Goal: Contribute content: Contribute content

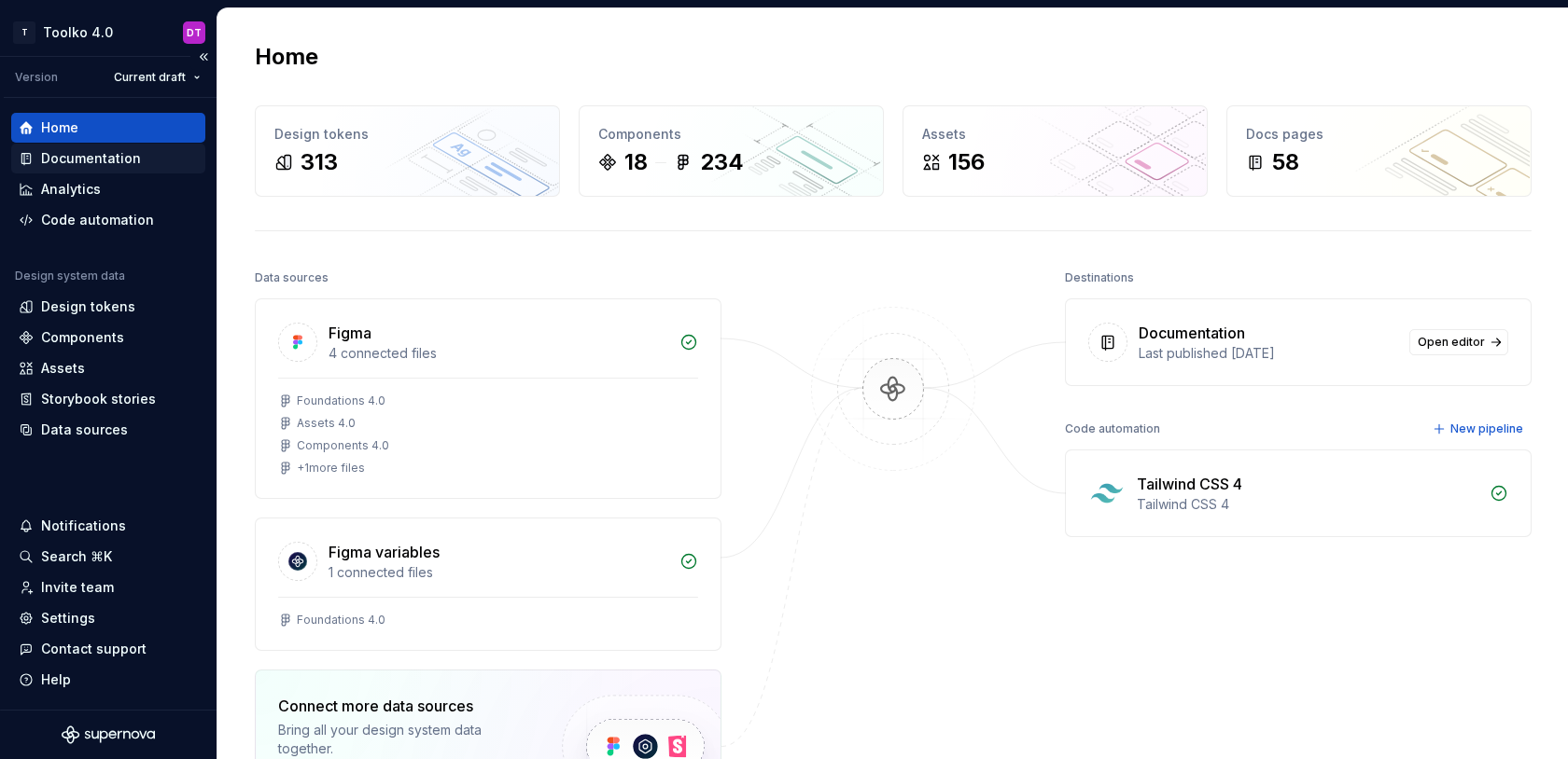
click at [76, 163] on div "Documentation" at bounding box center [90, 159] width 100 height 19
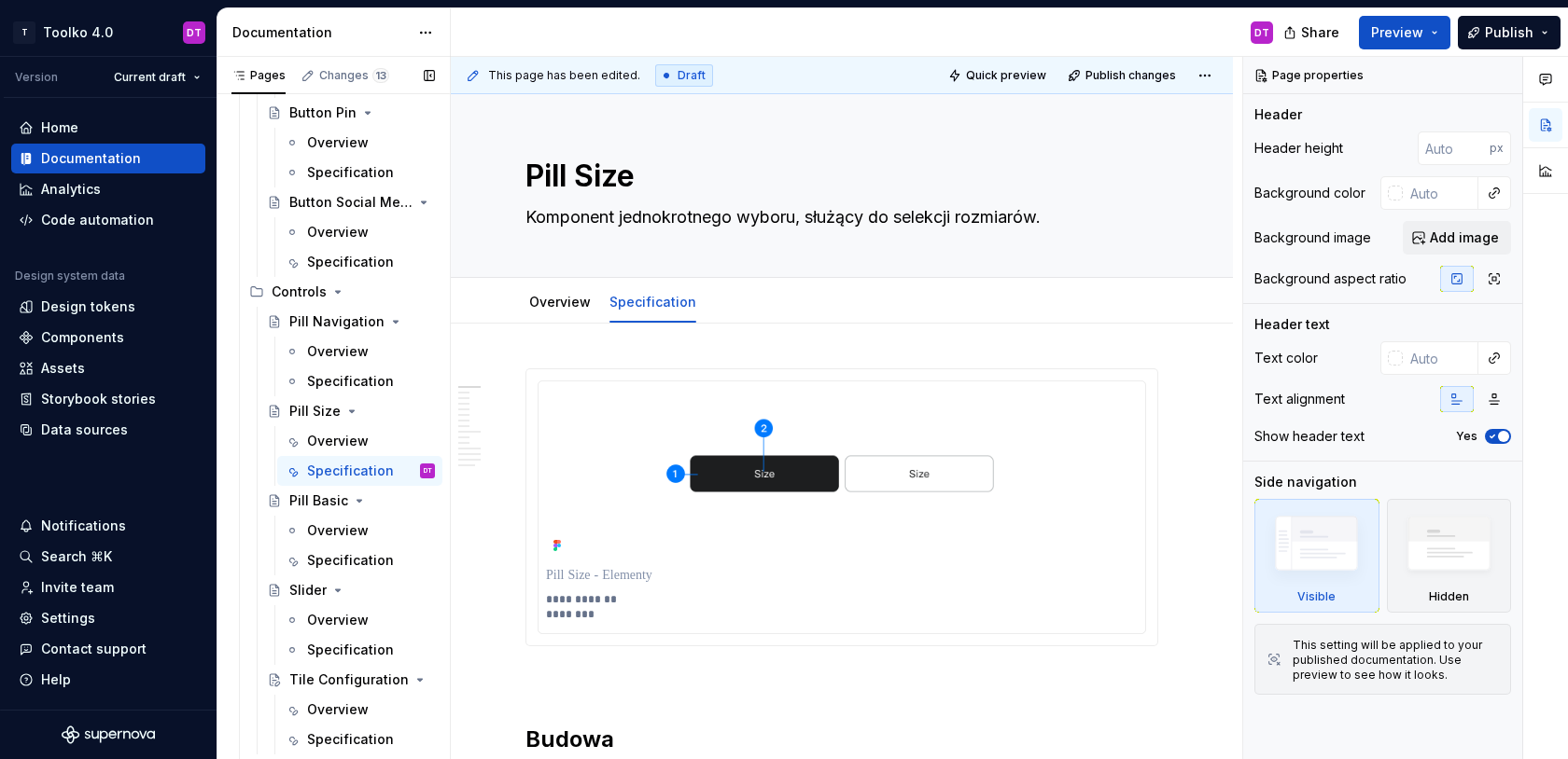
scroll to position [1789, 0]
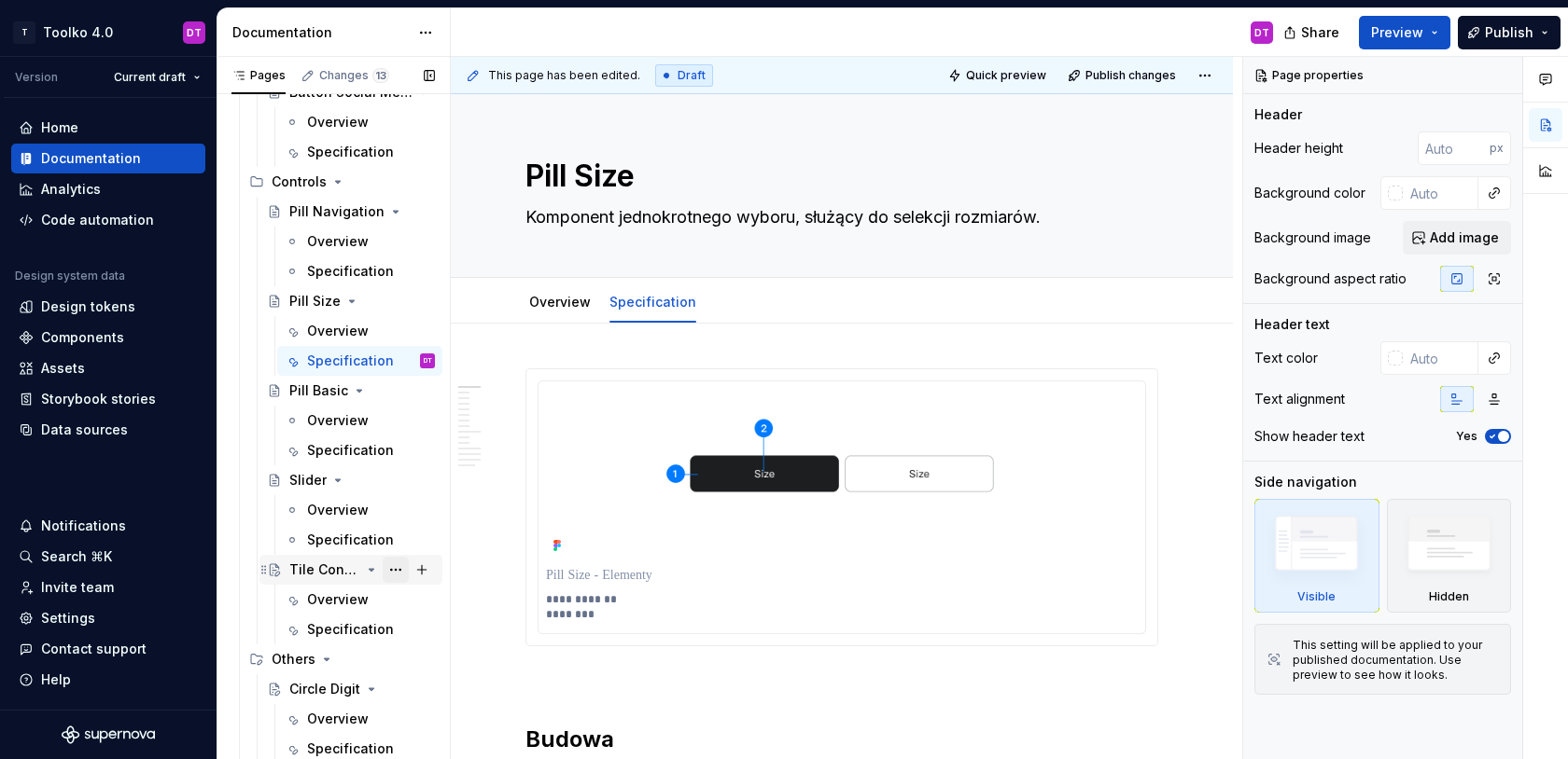
click at [395, 571] on button "Page tree" at bounding box center [395, 569] width 26 height 26
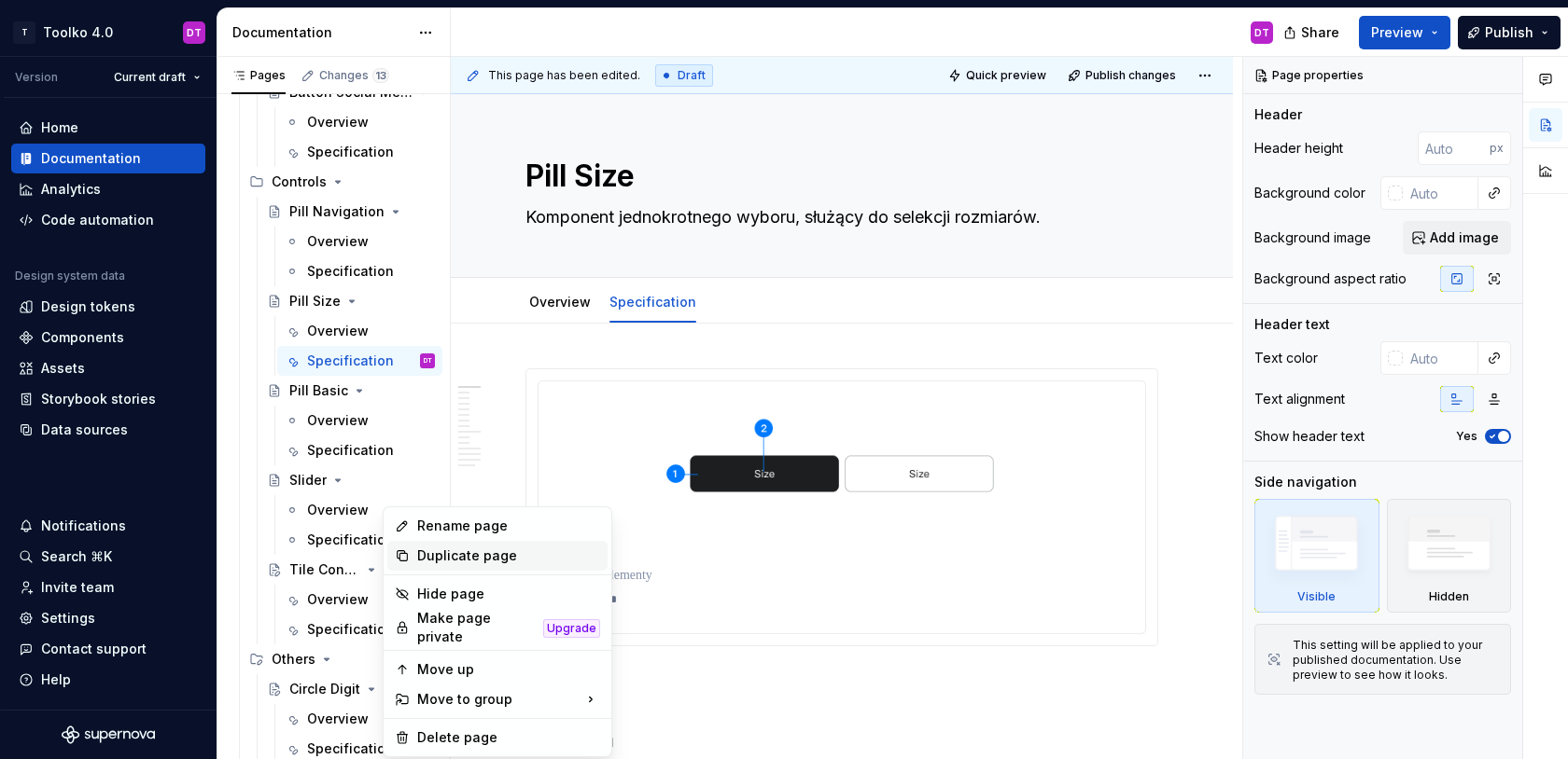
click at [441, 560] on div "Duplicate page" at bounding box center [509, 556] width 183 height 19
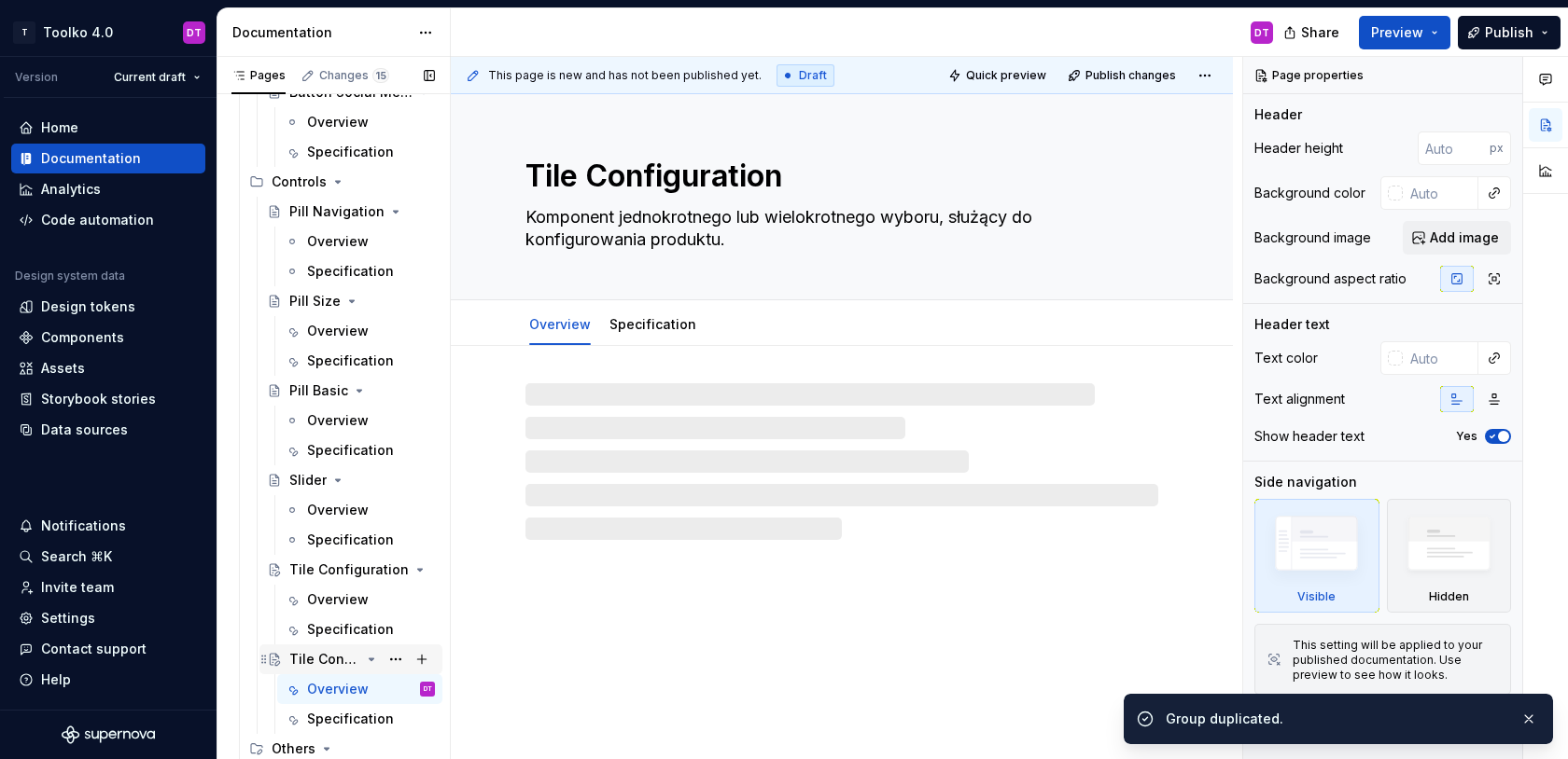
click at [356, 662] on div "Tile Configuration" at bounding box center [325, 660] width 70 height 19
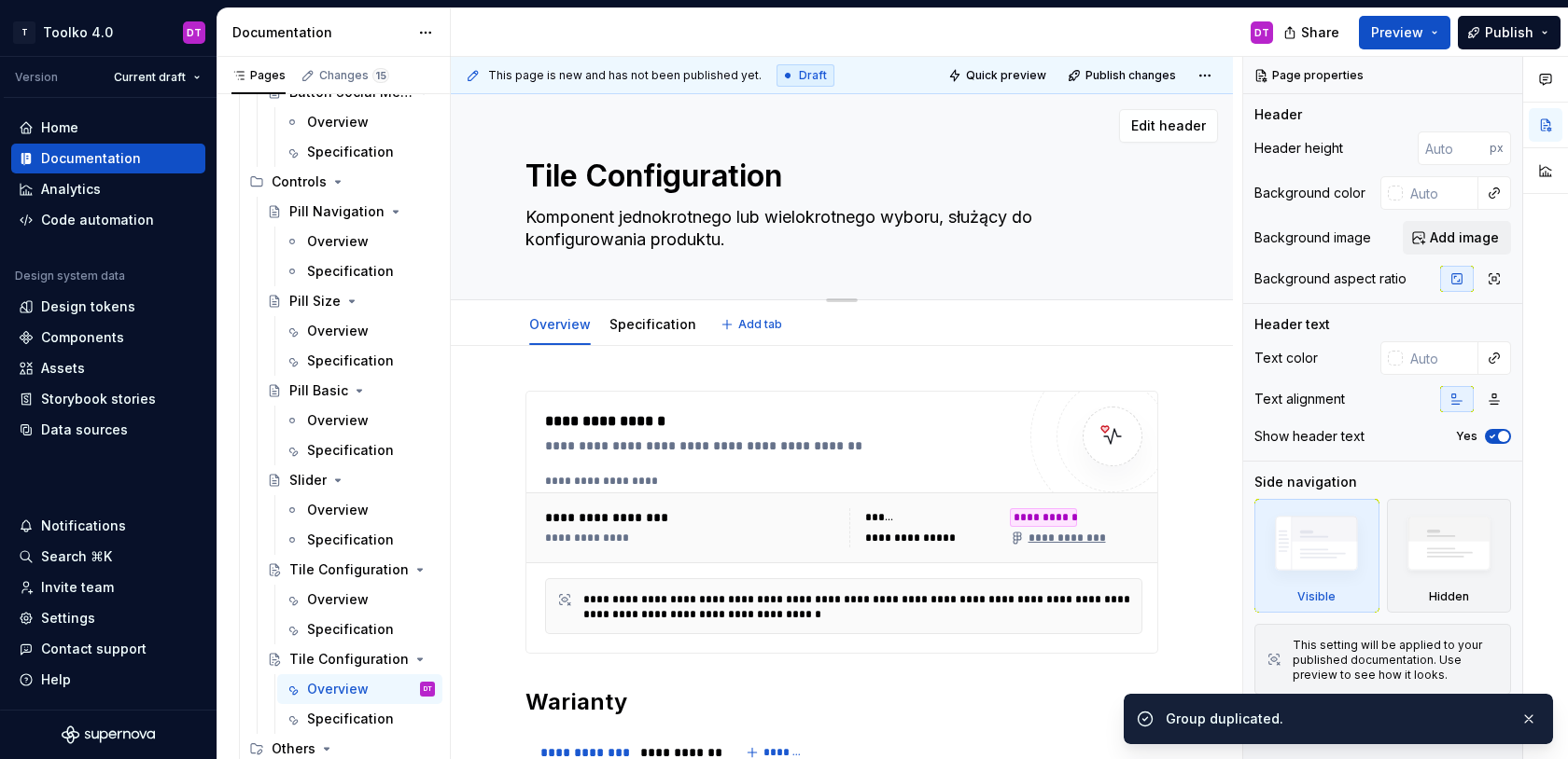
click at [669, 191] on textarea "Tile Configuration" at bounding box center [838, 176] width 633 height 45
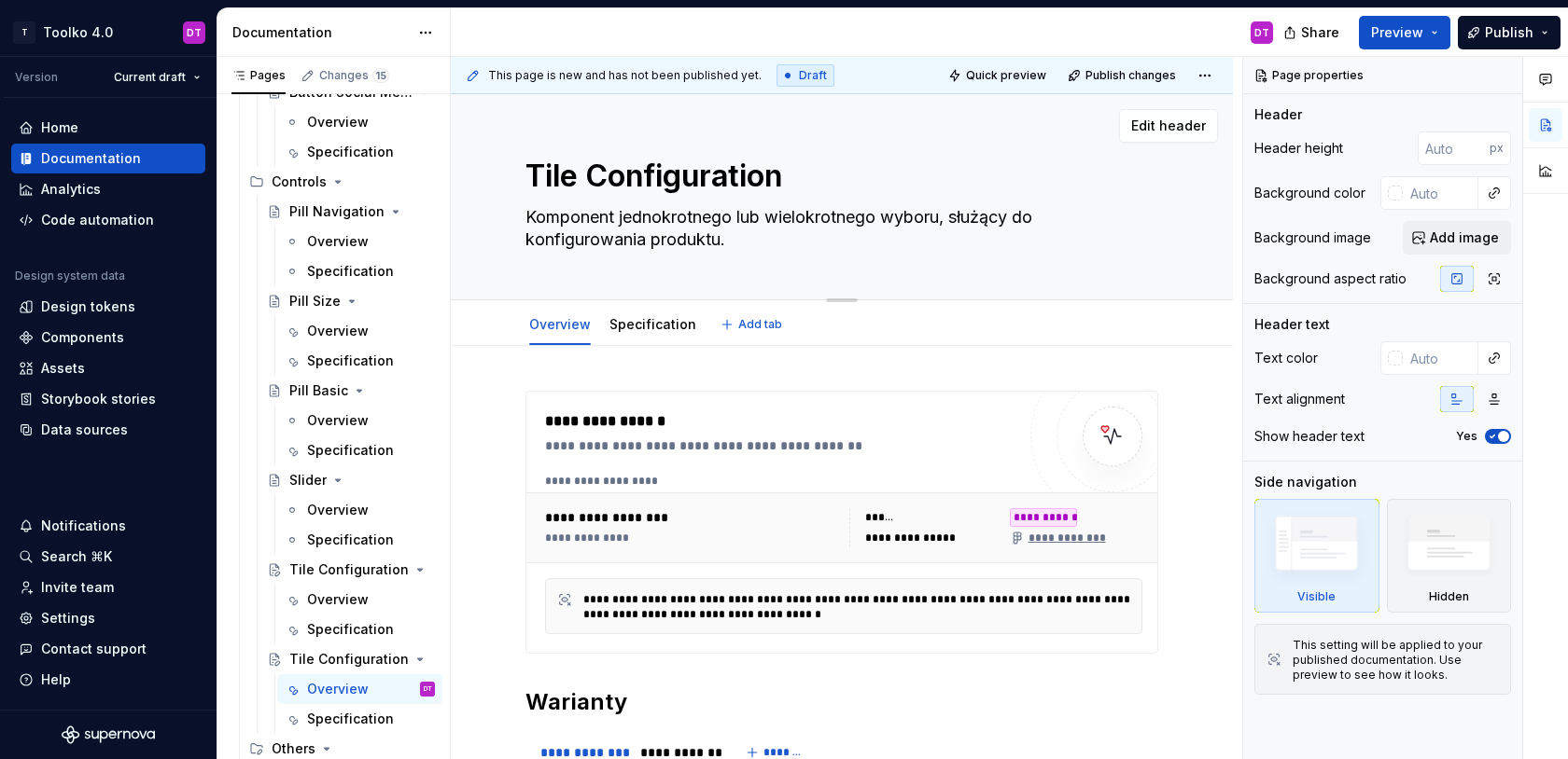
click at [669, 191] on textarea "Tile Configuration" at bounding box center [838, 176] width 633 height 45
click at [666, 174] on textarea "Tile Configuration" at bounding box center [838, 176] width 633 height 45
type textarea "*"
type textarea "Tile P"
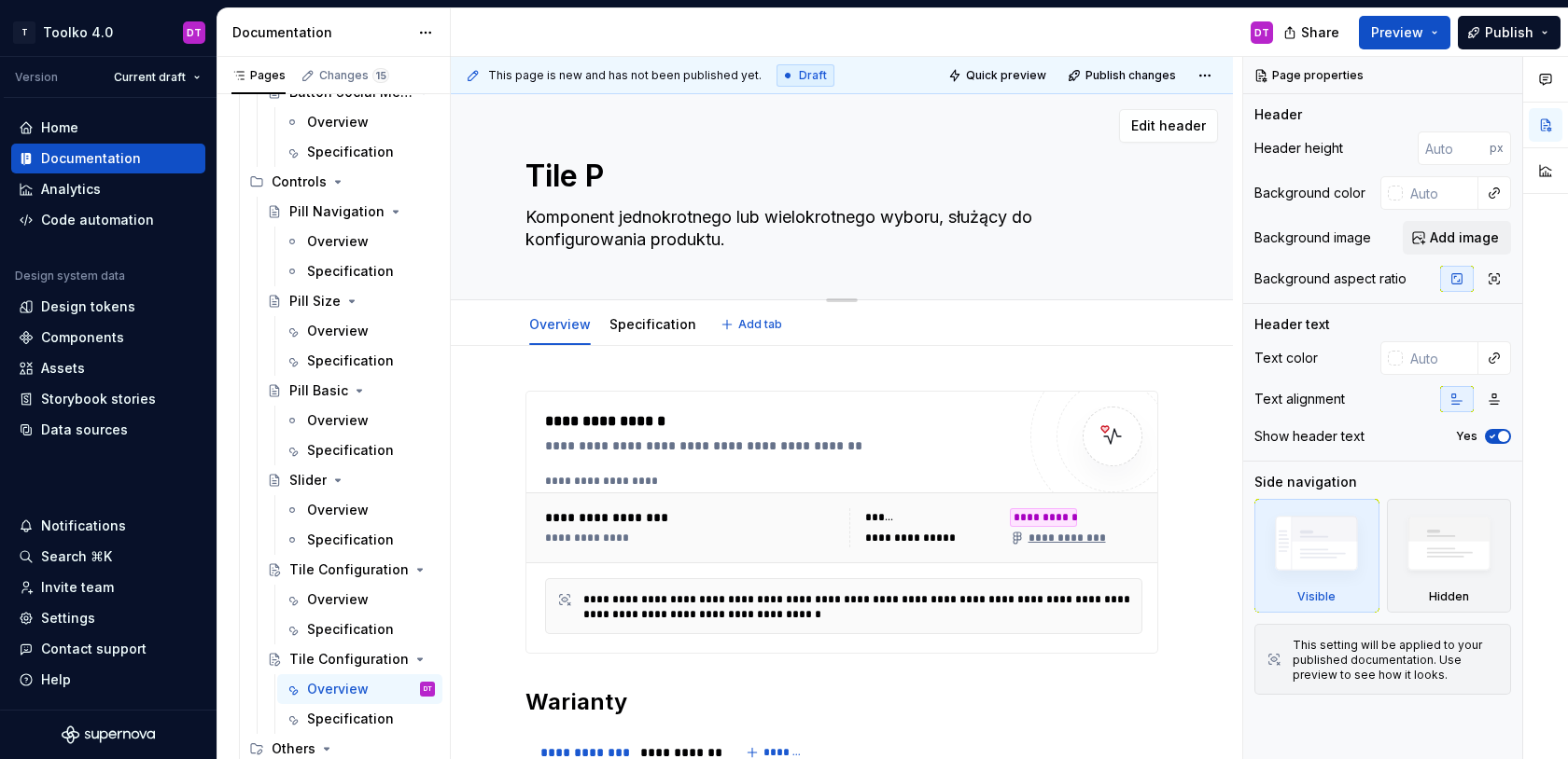
type textarea "*"
type textarea "Tile Pr"
type textarea "*"
type textarea "Tile Pre"
type textarea "*"
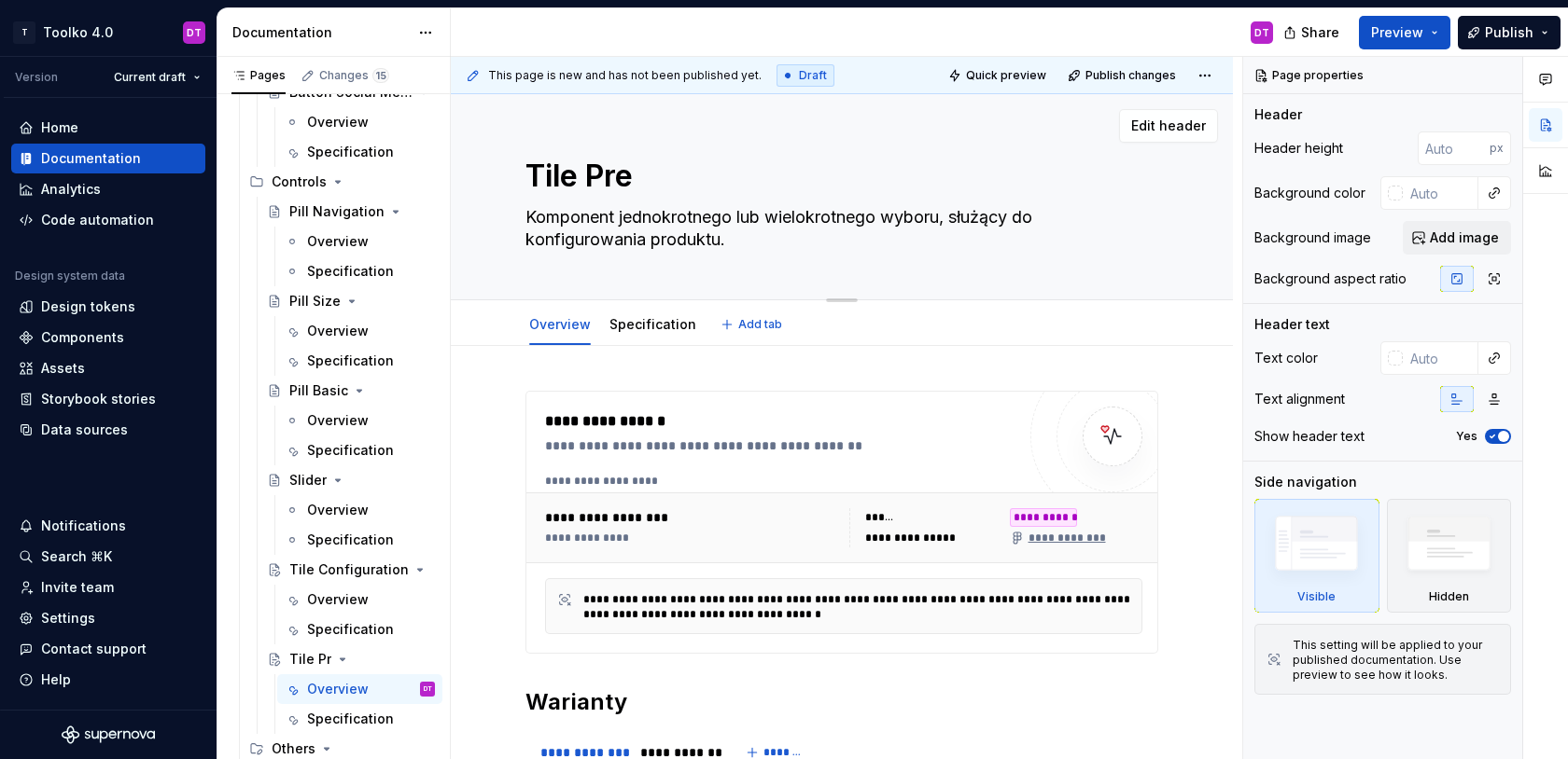
type textarea "Tile Pref"
type textarea "*"
type textarea "Tile Prefe"
type textarea "*"
type textarea "Tile Prefer"
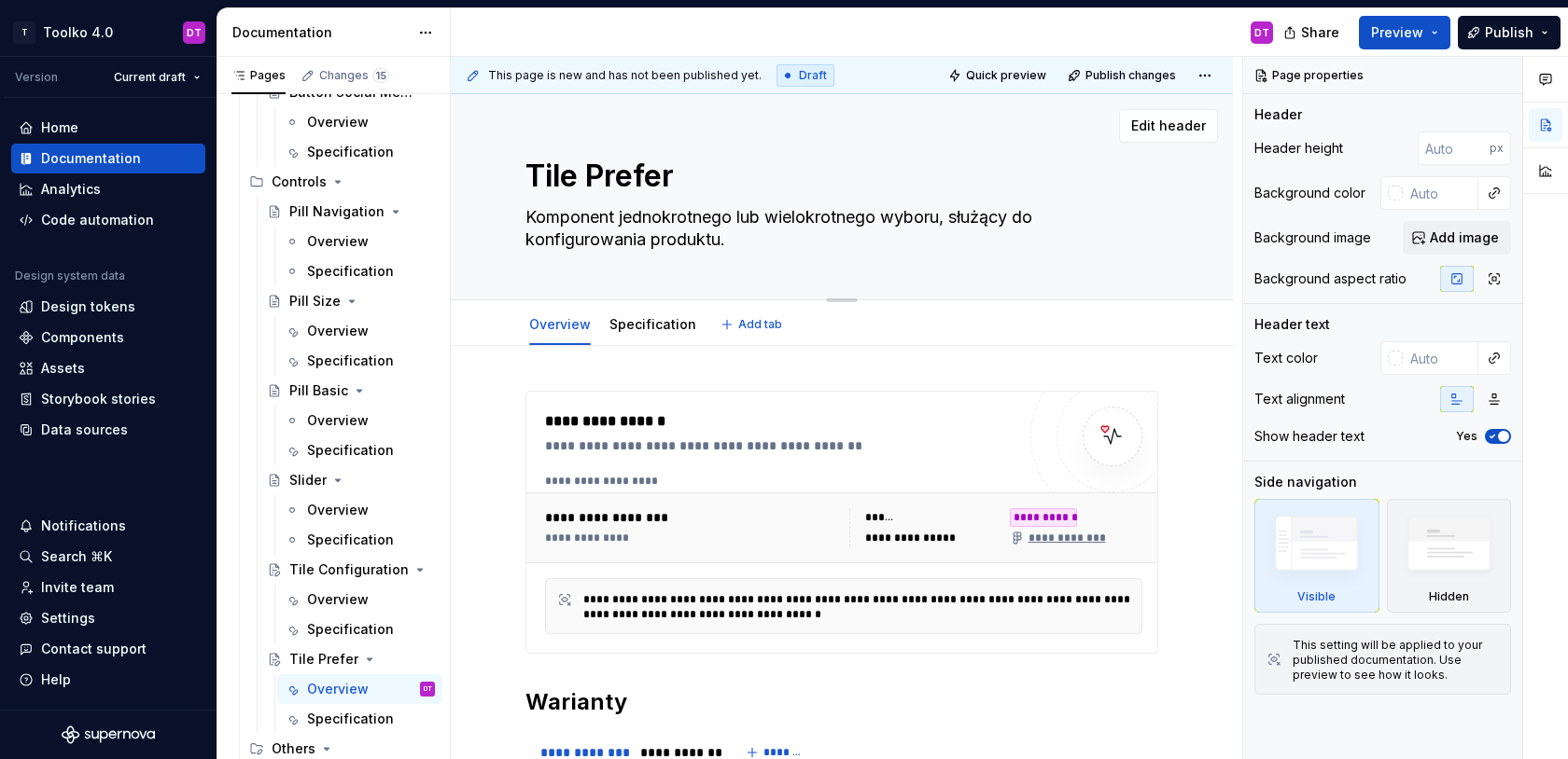
type textarea "*"
type textarea "Tile Prefere"
type textarea "*"
type textarea "Tile Preferen"
type textarea "*"
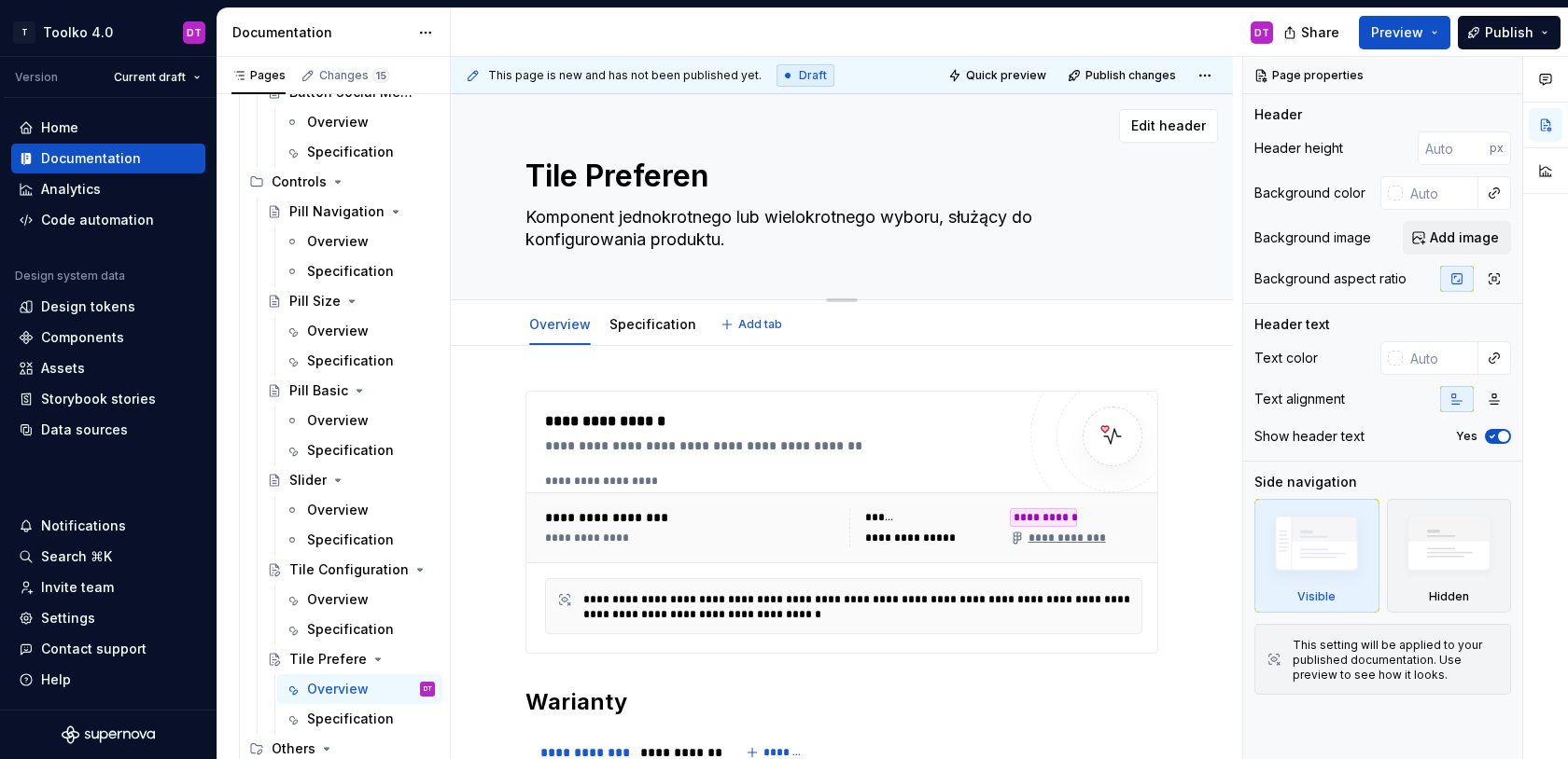
type textarea "Tile Preferenc"
type textarea "*"
type textarea "Tile Preference"
type textarea "*"
type textarea "Tile Preferences"
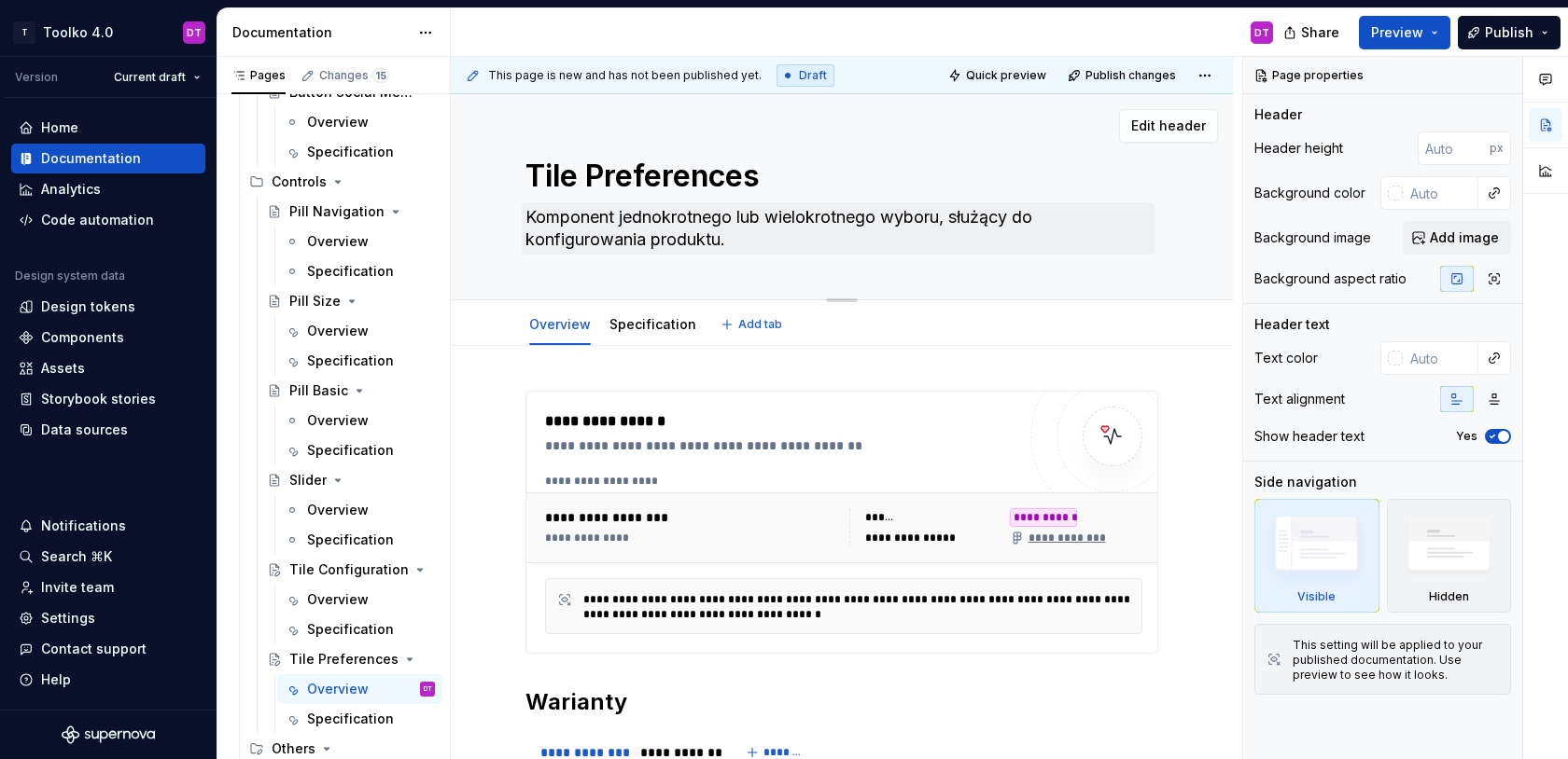
type textarea "*"
type textarea "Tile Preferences"
click at [577, 240] on textarea "Komponent jednokrotnego lub wielokrotnego wyboru, służący do konfigurowania pro…" at bounding box center [838, 229] width 633 height 52
click at [573, 243] on textarea "Komponent jednokrotnego lub wielokrotnego wyboru, służący do konfigurowania pro…" at bounding box center [838, 229] width 633 height 52
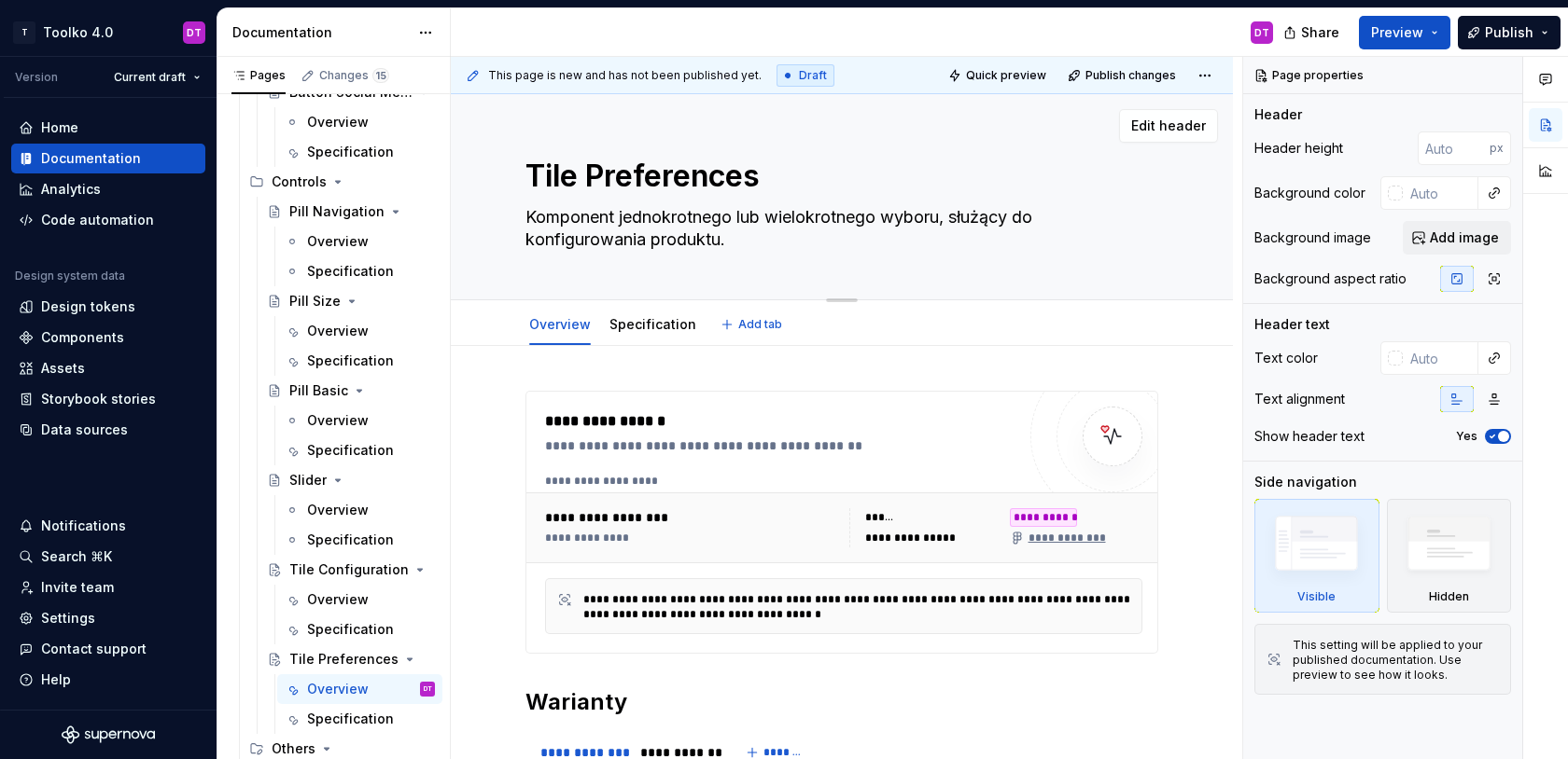
click at [573, 243] on textarea "Komponent jednokrotnego lub wielokrotnego wyboru, służący do konfigurowania pro…" at bounding box center [838, 229] width 633 height 52
type textarea "*"
type textarea "Komponent jednokrotnego lub wielokrotnego wyboru, służący do w produktu."
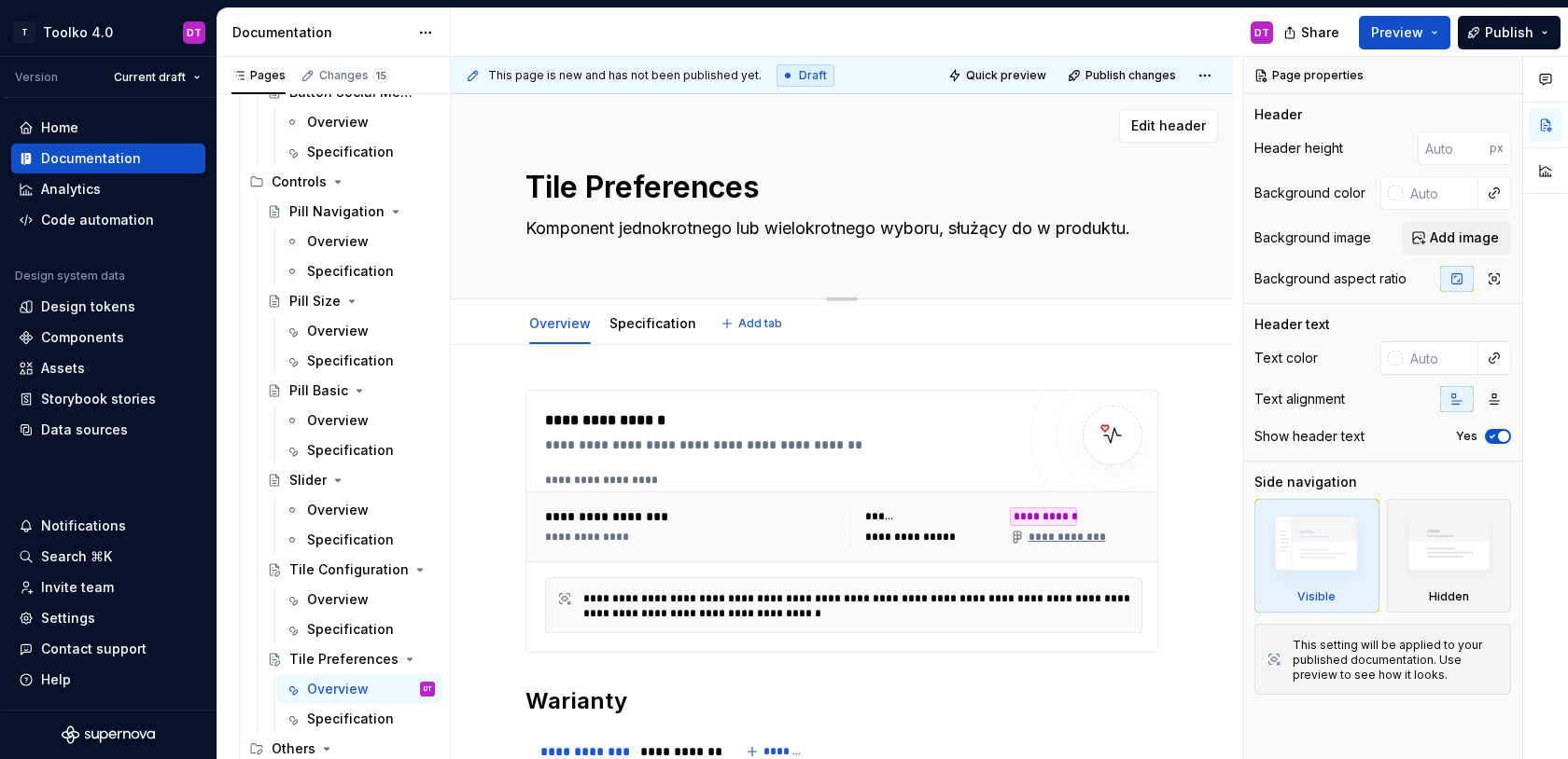
type textarea "*"
type textarea "Komponent jednokrotnego lub wielokrotnego wyboru, służący do wy produktu."
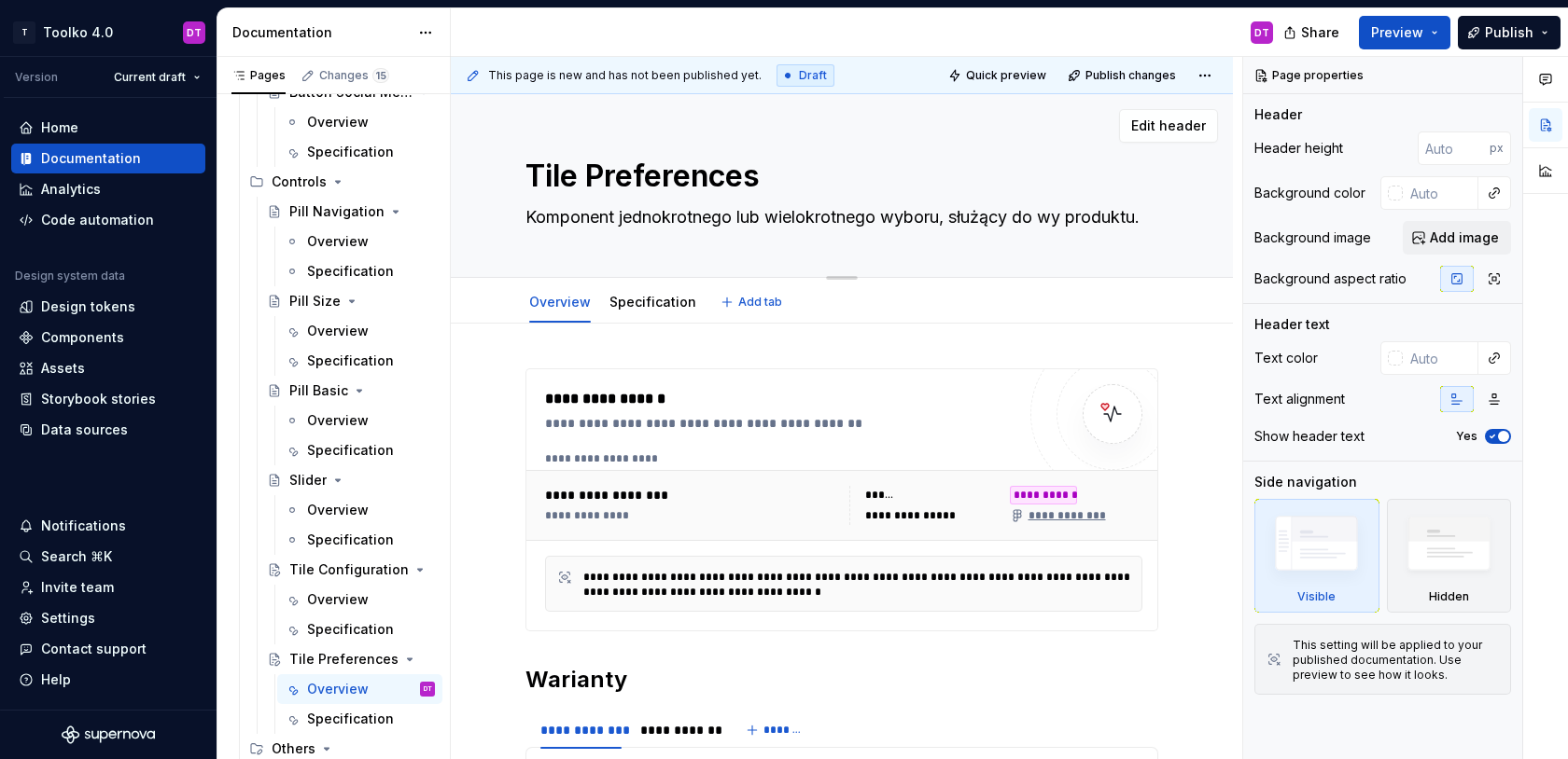
type textarea "*"
type textarea "Komponent jednokrotnego lub wielokrotnego wyboru, służący do wyb produktu."
type textarea "*"
type textarea "Komponent jednokrotnego lub wielokrotnego wyboru, służący do wybi produktu."
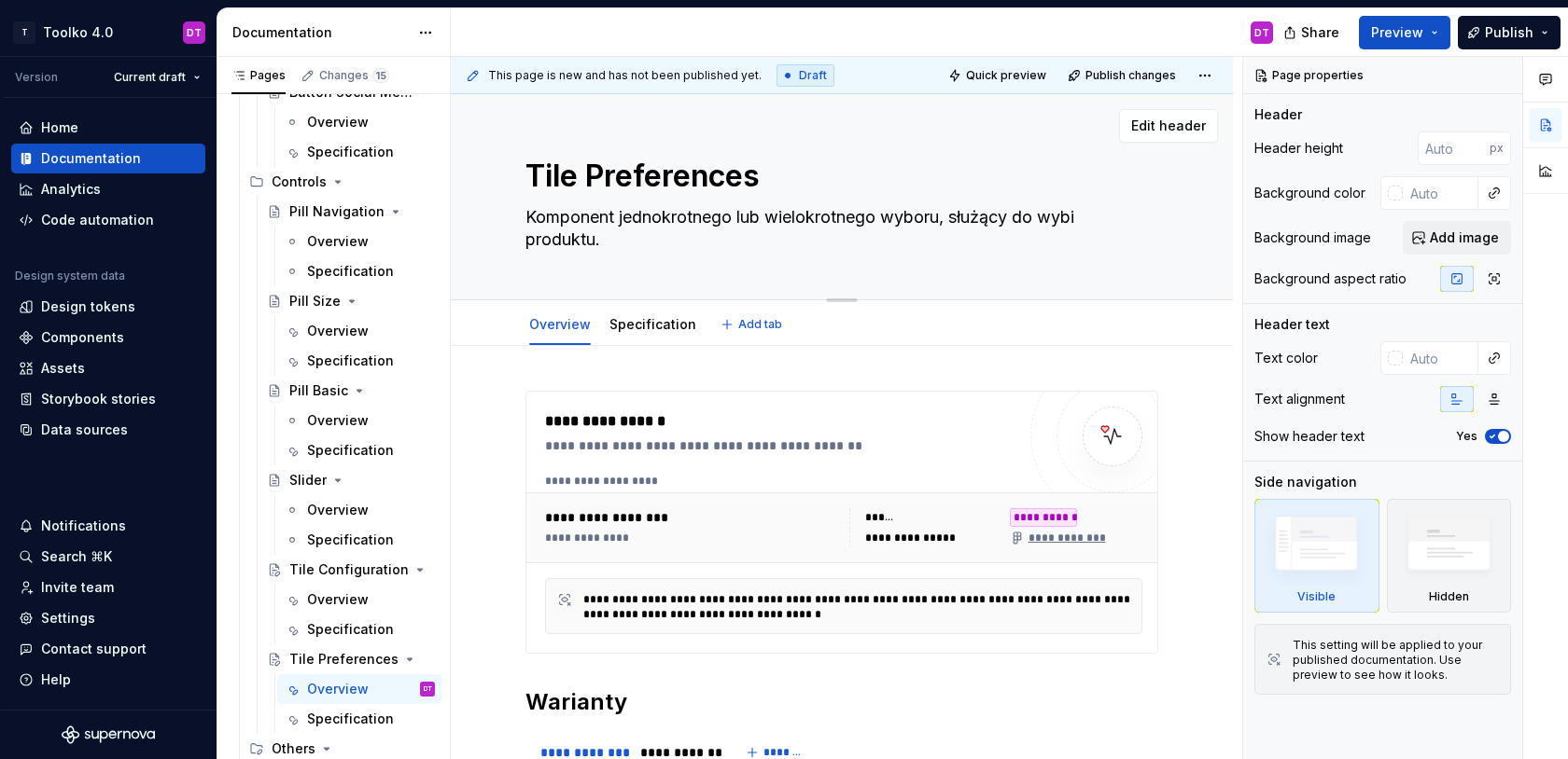
type textarea "*"
type textarea "Komponent jednokrotnego lub wielokrotnego wyboru, służący do wybie produktu."
type textarea "*"
type textarea "Komponent jednokrotnego lub wielokrotnego wyboru, służący do wybier produktu."
type textarea "*"
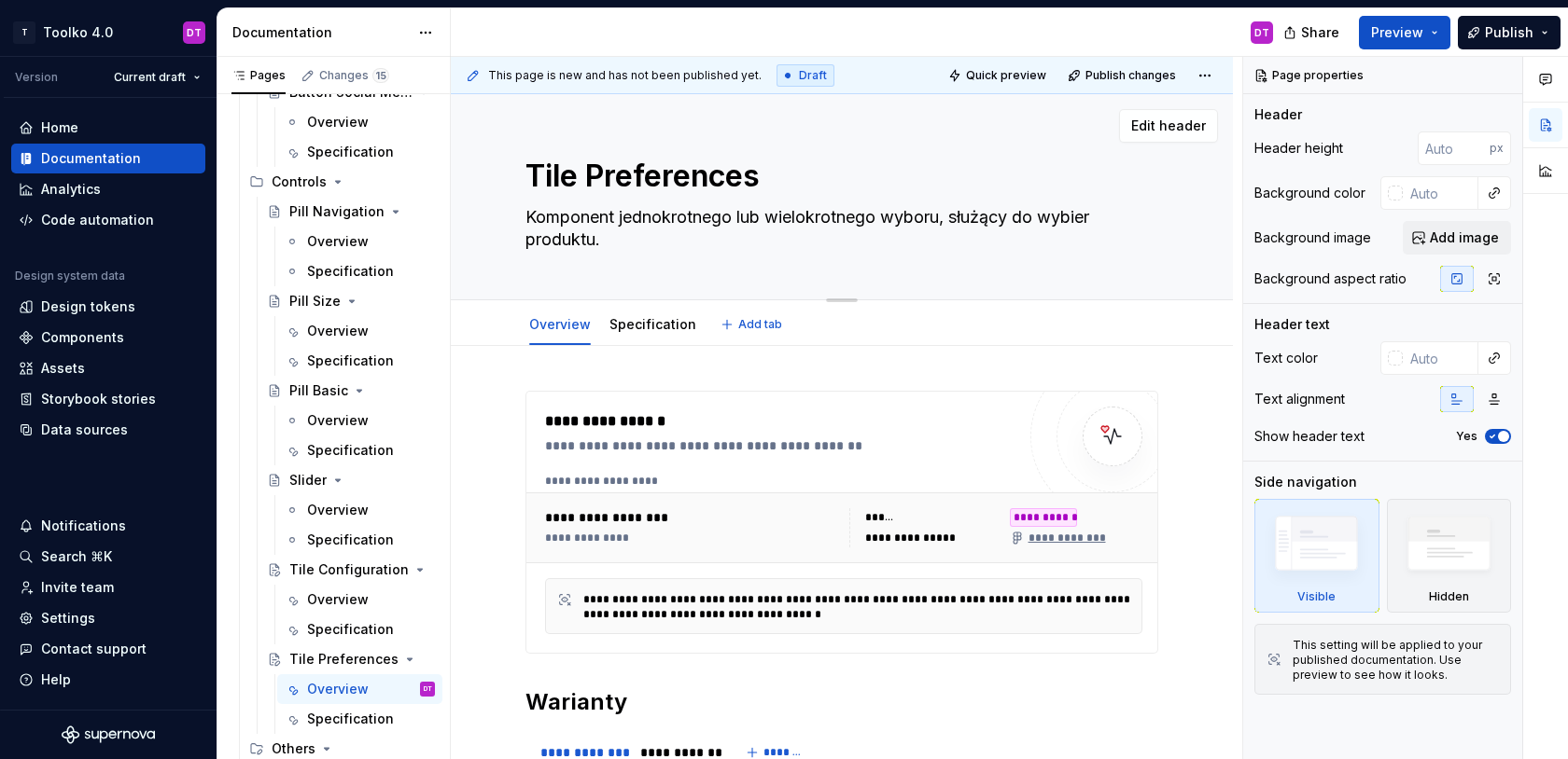
type textarea "Komponent jednokrotnego lub wielokrotnego wyboru, służący do wybiera produktu."
type textarea "*"
type textarea "Komponent jednokrotnego lub wielokrotnego wyboru, służący do wybieran produktu."
type textarea "*"
type textarea "Komponent jednokrotnego lub wielokrotnego wyboru, służący do wybiera produktu."
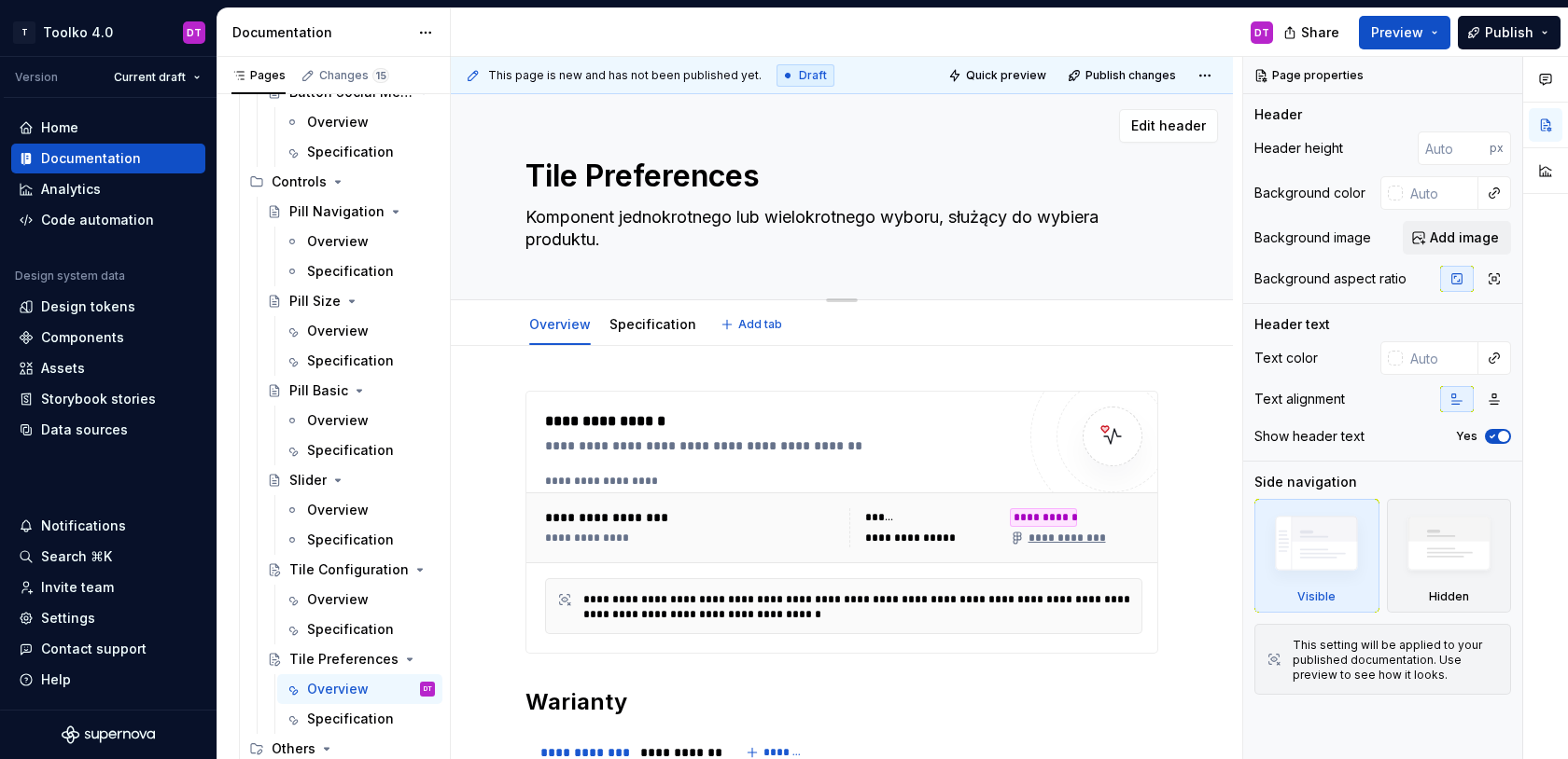
type textarea "*"
type textarea "Komponent jednokrotnego lub wielokrotnego wyboru, służący do wybier produktu."
type textarea "*"
type textarea "Komponent jednokrotnego lub wielokrotnego wyboru, służący do wybie produktu."
type textarea "*"
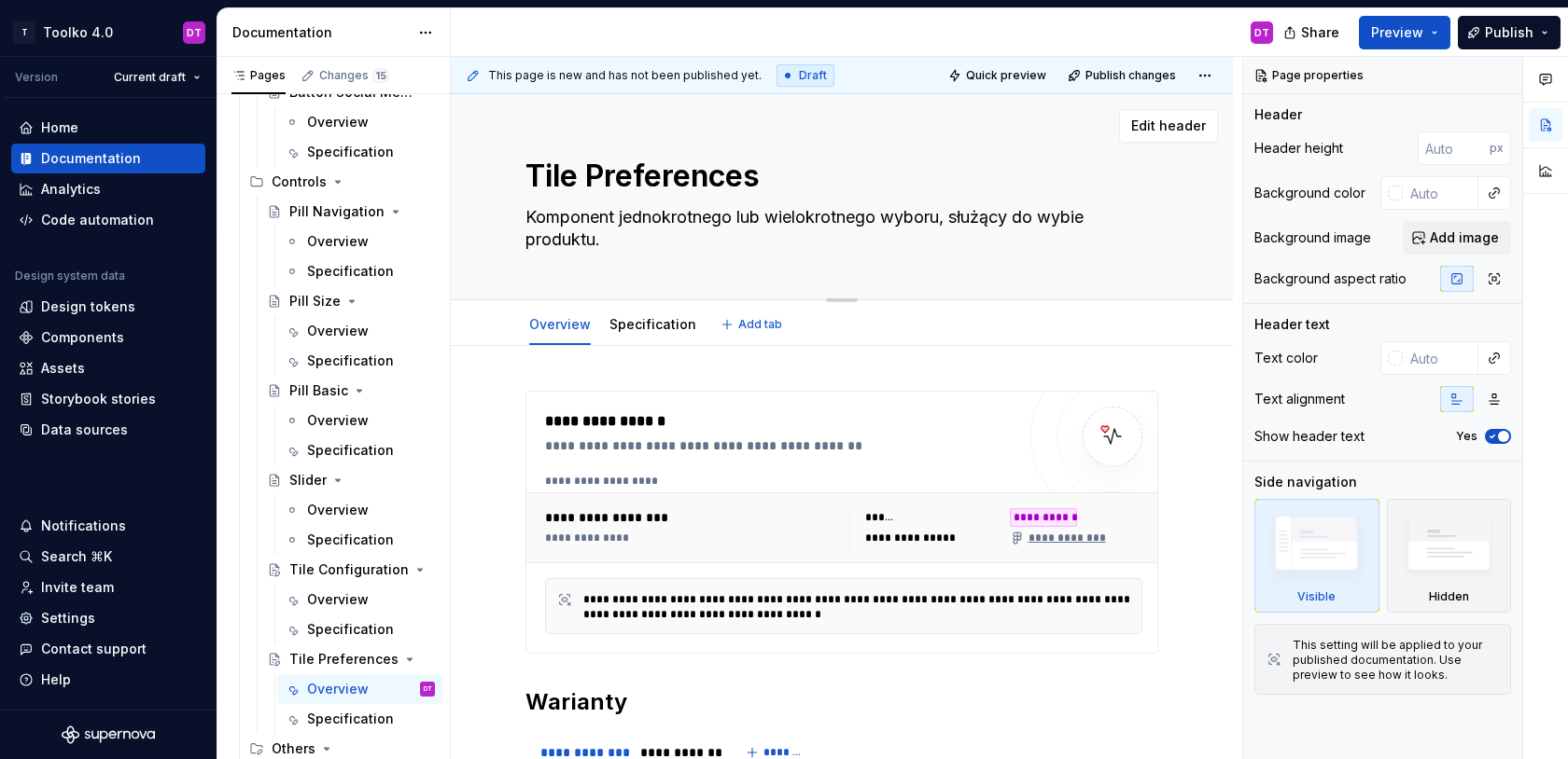
type textarea "Komponent jednokrotnego lub wielokrotnego wyboru, służący do wybi produktu."
type textarea "*"
type textarea "Komponent jednokrotnego lub wielokrotnego wyboru, służący do wyb produktu."
type textarea "*"
type textarea "Komponent jednokrotnego lub wielokrotnego wyboru, służący do wy produktu."
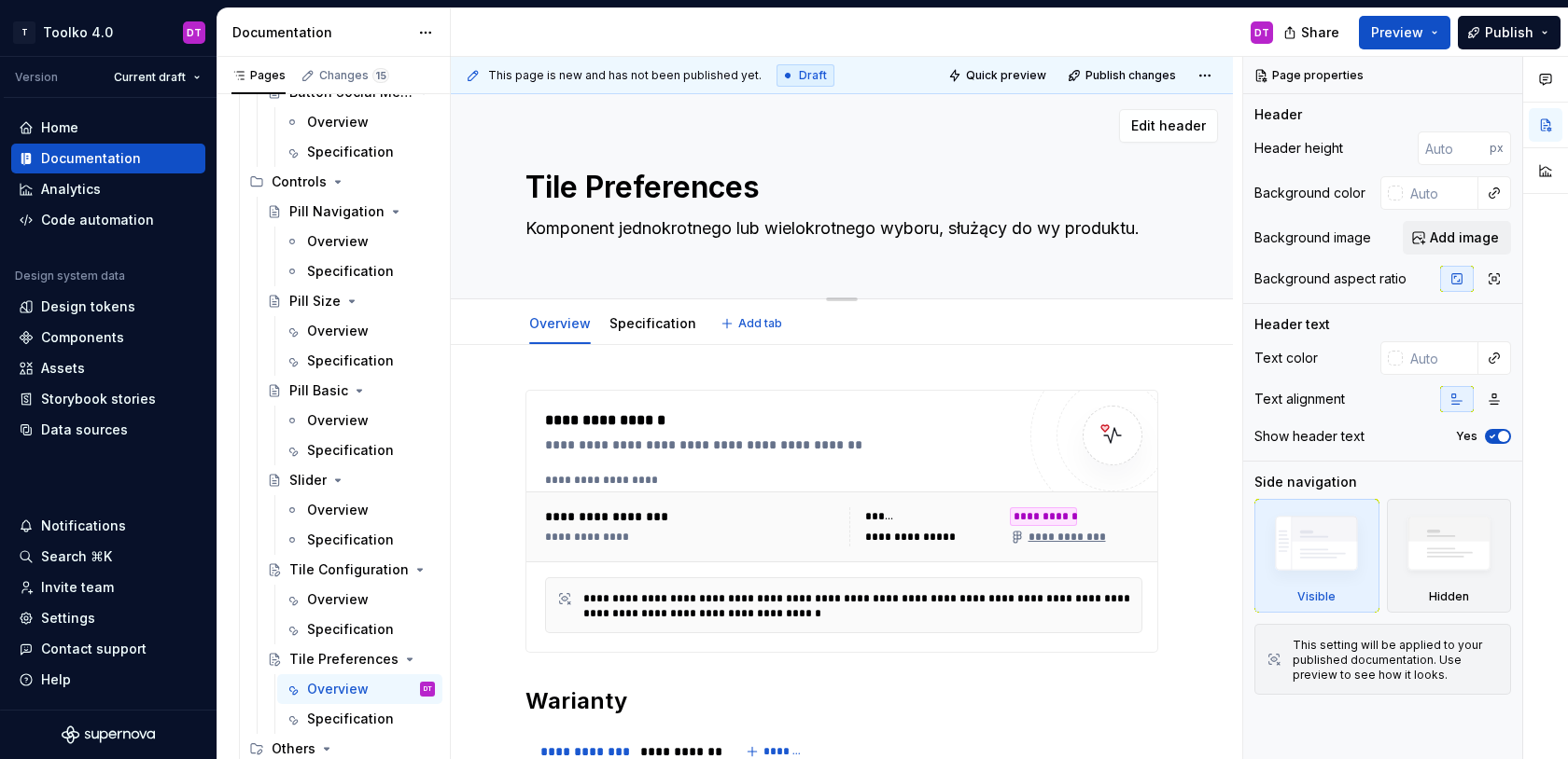
type textarea "*"
type textarea "Komponent jednokrotnego lub wielokrotnego wyboru, służący do w produktu."
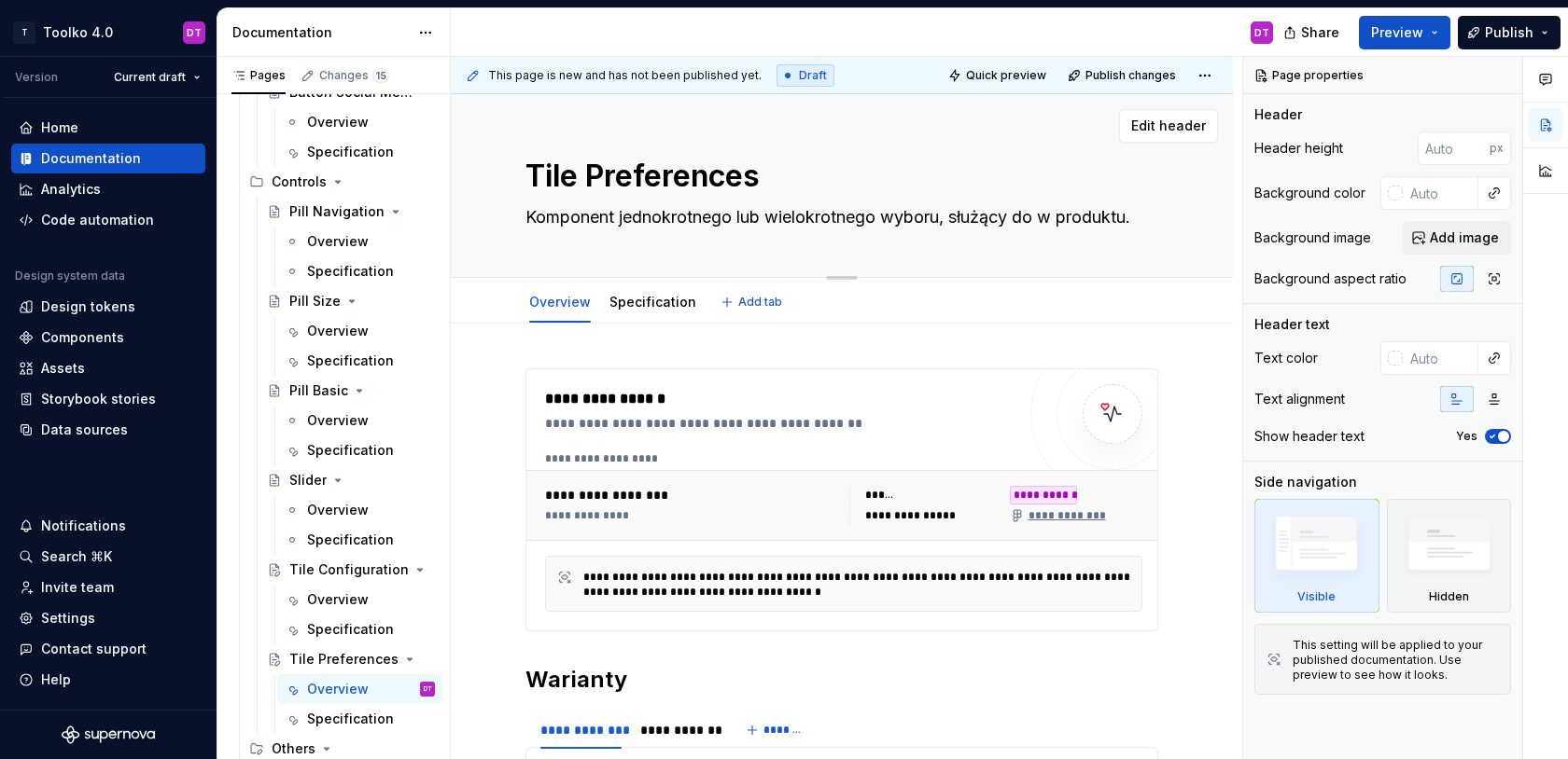
type textarea "*"
type textarea "Komponent jednokrotnego lub wielokrotnego wyboru, służący do produktu."
type textarea "*"
type textarea "Komponent jednokrotnego lub wielokrotnego wyboru, służący do o produktu."
type textarea "*"
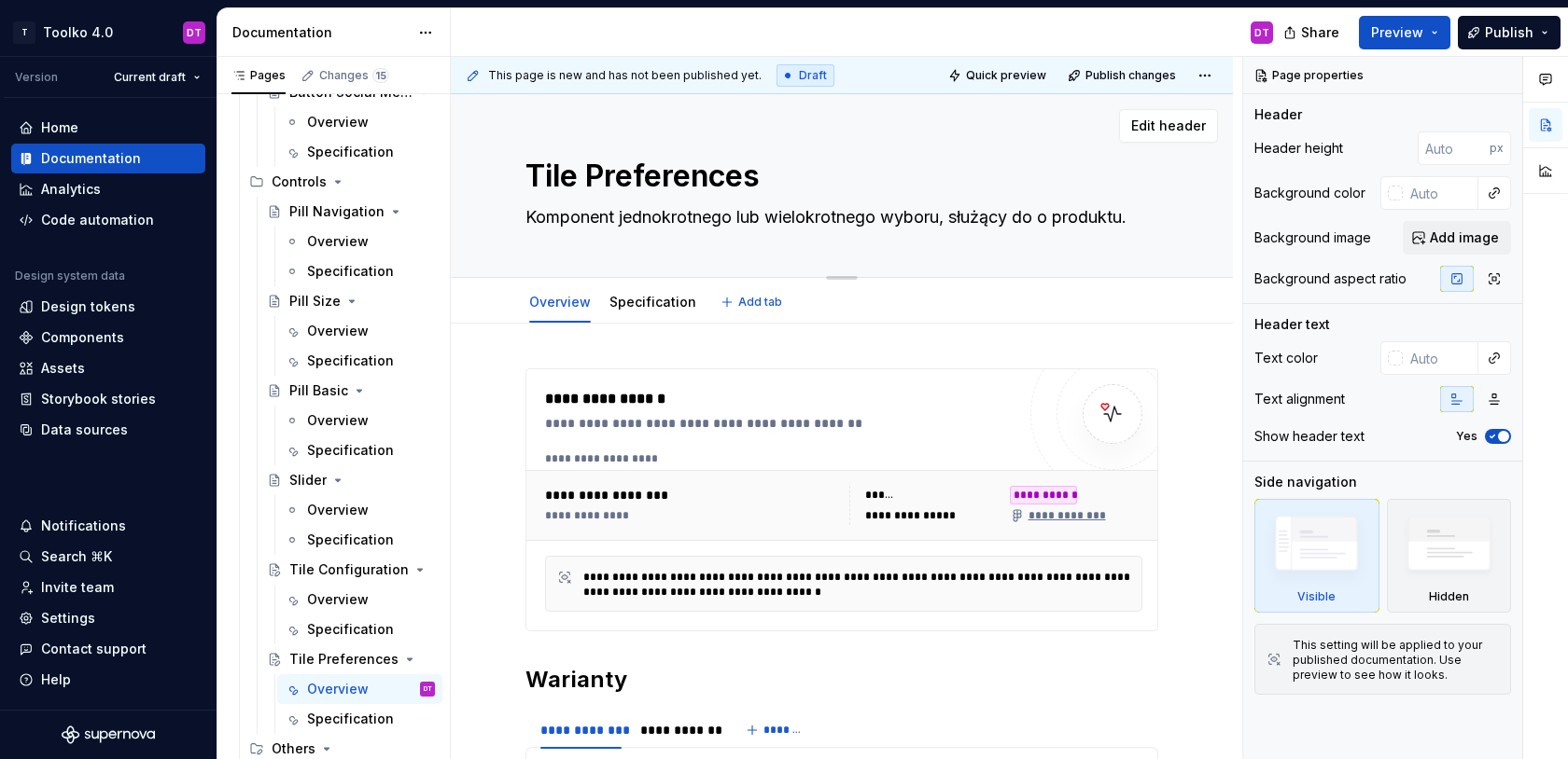
type textarea "Komponent jednokrotnego lub wielokrotnego wyboru, służący do ok produktu."
type textarea "*"
type textarea "Komponent jednokrotnego lub wielokrotnego wyboru, służący do okr produktu."
type textarea "*"
type textarea "Komponent jednokrotnego lub wielokrotnego wyboru, służący do okre produktu."
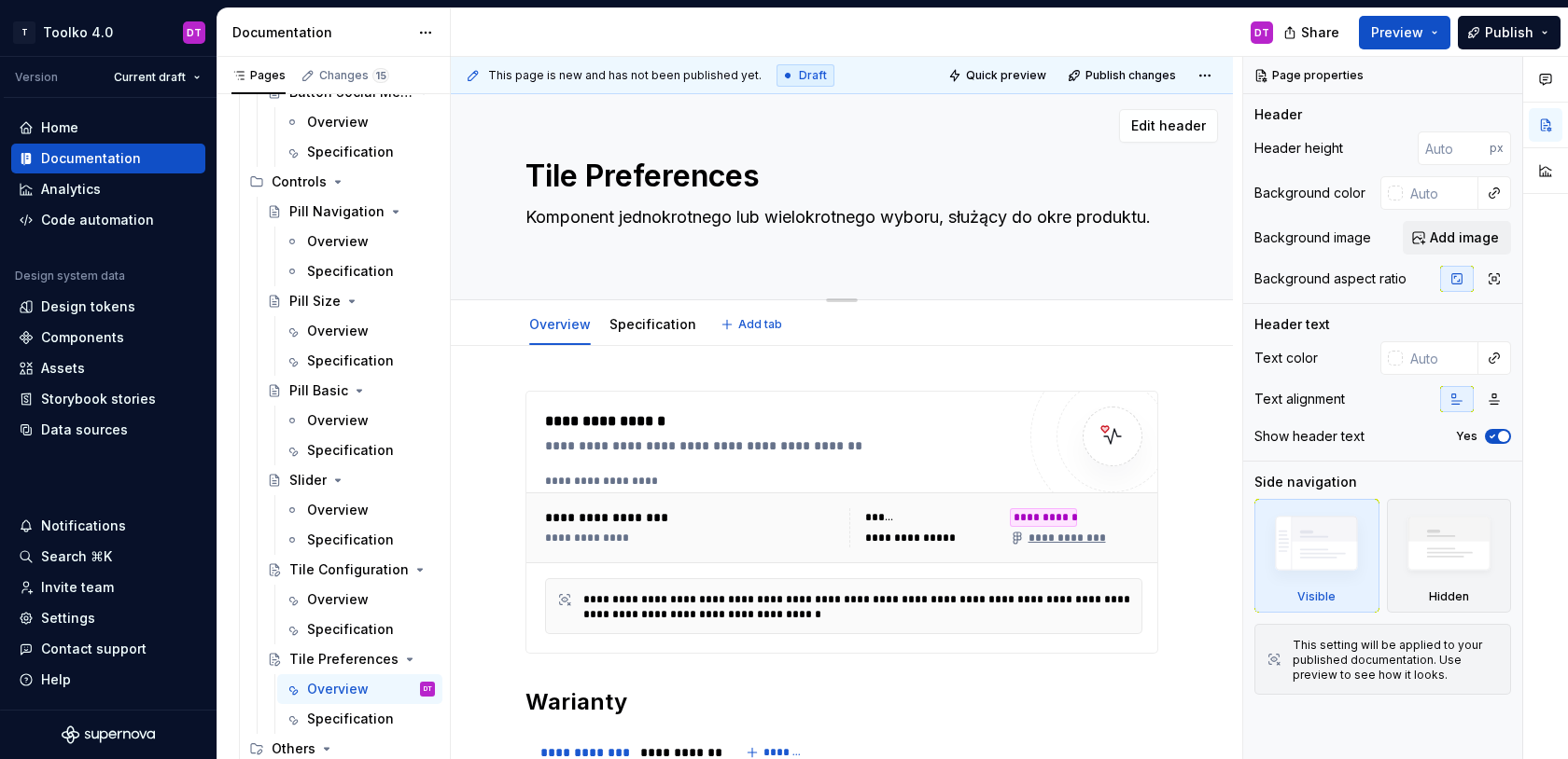
type textarea "*"
type textarea "Komponent jednokrotnego lub wielokrotnego wyboru, służący do okreś produktu."
type textarea "*"
type textarea "Komponent jednokrotnego lub wielokrotnego wyboru, służący do określ produktu."
type textarea "*"
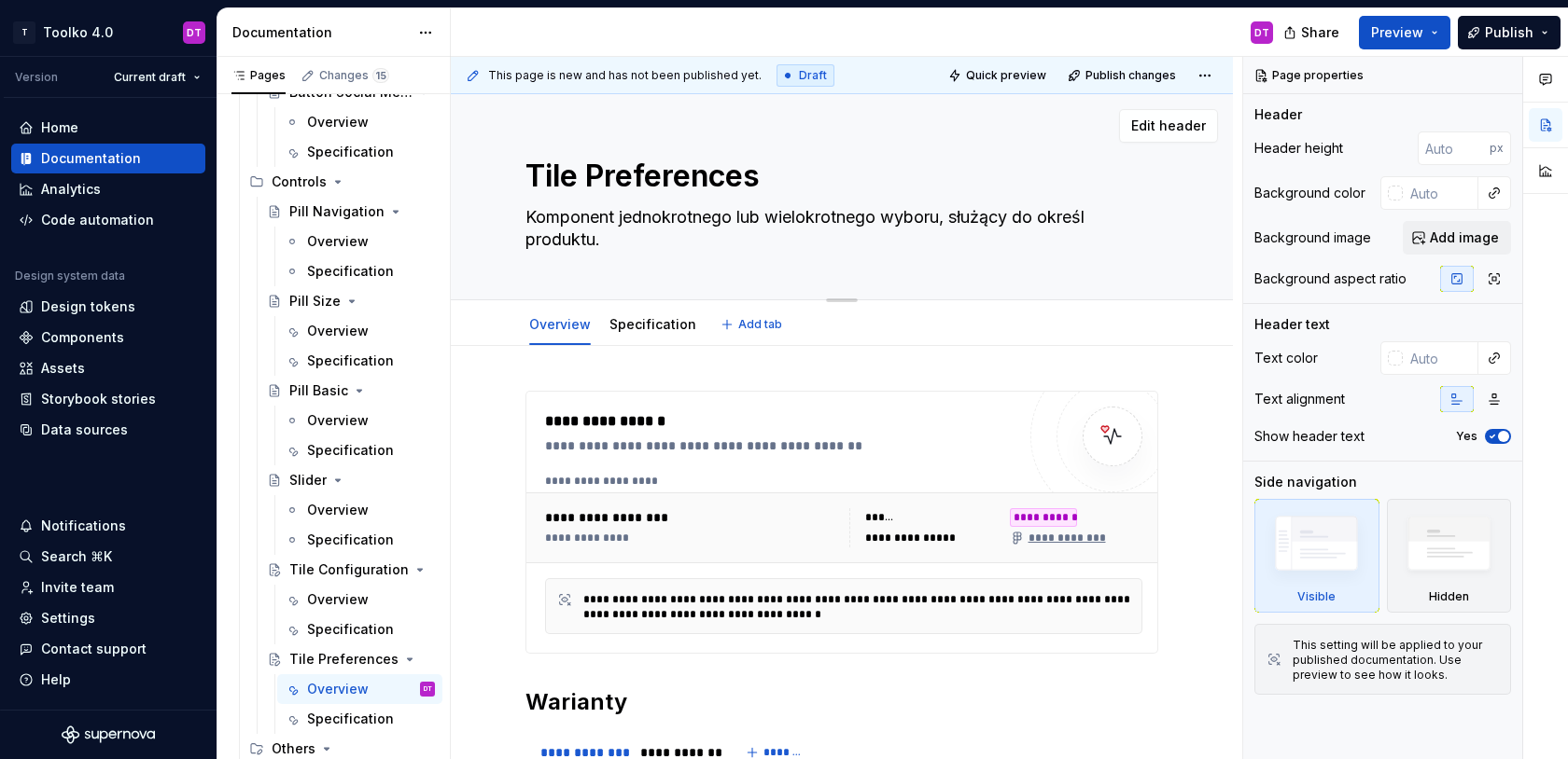
type textarea "Komponent jednokrotnego lub wielokrotnego wyboru, służący do określa produktu."
type textarea "*"
type textarea "Komponent jednokrotnego lub wielokrotnego wyboru, służący do określan produktu."
type textarea "*"
type textarea "Komponent jednokrotnego lub wielokrotnego wyboru, służący do określani produktu."
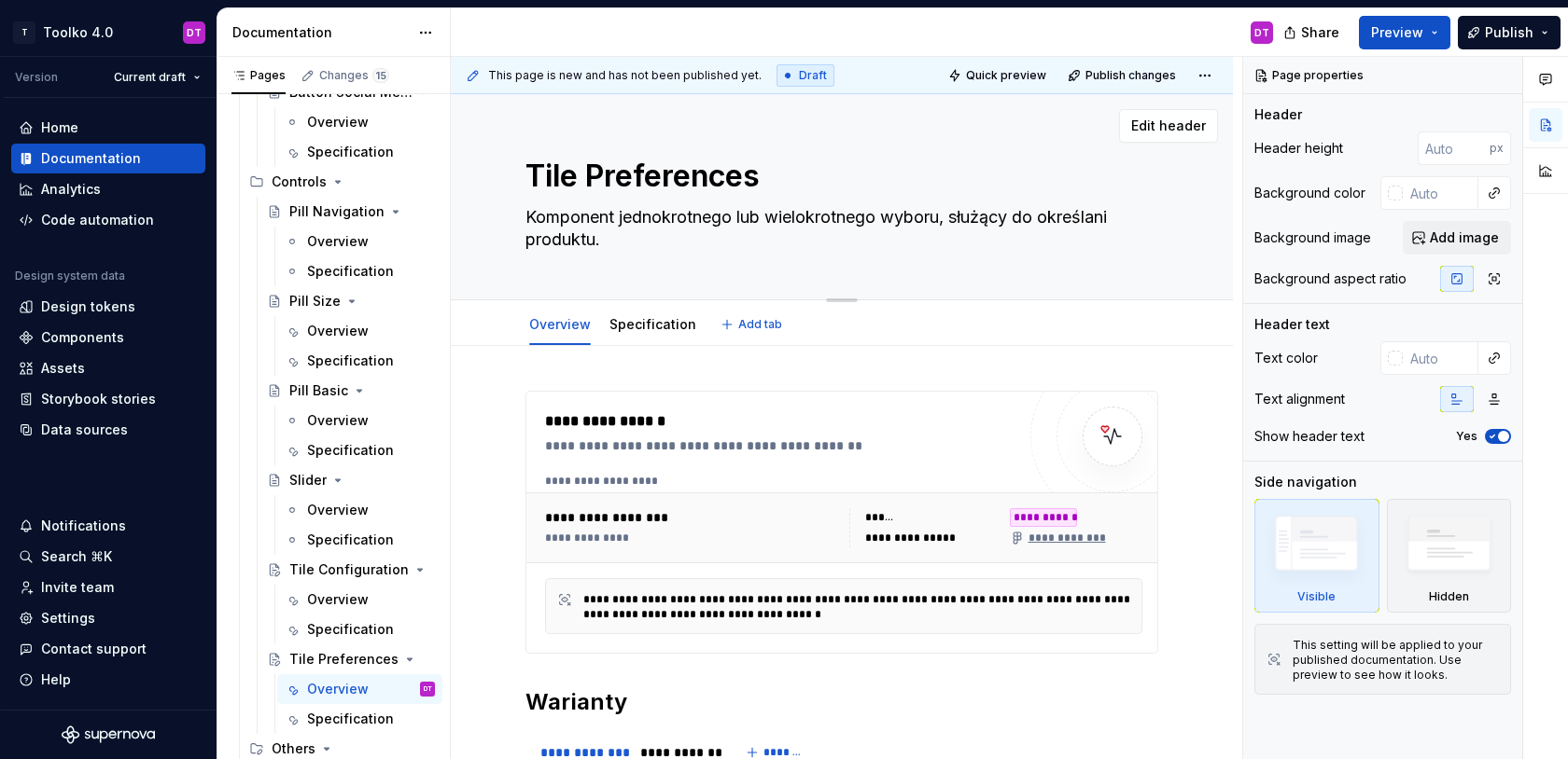
type textarea "*"
type textarea "Komponent jednokrotnego lub wielokrotnego wyboru, służący do określania produkt…"
type textarea "*"
type textarea "Komponent jednokrotnego lub wielokrotnego wyboru, służący do określania produkt…"
type textarea "*"
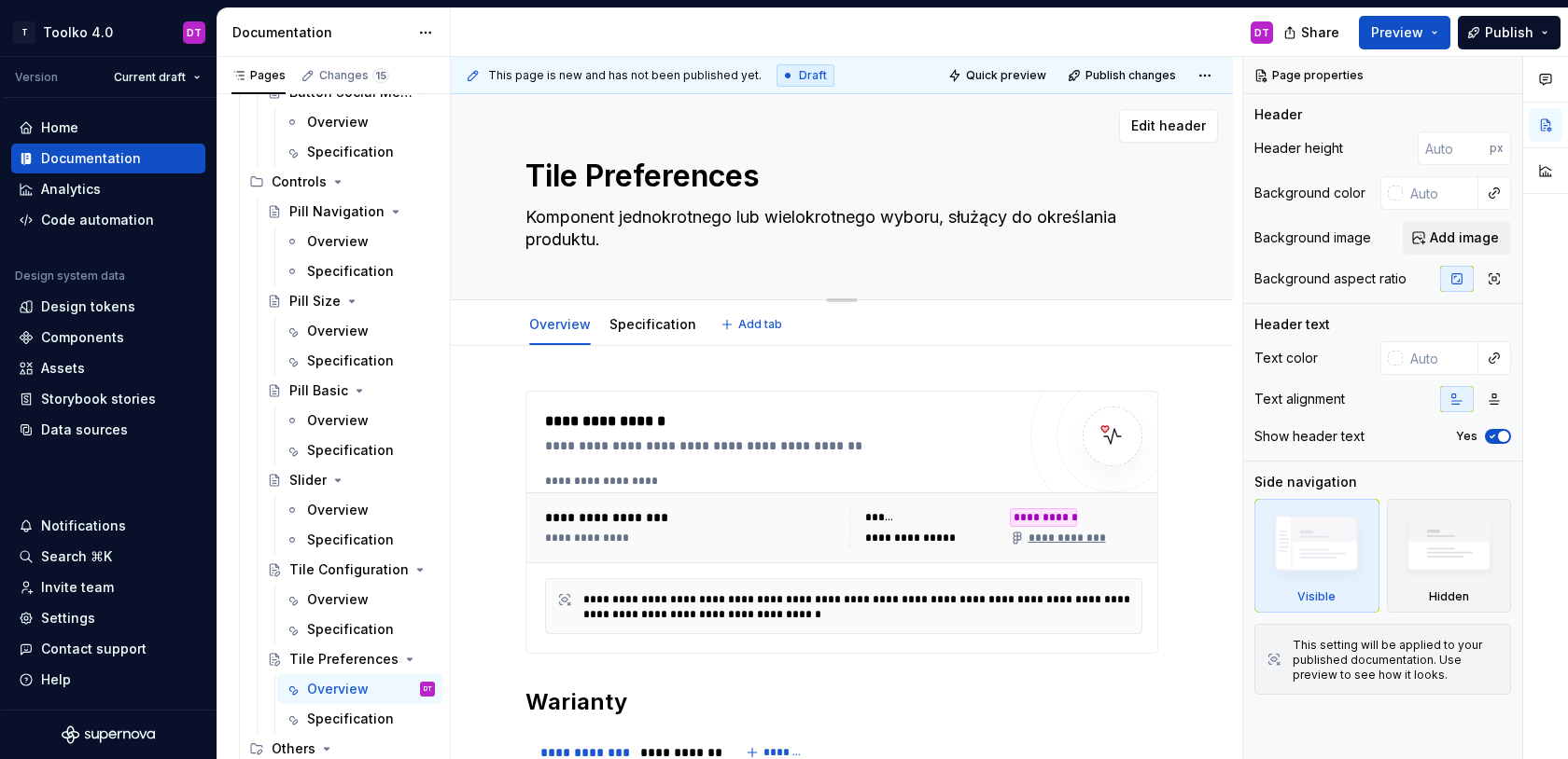
type textarea "Komponent jednokrotnego lub wielokrotnego wyboru, służący do określania produkt…"
type textarea "*"
type textarea "Komponent jednokrotnego lub wielokrotnego wyboru, służący do określaniai produk…"
type textarea "*"
type textarea "Komponent jednokrotnego lub wielokrotnego wyboru, służący do określaniain produ…"
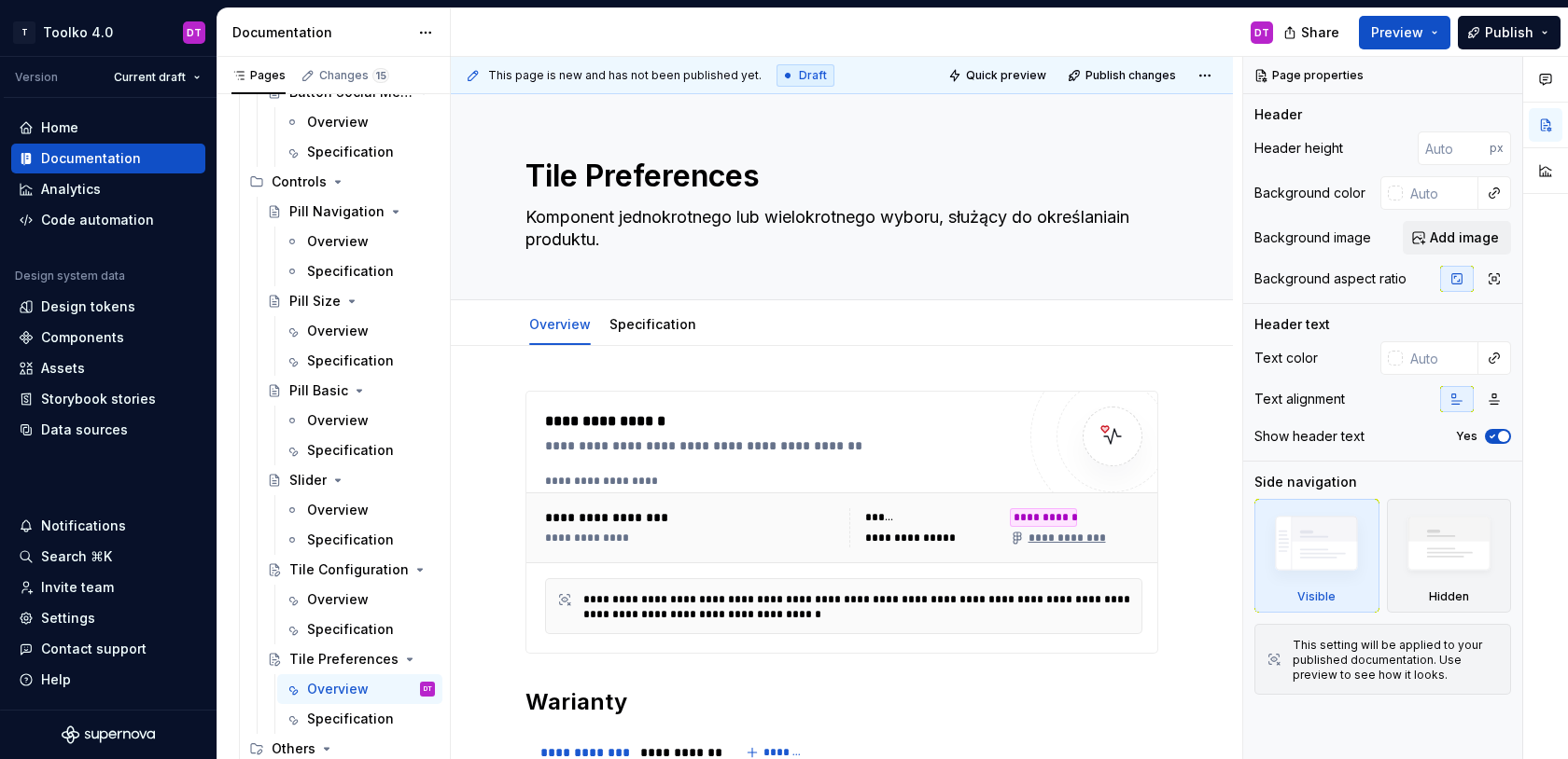
type textarea "*"
type textarea "Komponent jednokrotnego lub wielokrotnego wyboru, służący do określaniai produk…"
type textarea "*"
type textarea "Komponent jednokrotnego lub wielokrotnego wyboru, służący do określania produkt…"
type textarea "*"
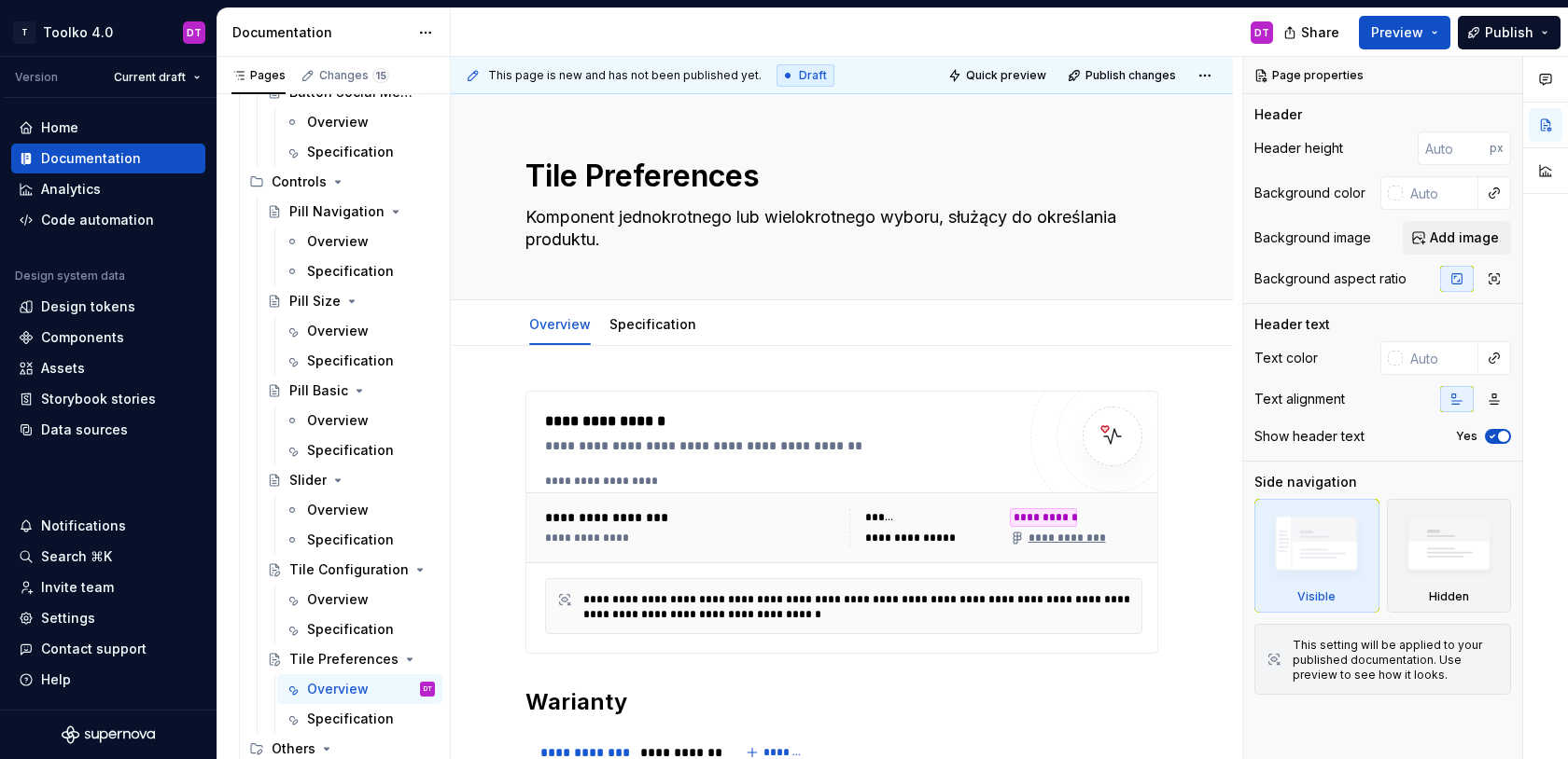
type textarea "Komponent jednokrotnego lub wielokrotnego wyboru, służący do określania produkt…"
type textarea "*"
type textarea "Komponent jednokrotnego lub wielokrotnego wyboru, służący do określania i produ…"
type textarea "*"
type textarea "Komponent jednokrotnego lub wielokrotnego wyboru, służący do określania in prod…"
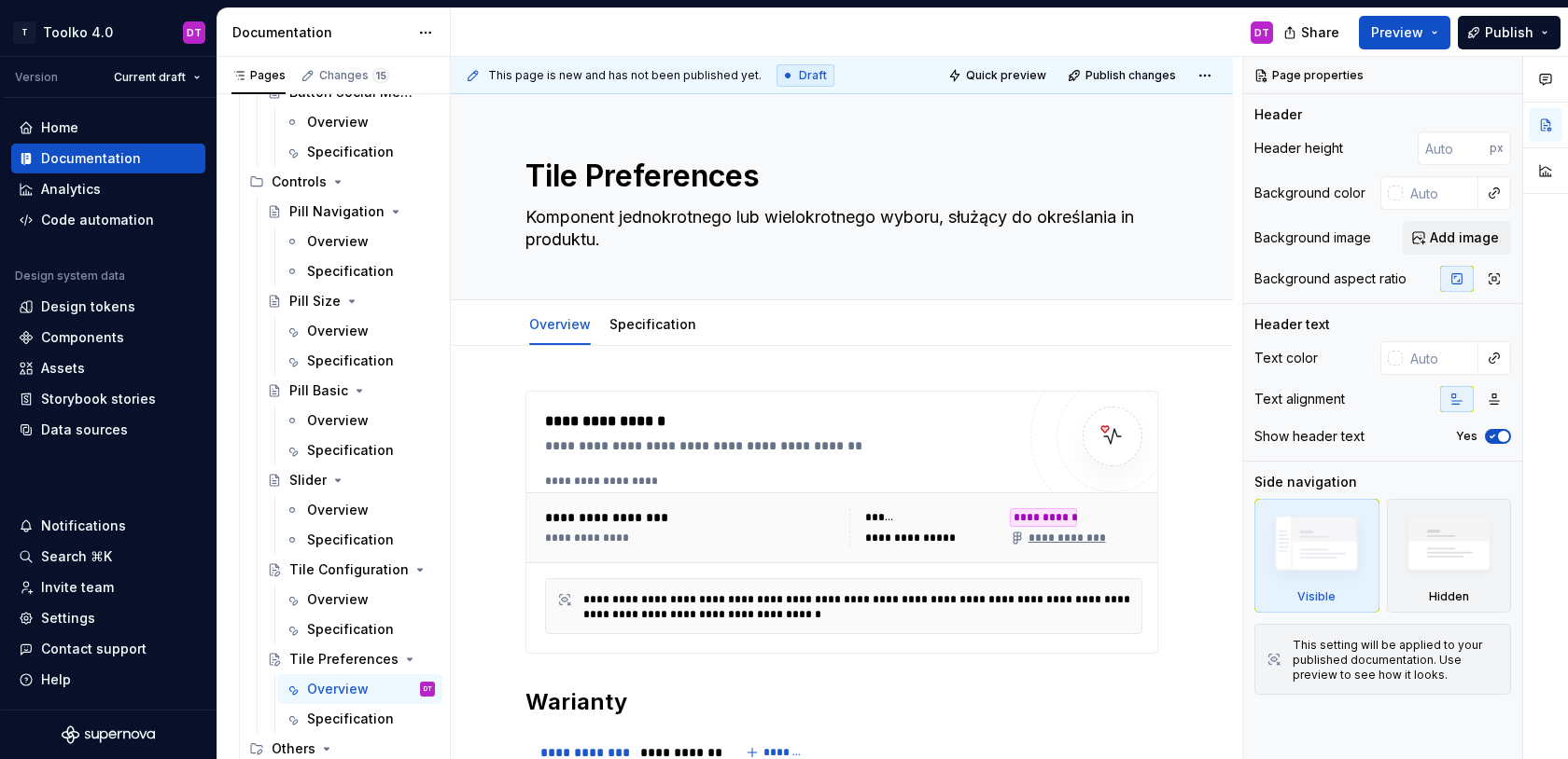
type textarea "*"
type textarea "Komponent jednokrotnego lub wielokrotnego wyboru, służący do określania inf pro…"
type textarea "*"
type textarea "Komponent jednokrotnego lub wielokrotnego wyboru, służący do określania info pr…"
type textarea "*"
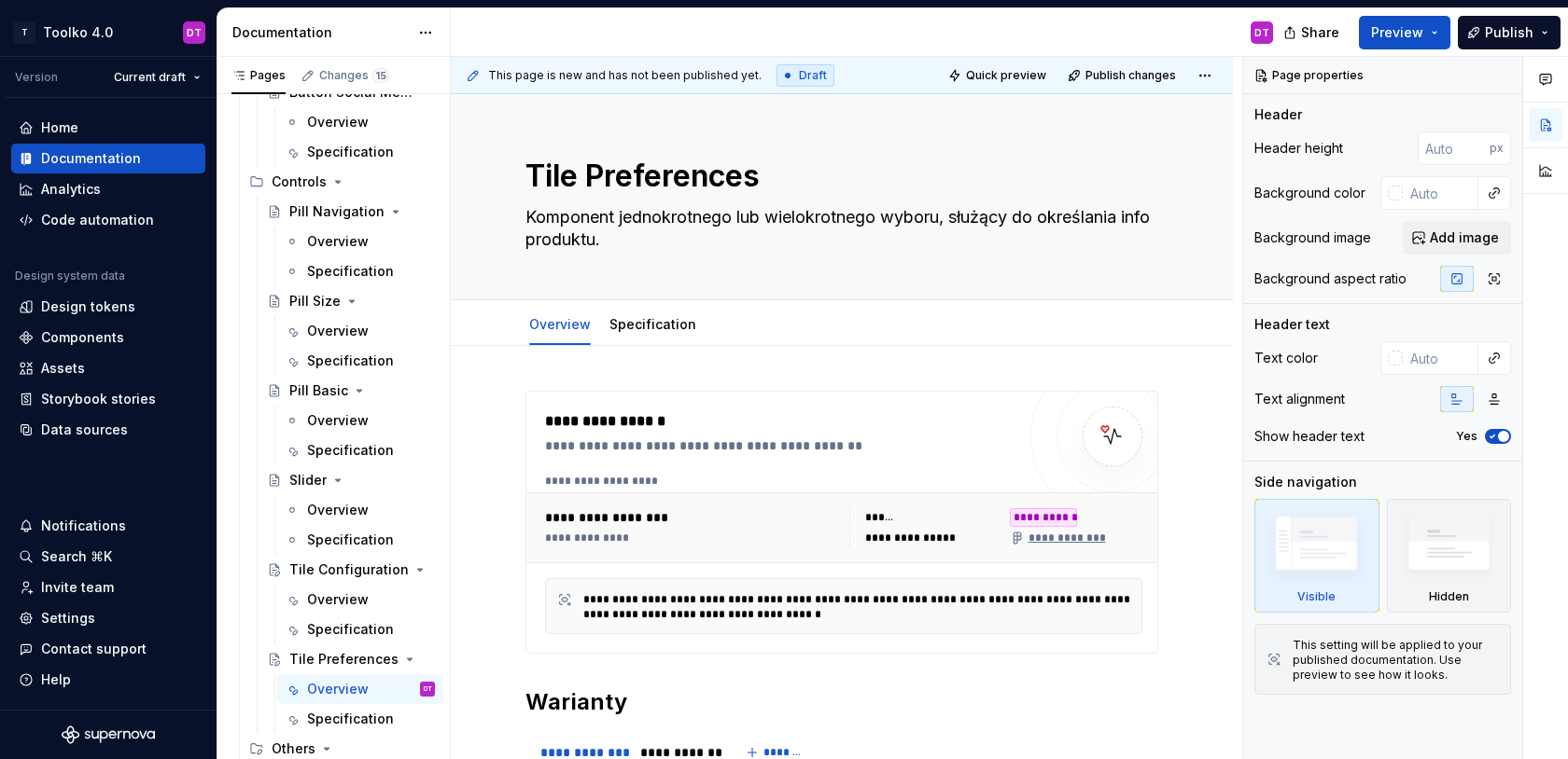
type textarea "Komponent jednokrotnego lub wielokrotnego wyboru, służący do określania infor p…"
type textarea "*"
type textarea "Komponent jednokrotnego lub wielokrotnego wyboru, służący do określania inform …"
type textarea "*"
type textarea "Komponent jednokrotnego lub wielokrotnego wyboru, służący do określania informa…"
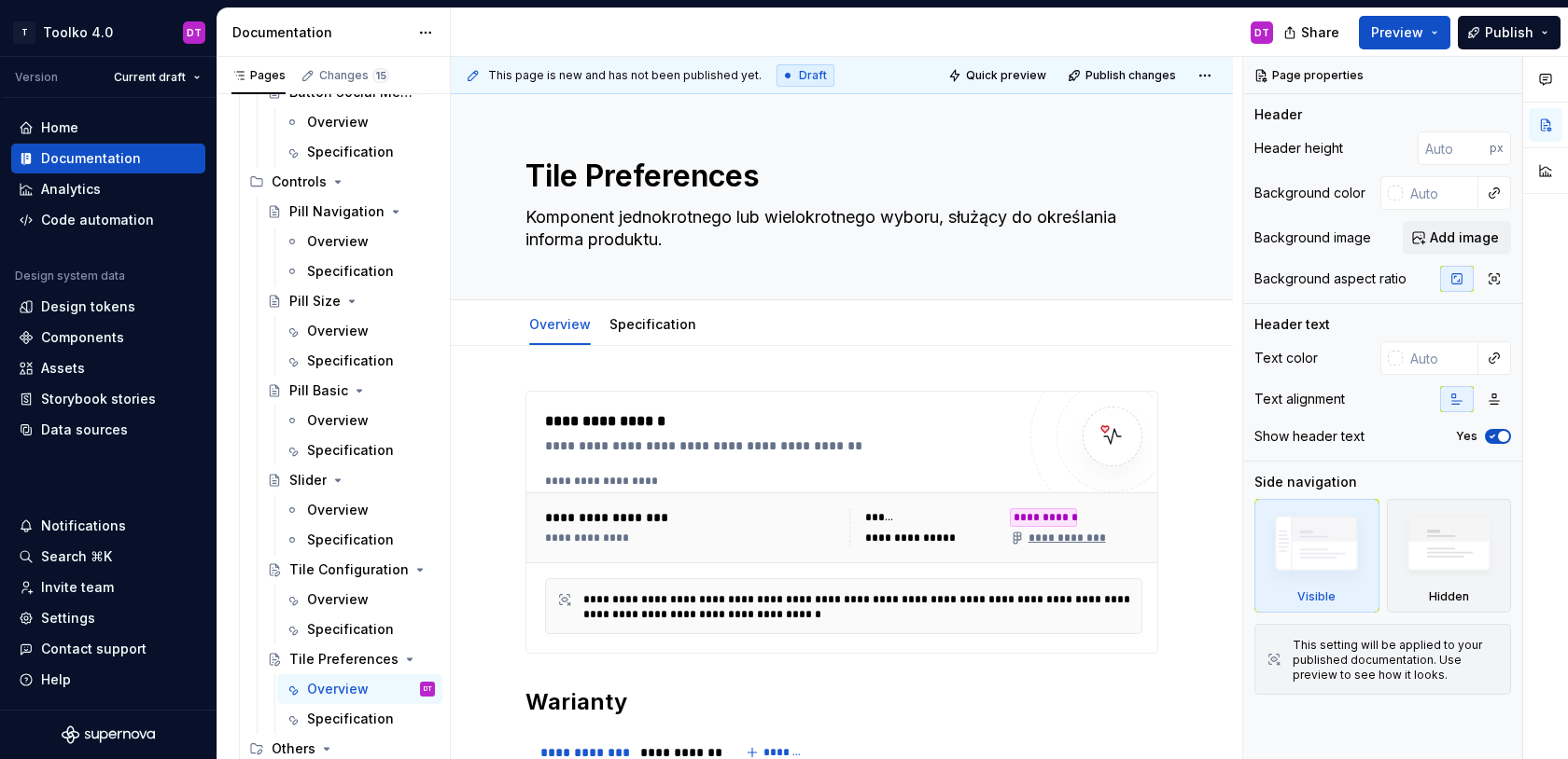
type textarea "*"
type textarea "Komponent jednokrotnego lub wielokrotnego wyboru, służący do określania informa…"
type textarea "*"
type textarea "Komponent jednokrotnego lub wielokrotnego wyboru, służący do określania informa…"
type textarea "*"
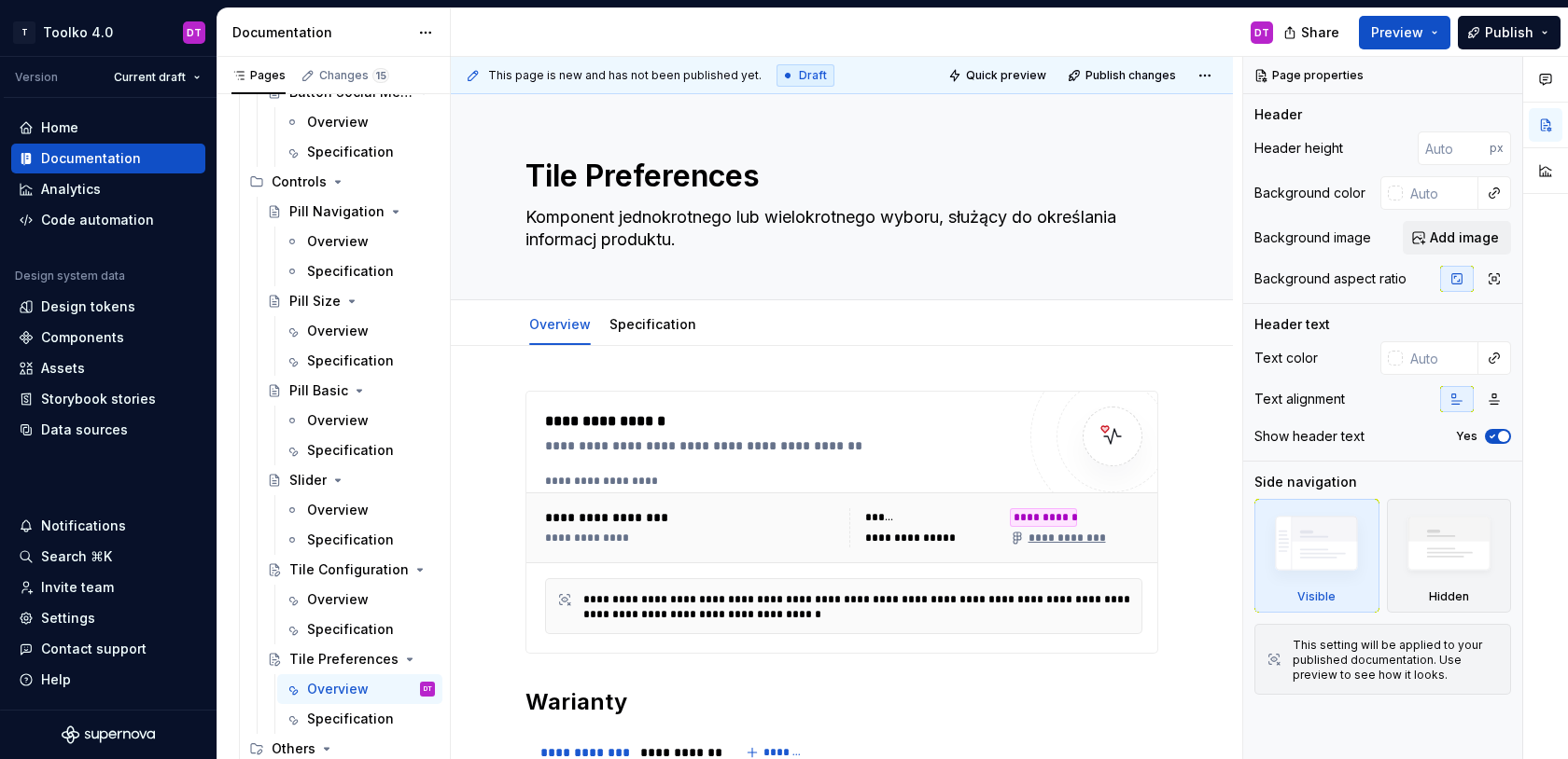
type textarea "Komponent jednokrotnego lub wielokrotnego wyboru, służący do określania informa…"
type textarea "*"
type textarea "Komponent jednokrotnego lub wielokrotnego wyboru, służący do określania informa…"
type textarea "*"
type textarea "Komponent jednokrotnego lub wielokrotnego wyboru, służący do określania informa…"
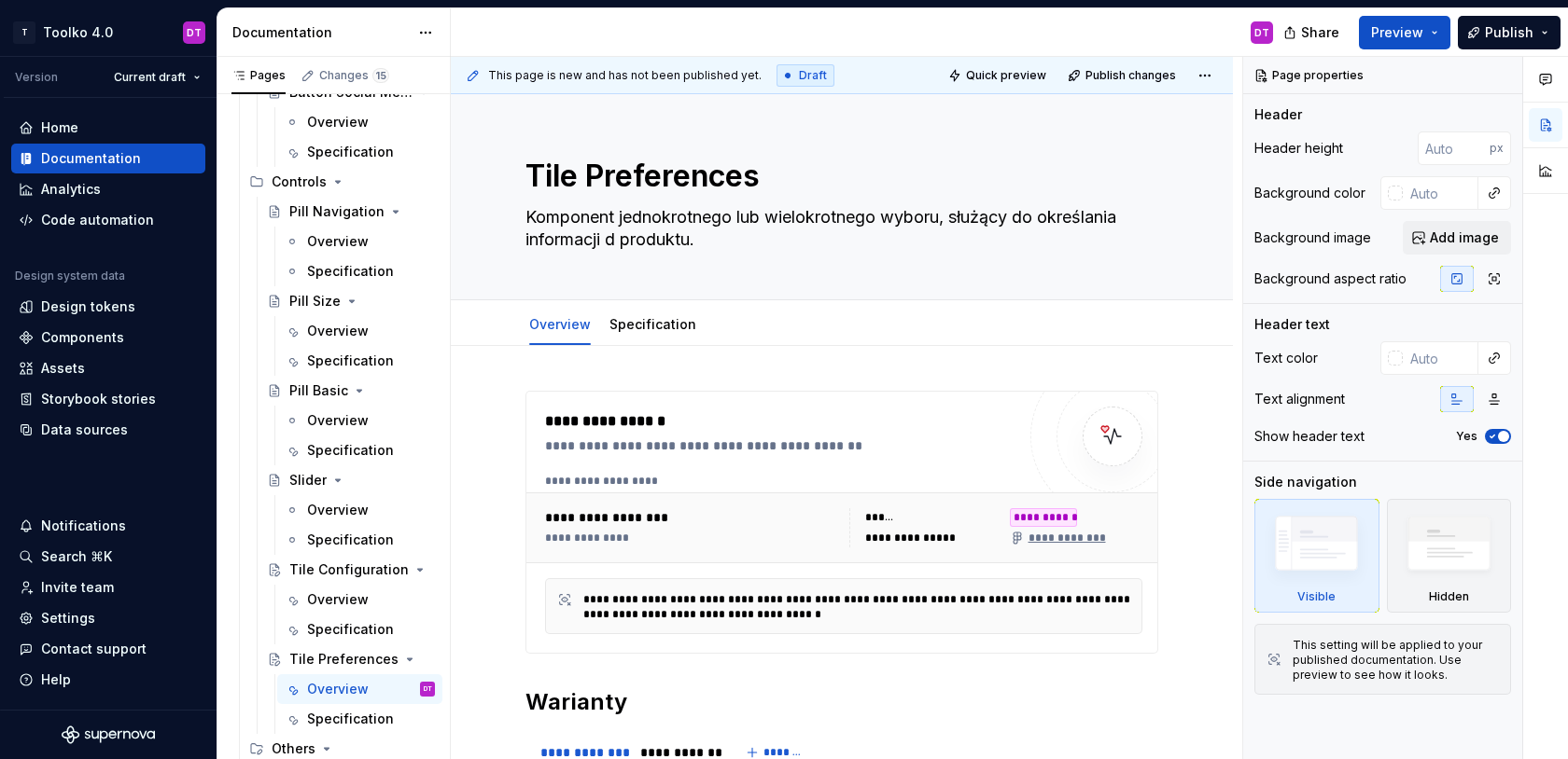
type textarea "*"
type textarea "Komponent jednokrotnego lub wielokrotnego wyboru, służący do określania informa…"
type textarea "*"
type textarea "Komponent jednokrotnego lub wielokrotnego wyboru, służący do określania informa…"
type textarea "*"
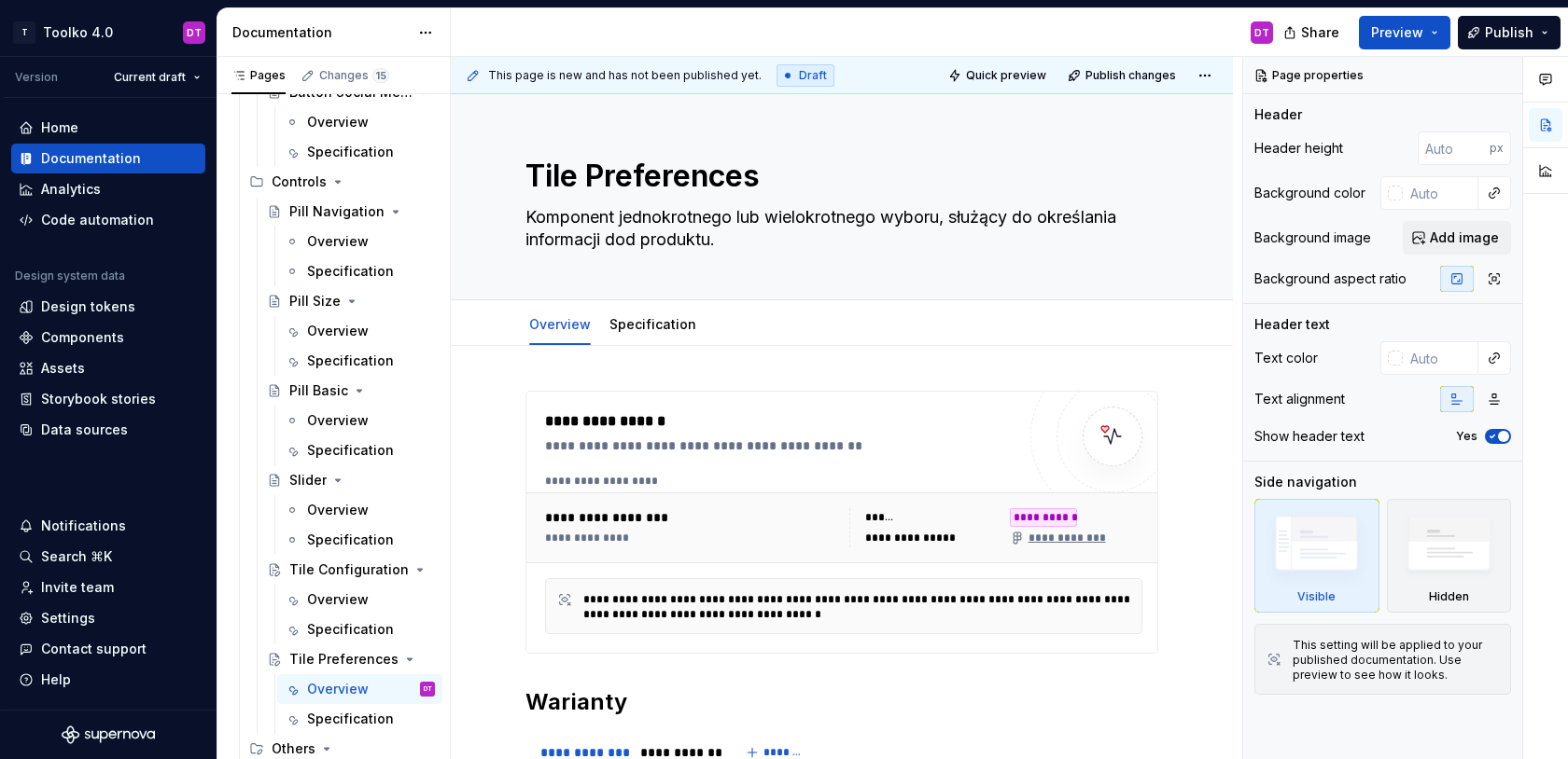
type textarea "Komponent jednokrotnego lub wielokrotnego wyboru, służący do określania informa…"
type textarea "*"
type textarea "Komponent jednokrotnego lub wielokrotnego wyboru, służący do określania informa…"
type textarea "*"
type textarea "Komponent jednokrotnego lub wielokrotnego wyboru, służący do określania informa…"
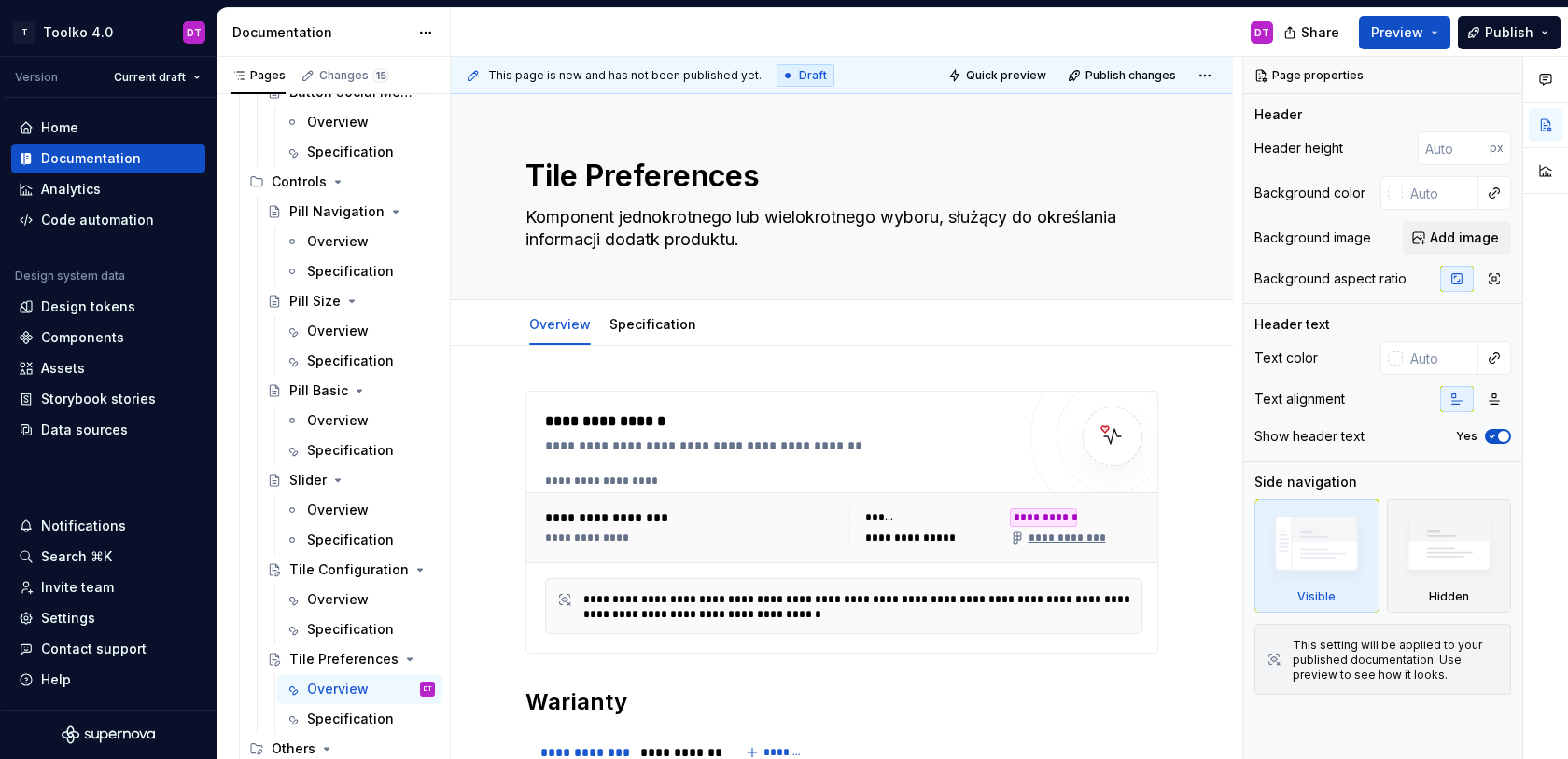
type textarea "*"
type textarea "Komponent jednokrotnego lub wielokrotnego wyboru, służący do określania informa…"
type textarea "*"
type textarea "Komponent jednokrotnego lub wielokrotnego wyboru, służący do określania informa…"
type textarea "*"
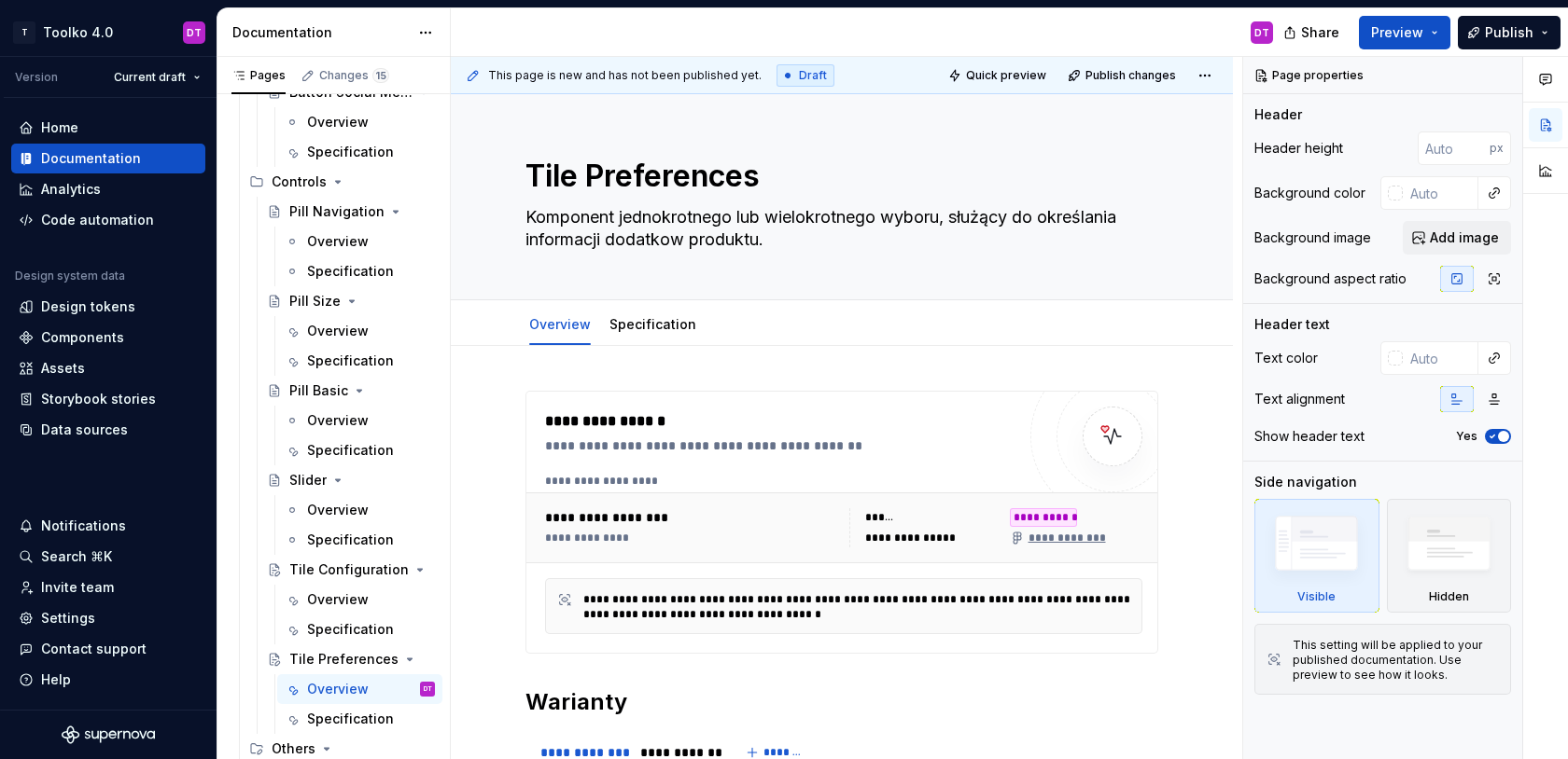
type textarea "Komponent jednokrotnego lub wielokrotnego wyboru, służący do określania informa…"
type textarea "*"
type textarea "Komponent jednokrotnego lub wielokrotnego wyboru, służący do określania informa…"
type textarea "*"
type textarea "Komponent jednokrotnego lub wielokrotnego wyboru, służący do określania informa…"
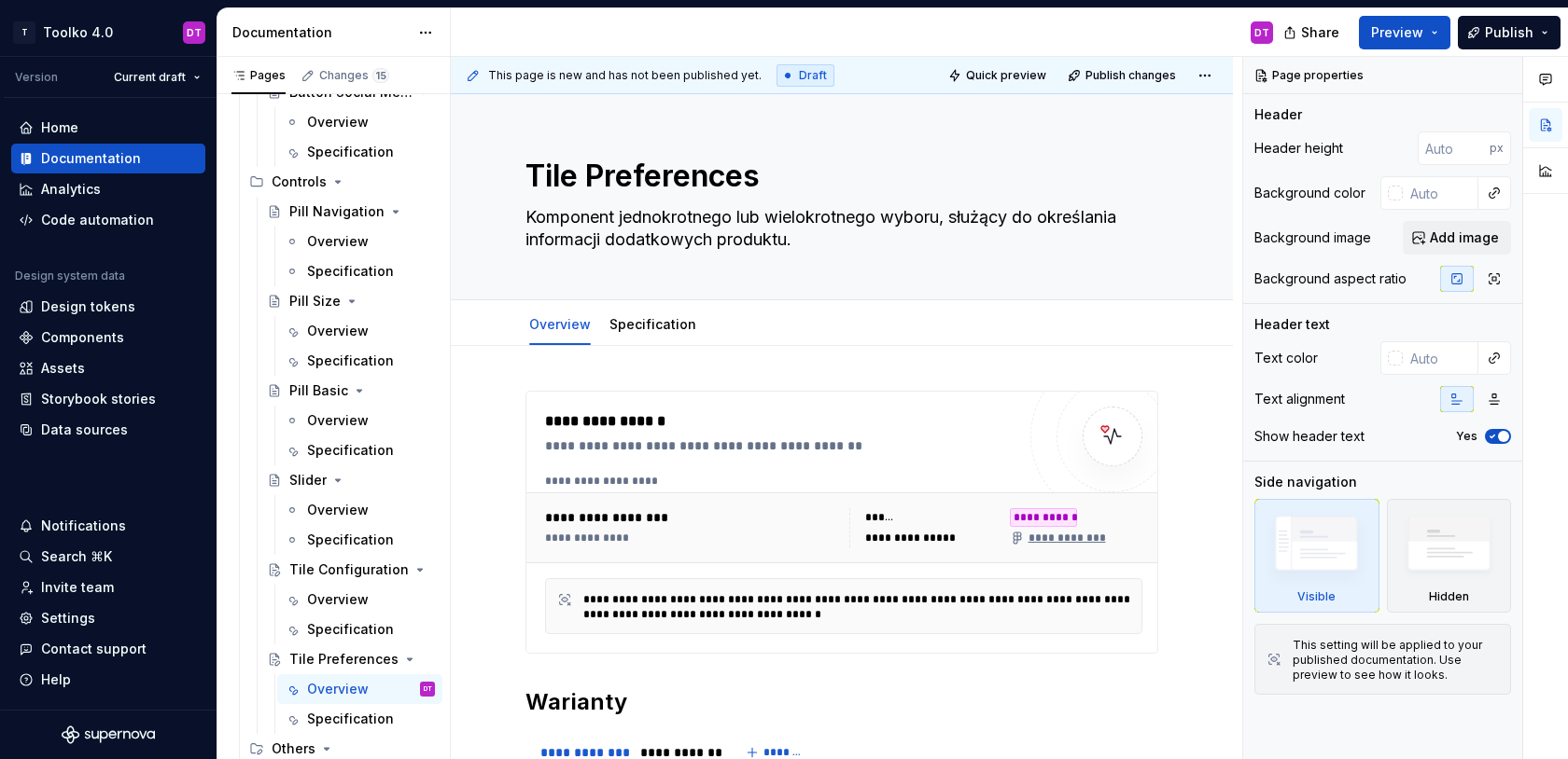
type textarea "*"
type textarea "Komponent jednokrotnego lub wielokrotnego wyboru, służący do określania informa…"
type textarea "*"
type textarea "Komponent jednokrotnego lub wielokrotnego wyboru, służący do określania informa…"
type textarea "*"
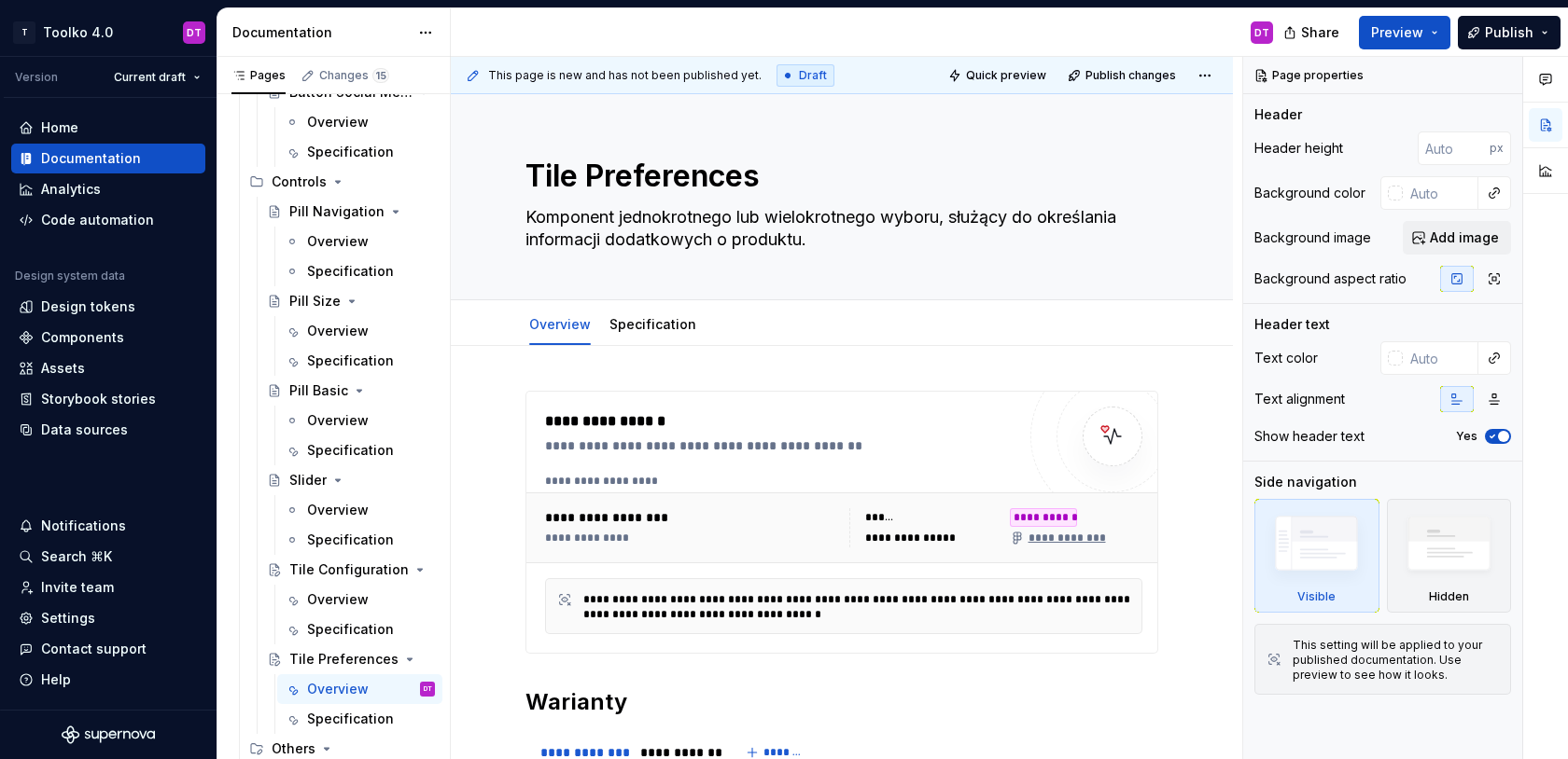
type textarea "Komponent jednokrotnego lub wielokrotnego wyboru, służący do określania informa…"
type textarea "*"
type textarea "Komponent jednokrotnego lub wielokrotnego wyboru, służący do określania informa…"
type textarea "*"
type textarea "Komponent jednokrotnego lub wielokrotnego wyboru, służący do określania informa…"
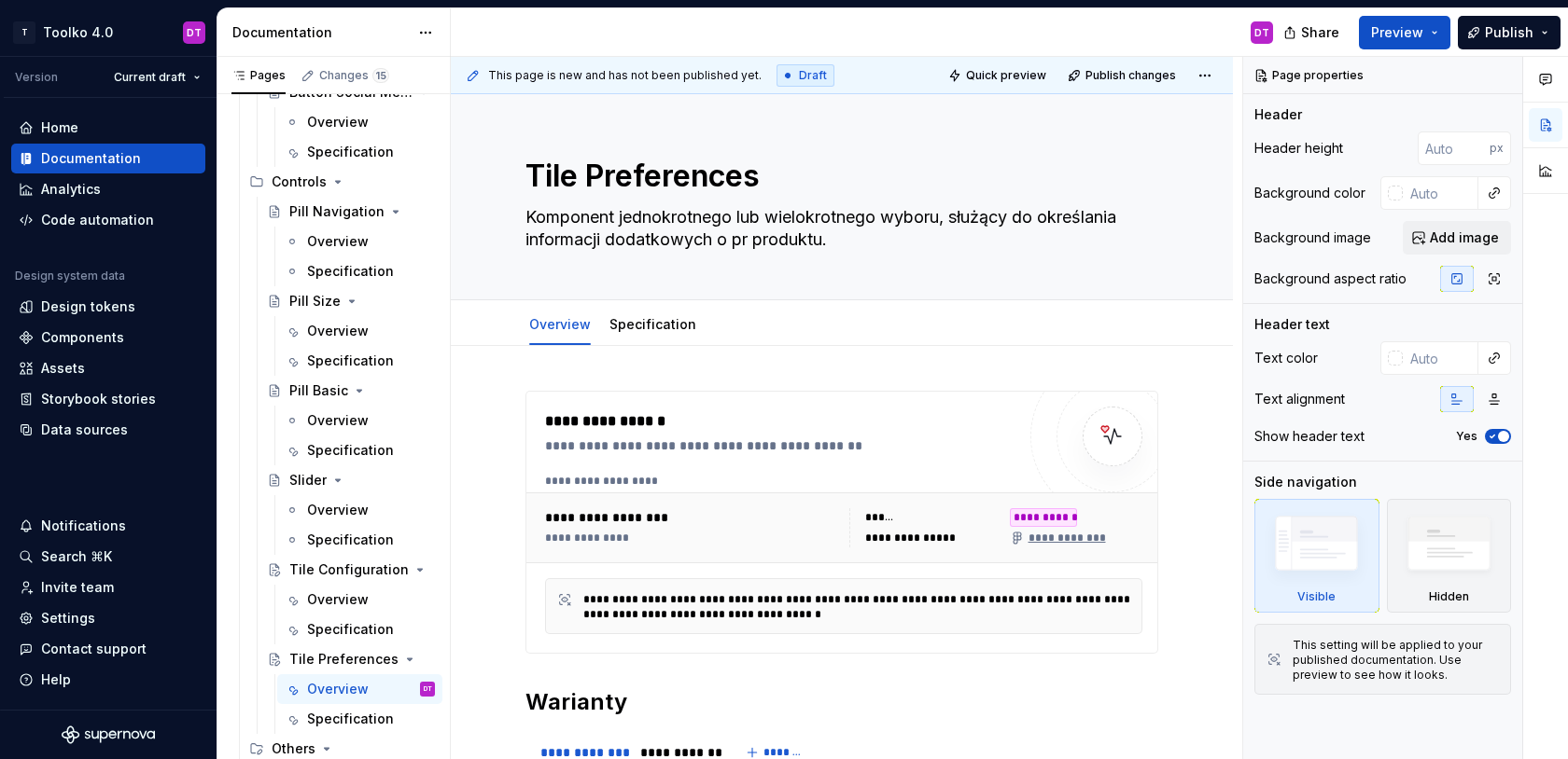
type textarea "*"
type textarea "Komponent jednokrotnego lub wielokrotnego wyboru, służący do określania informa…"
type textarea "*"
type textarea "Komponent jednokrotnego lub wielokrotnego wyboru, służący do określania informa…"
type textarea "*"
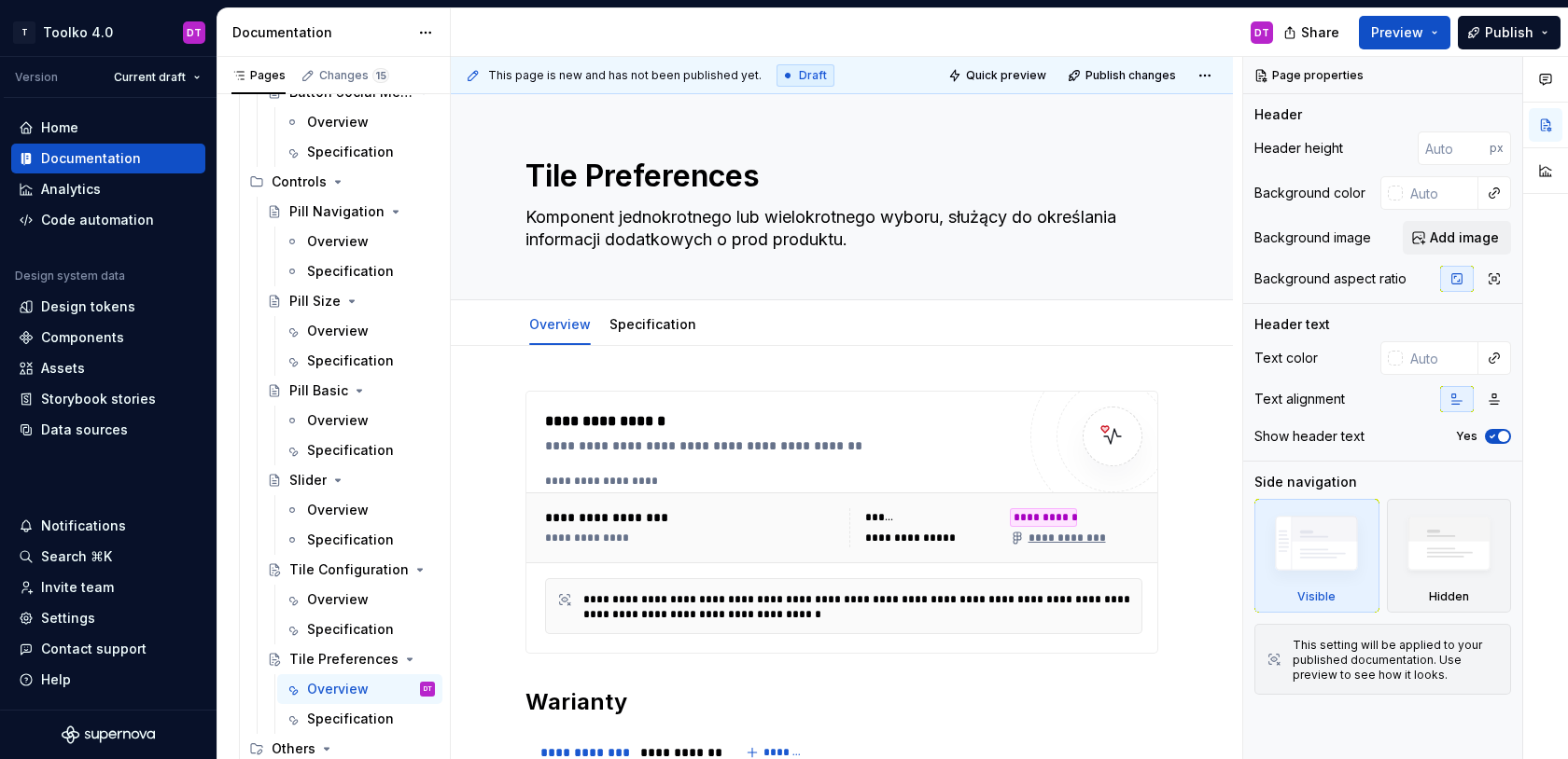
type textarea "Komponent jednokrotnego lub wielokrotnego wyboru, służący do określania informa…"
type textarea "*"
type textarea "Komponent jednokrotnego lub wielokrotnego wyboru, służący do określania informa…"
type textarea "*"
type textarea "Komponent jednokrotnego lub wielokrotnego wyboru, służący do określania informa…"
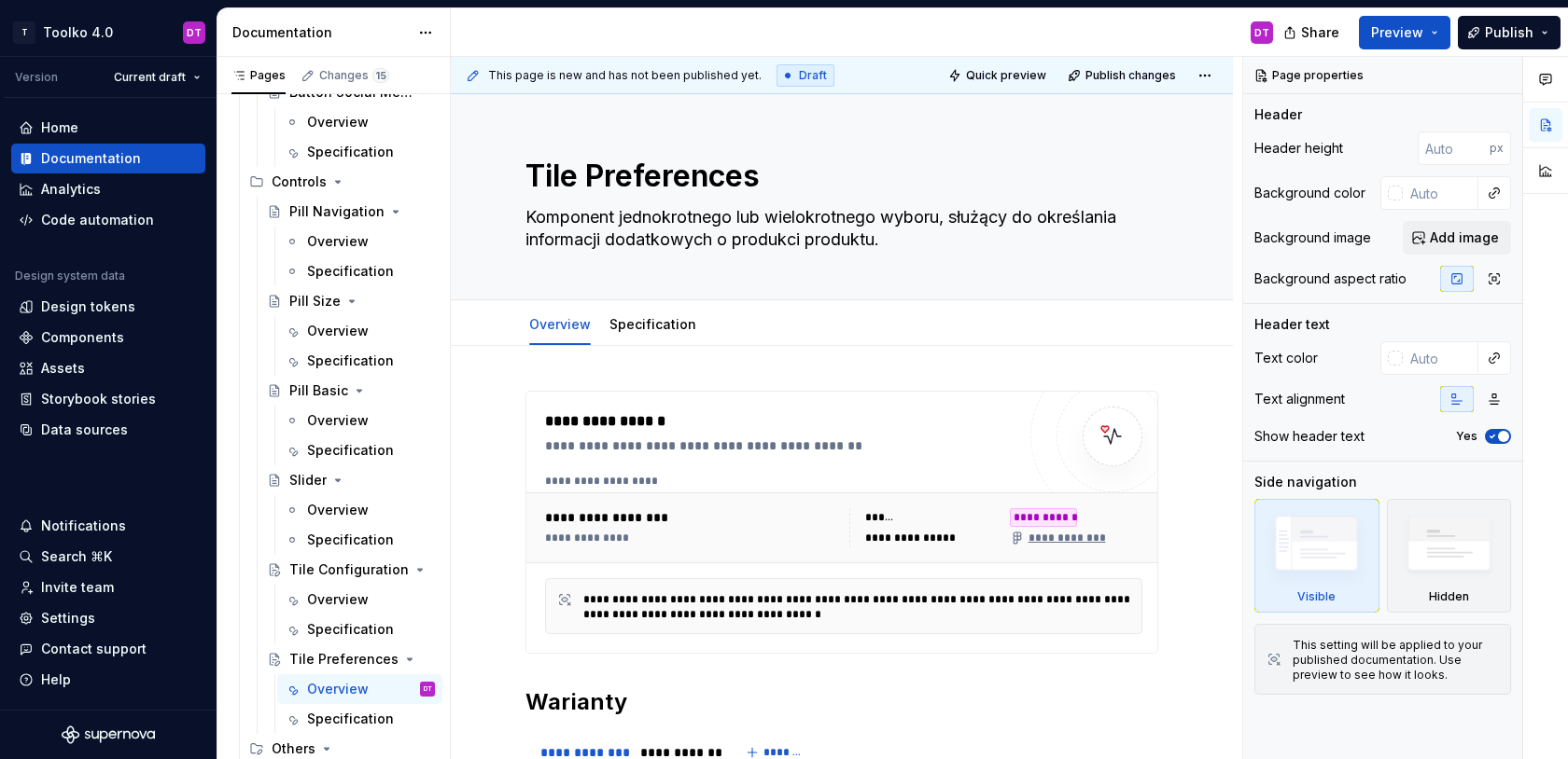
type textarea "*"
type textarea "Komponent jednokrotnego lub wielokrotnego wyboru, służący do określania informa…"
click at [843, 238] on textarea "Komponent jednokrotnego lub wielokrotnego wyboru, służący do określania informa…" at bounding box center [838, 229] width 633 height 52
type textarea "*"
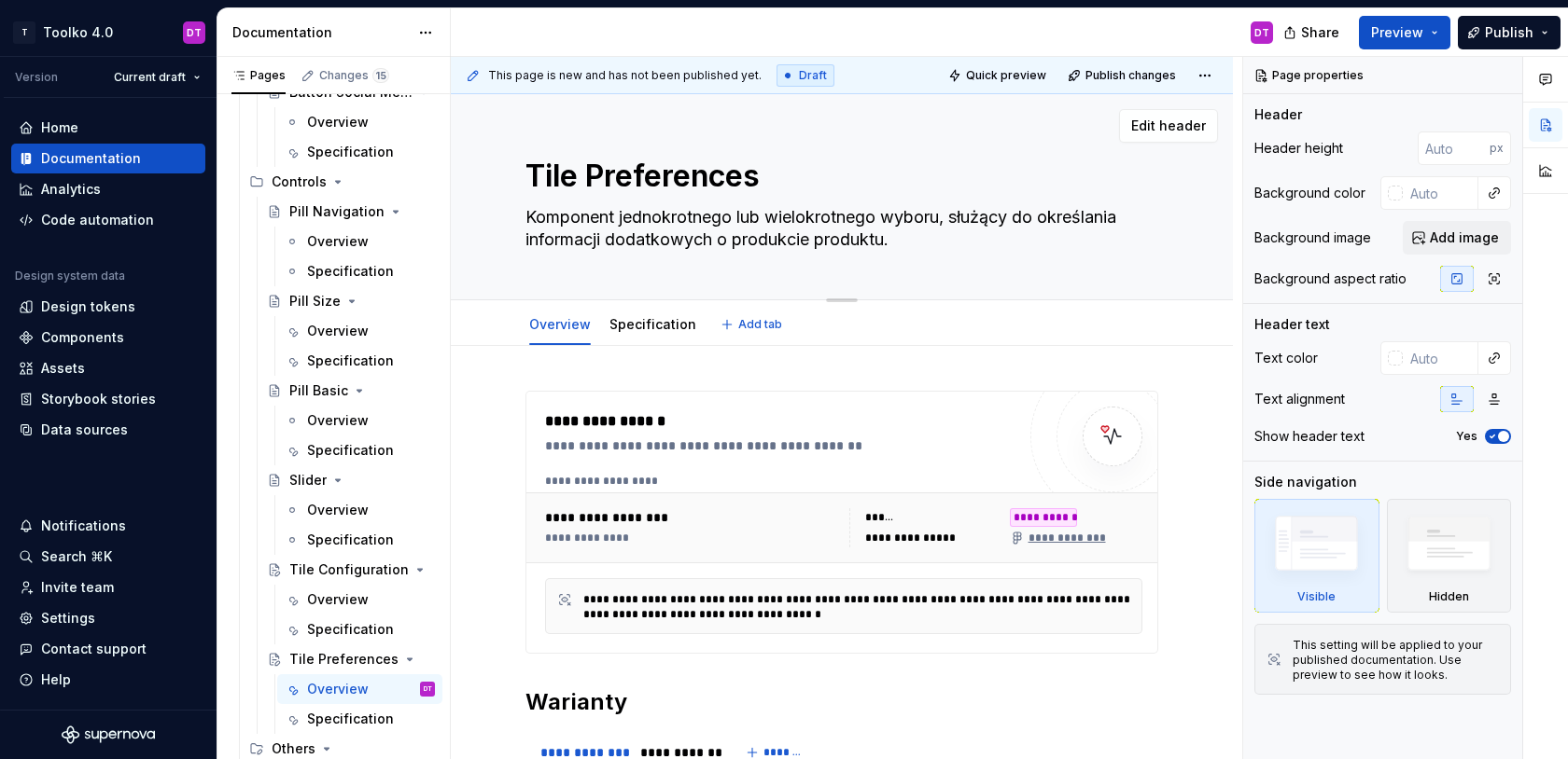
type textarea "Komponent jednokrotnego lub wielokrotnego wyboru, służący do określania informa…"
type textarea "*"
type textarea "Komponent jednokrotnego lub wielokrotnego wyboru, służący do określania informa…"
click at [818, 241] on textarea "Komponent jednokrotnego lub wielokrotnego wyboru, służący do określania informa…" at bounding box center [838, 229] width 633 height 52
type textarea "*"
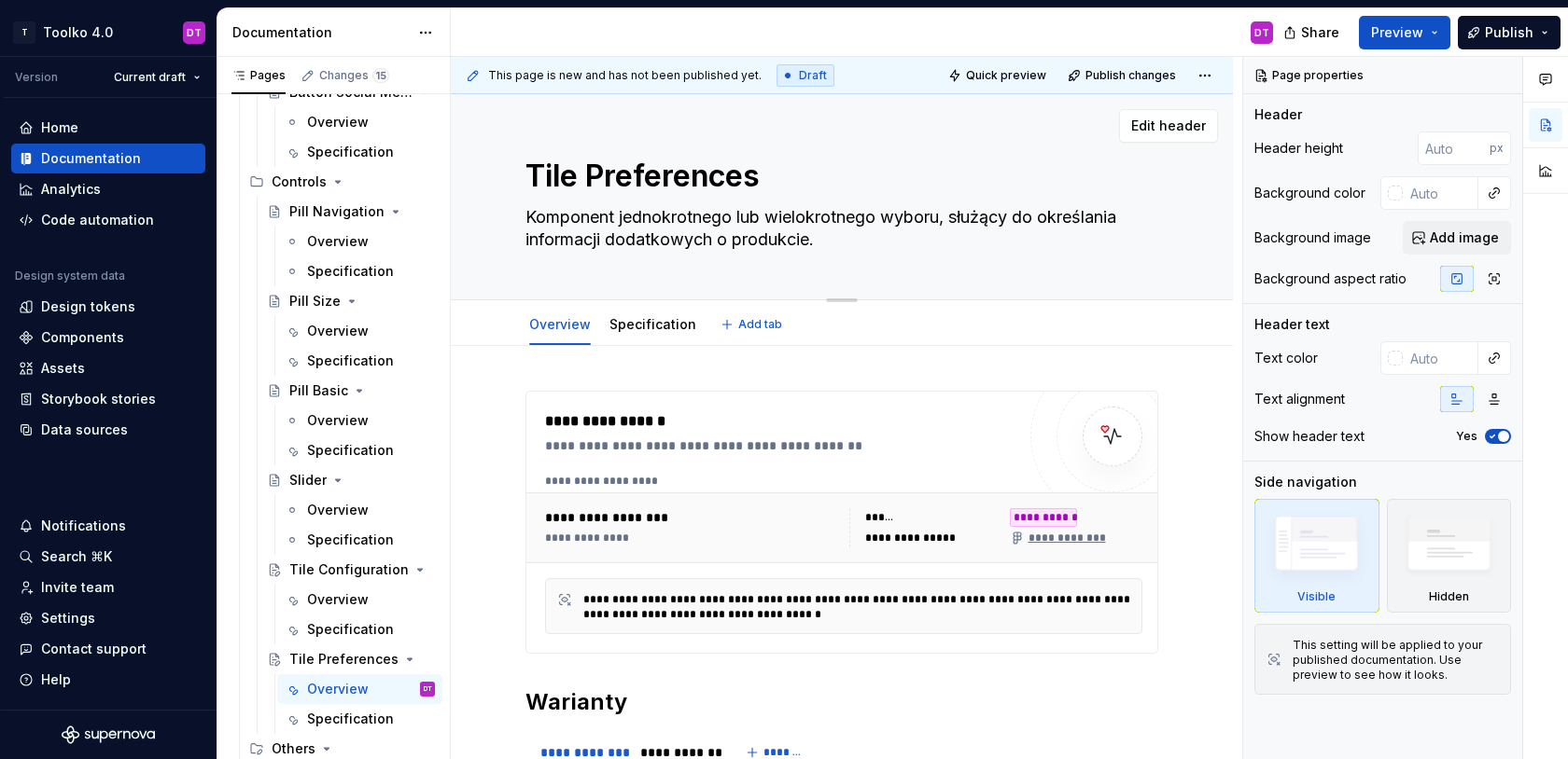
type textarea "Komponent jednokrotnego lub wielokrotnego wyboru, służący do określania informa…"
type textarea "*"
type textarea "Komponent jednokrotnego lub wielokrotnego wyboru, służący do określania informa…"
type textarea "*"
type textarea "Komponent jednokrotnego lub wielokrotnego wyboru, służący do określania informa…"
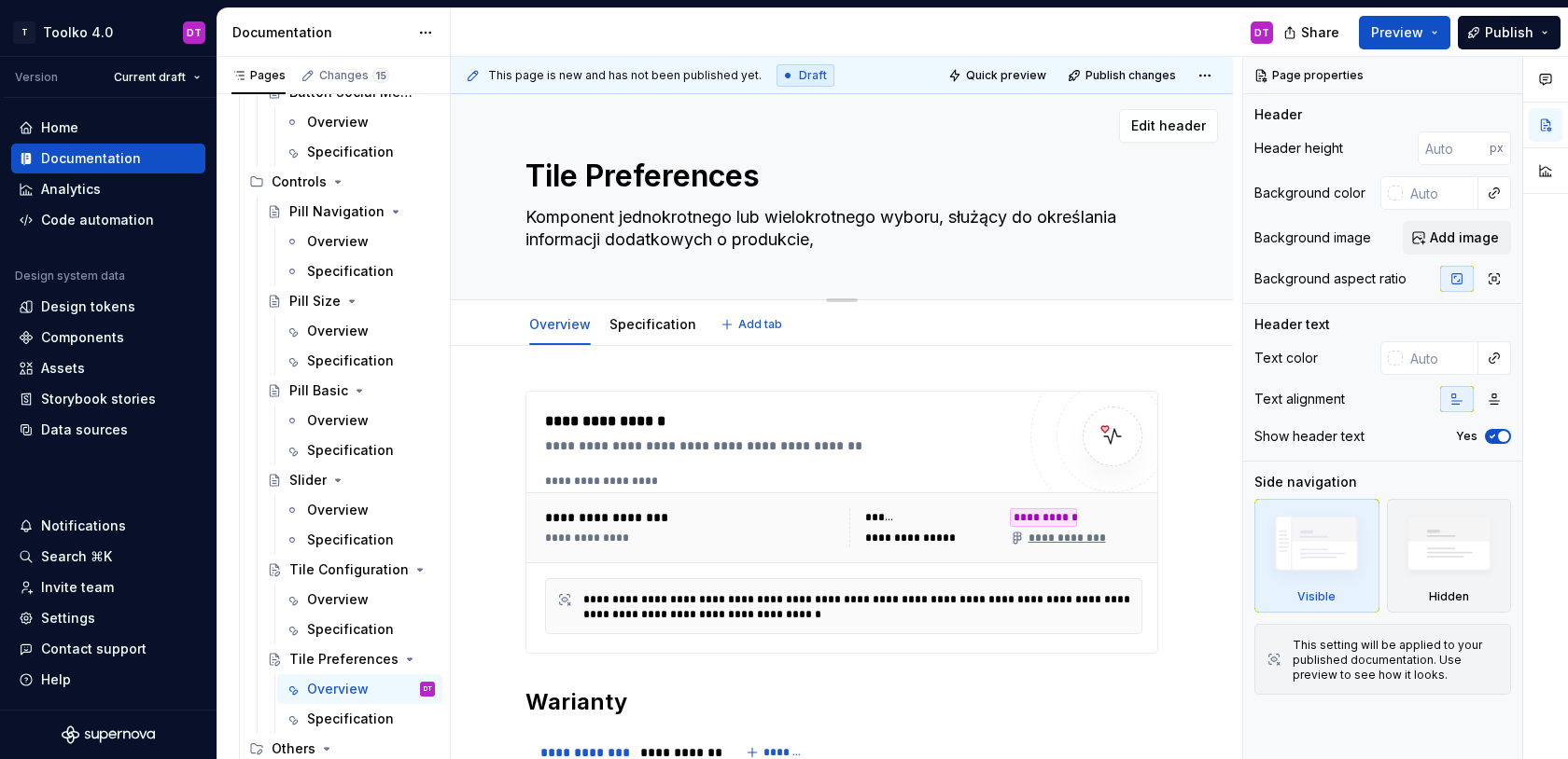
type textarea "*"
type textarea "Komponent jednokrotnego lub wielokrotnego wyboru, służący do określania informa…"
type textarea "*"
type textarea "Komponent jednokrotnego lub wielokrotnego wyboru, służący do określania informa…"
type textarea "*"
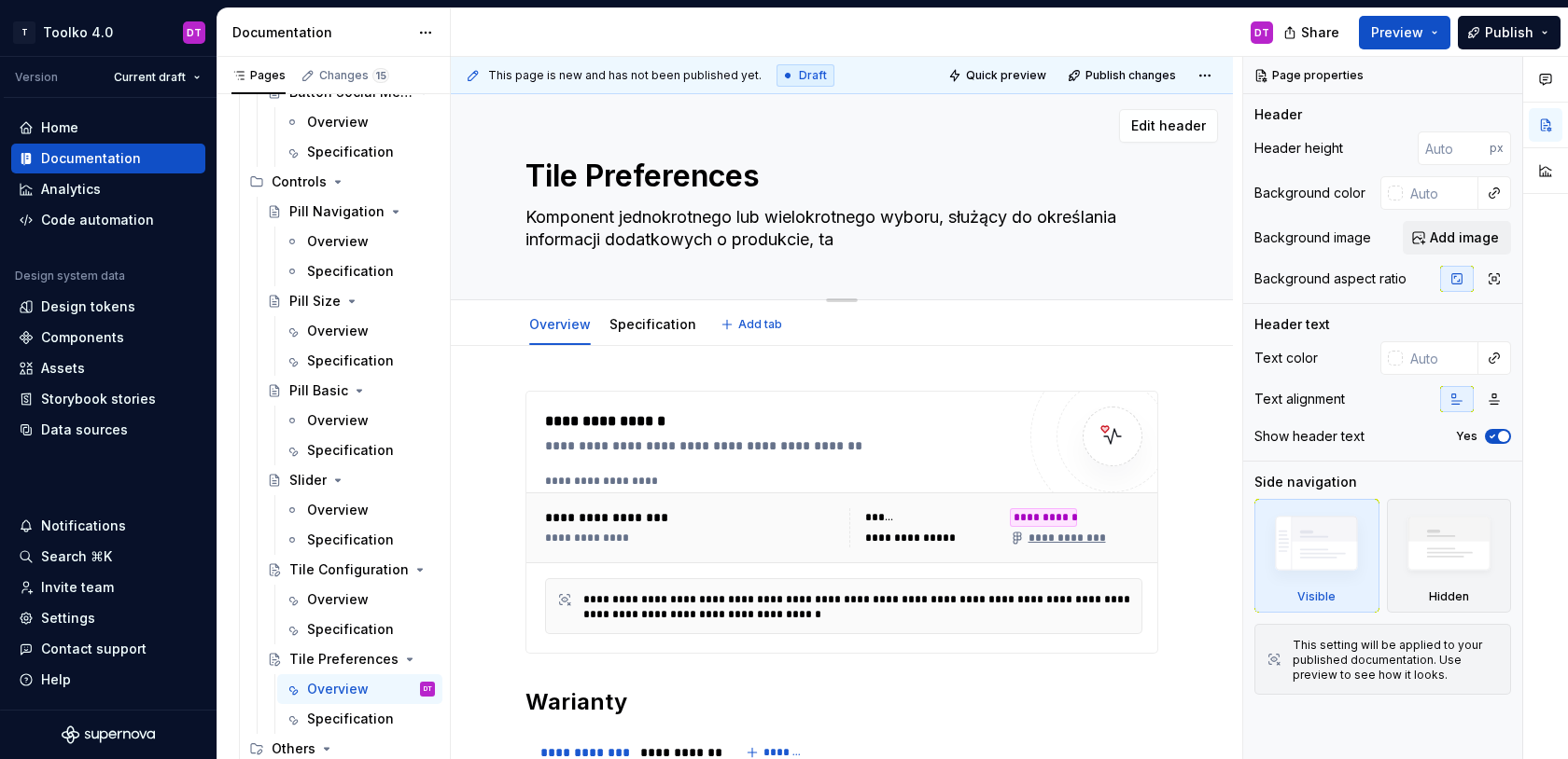
type textarea "Komponent jednokrotnego lub wielokrotnego wyboru, służący do określania informa…"
type textarea "*"
type textarea "Komponent jednokrotnego lub wielokrotnego wyboru, służący do określania informa…"
type textarea "*"
type textarea "Komponent jednokrotnego lub wielokrotnego wyboru, służący do określania informa…"
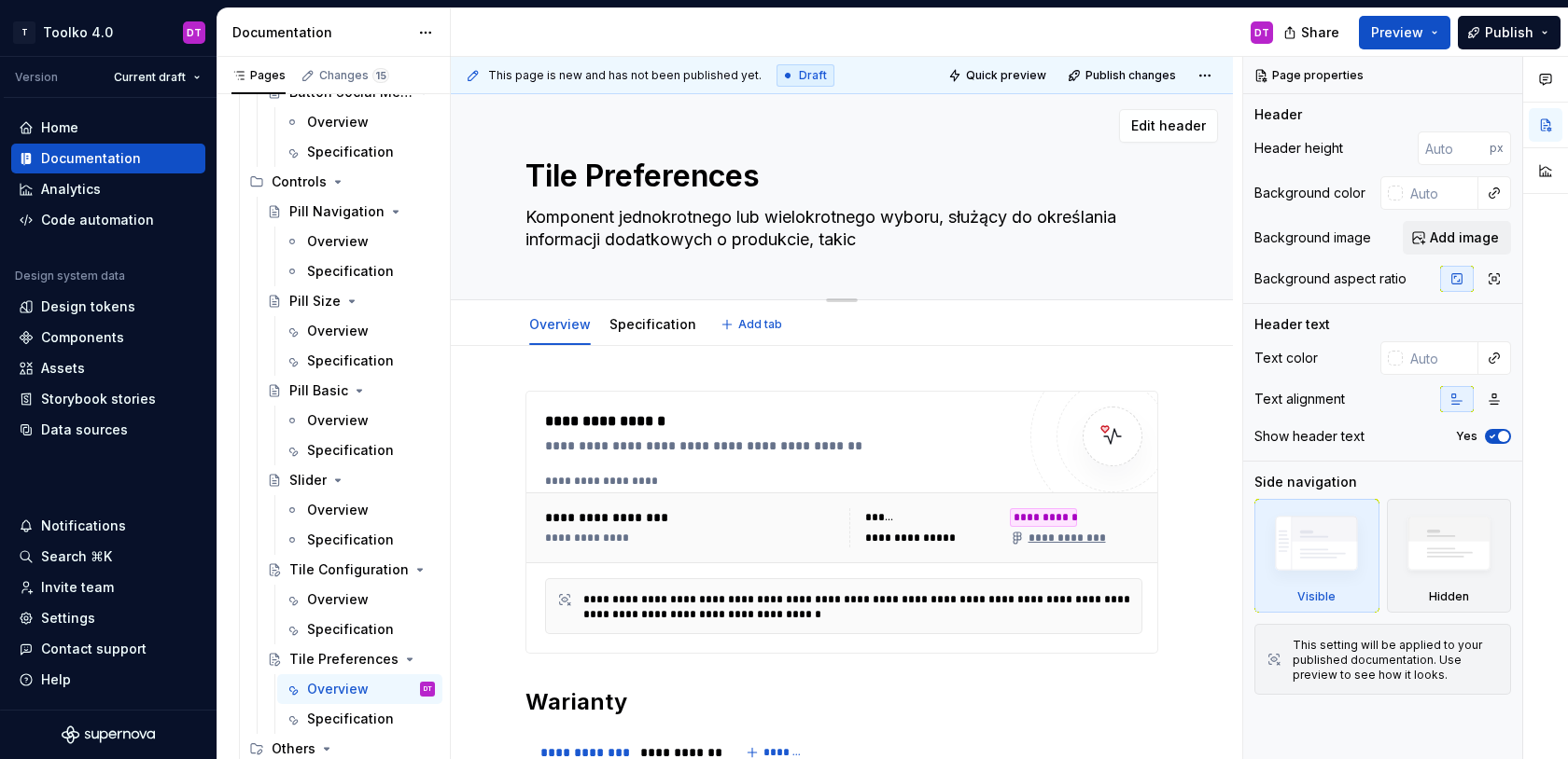
type textarea "*"
type textarea "Komponent jednokrotnego lub wielokrotnego wyboru, służący do określania informa…"
type textarea "*"
type textarea "Komponent jednokrotnego lub wielokrotnego wyboru, służący do określania informa…"
type textarea "*"
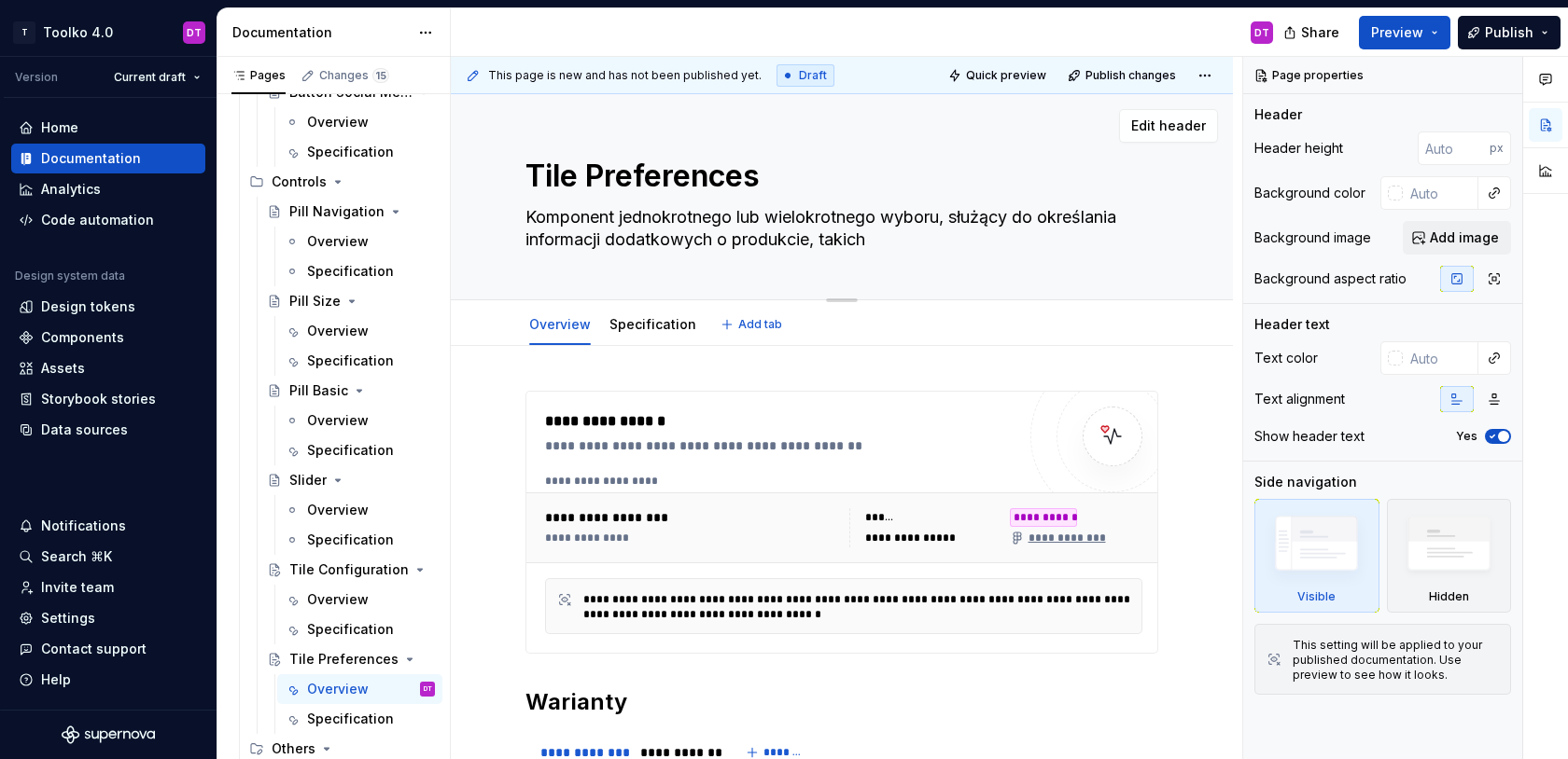
type textarea "Komponent jednokrotnego lub wielokrotnego wyboru, służący do określania informa…"
type textarea "*"
type textarea "Komponent jednokrotnego lub wielokrotnego wyboru, służący do określania informa…"
type textarea "*"
type textarea "Komponent jednokrotnego lub wielokrotnego wyboru, służący do określania informa…"
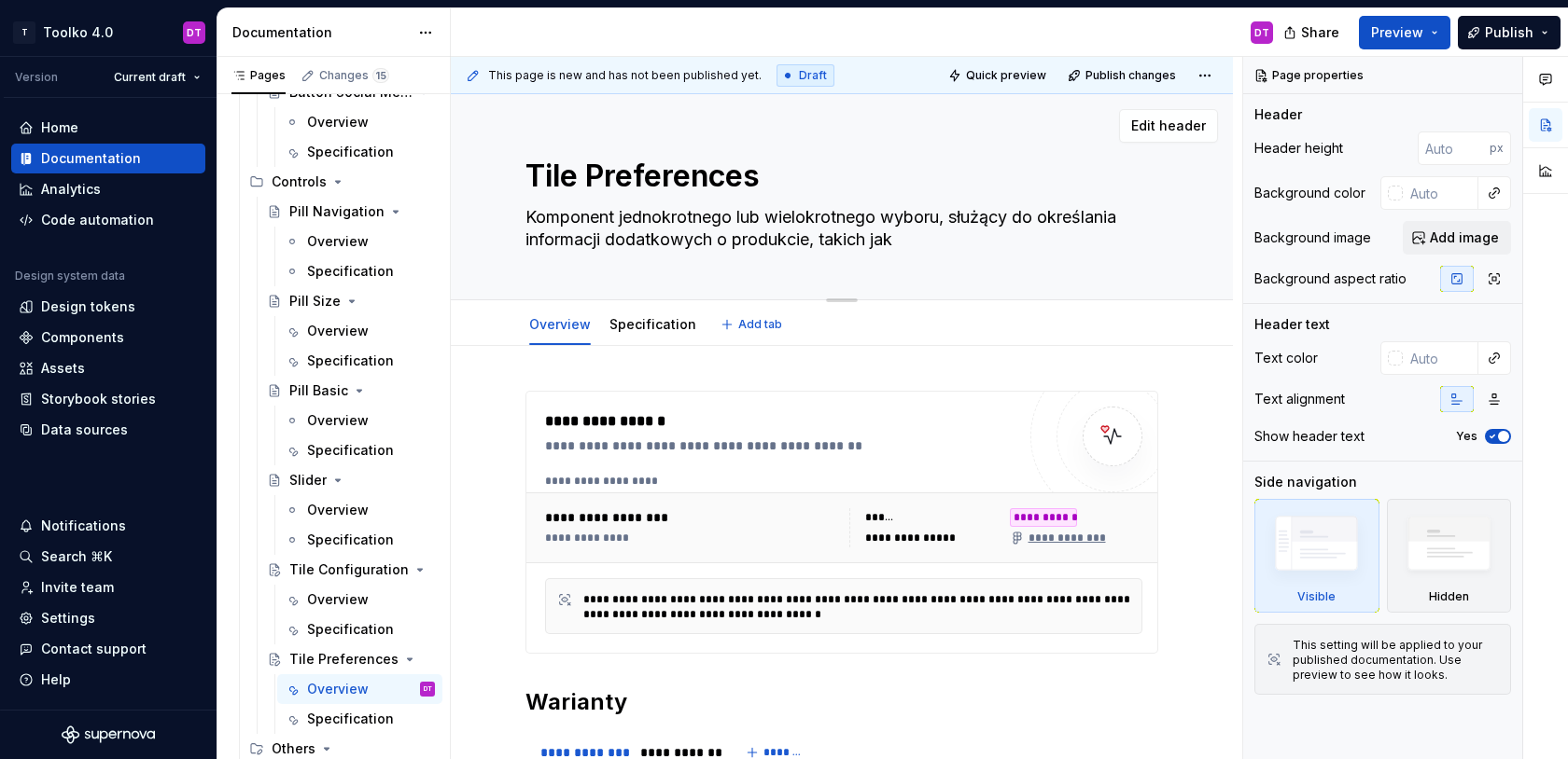
type textarea "*"
type textarea "Komponent jednokrotnego lub wielokrotnego wyboru, służący do określania informa…"
type textarea "*"
type textarea "Komponent jednokrotnego lub wielokrotnego wyboru, służący do określania informa…"
type textarea "*"
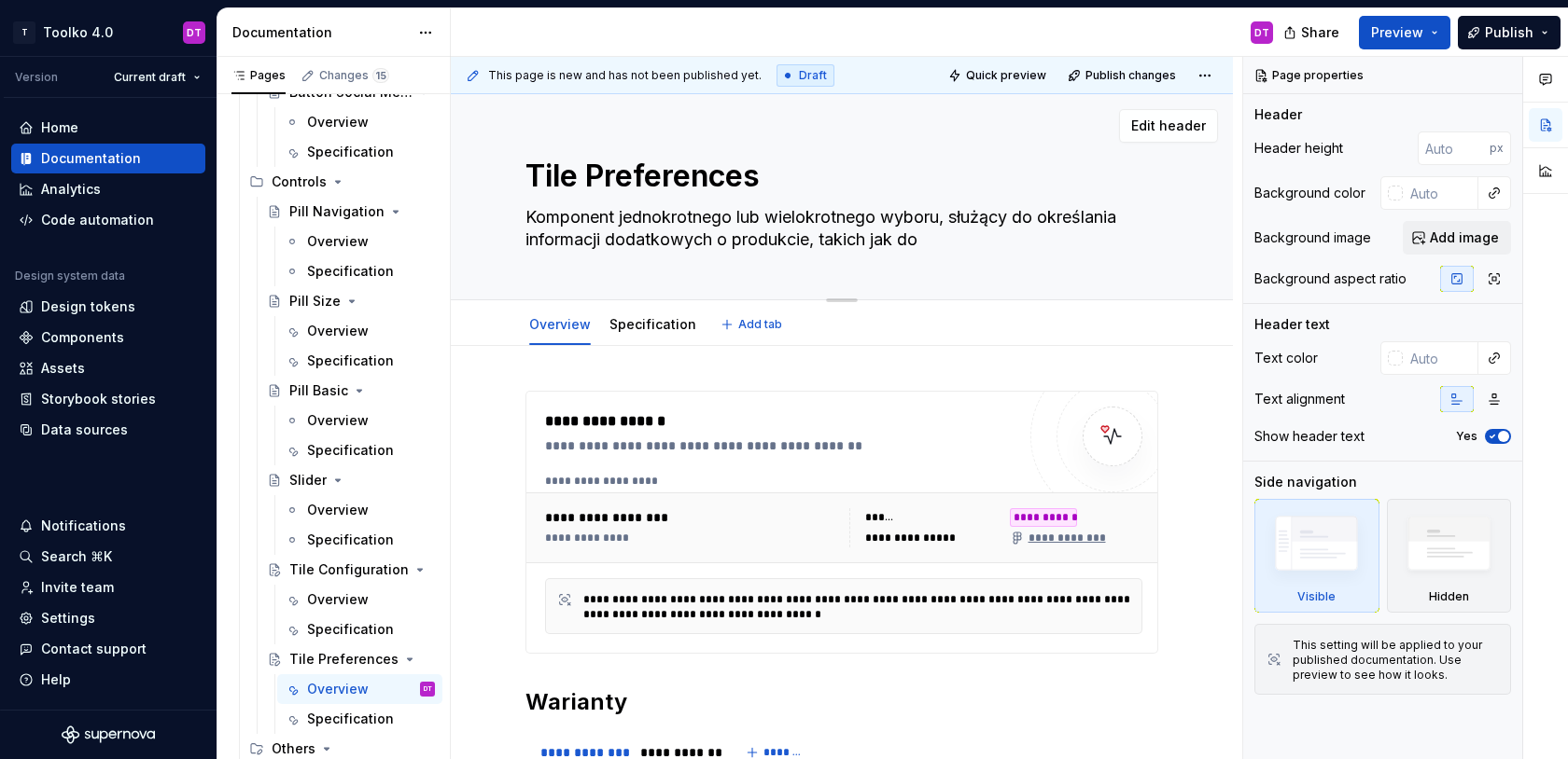
type textarea "Komponent jednokrotnego lub wielokrotnego wyboru, służący do określania informa…"
type textarea "*"
type textarea "Komponent jednokrotnego lub wielokrotnego wyboru, służący do określania informa…"
type textarea "*"
type textarea "Komponent jednokrotnego lub wielokrotnego wyboru, służący do określania informa…"
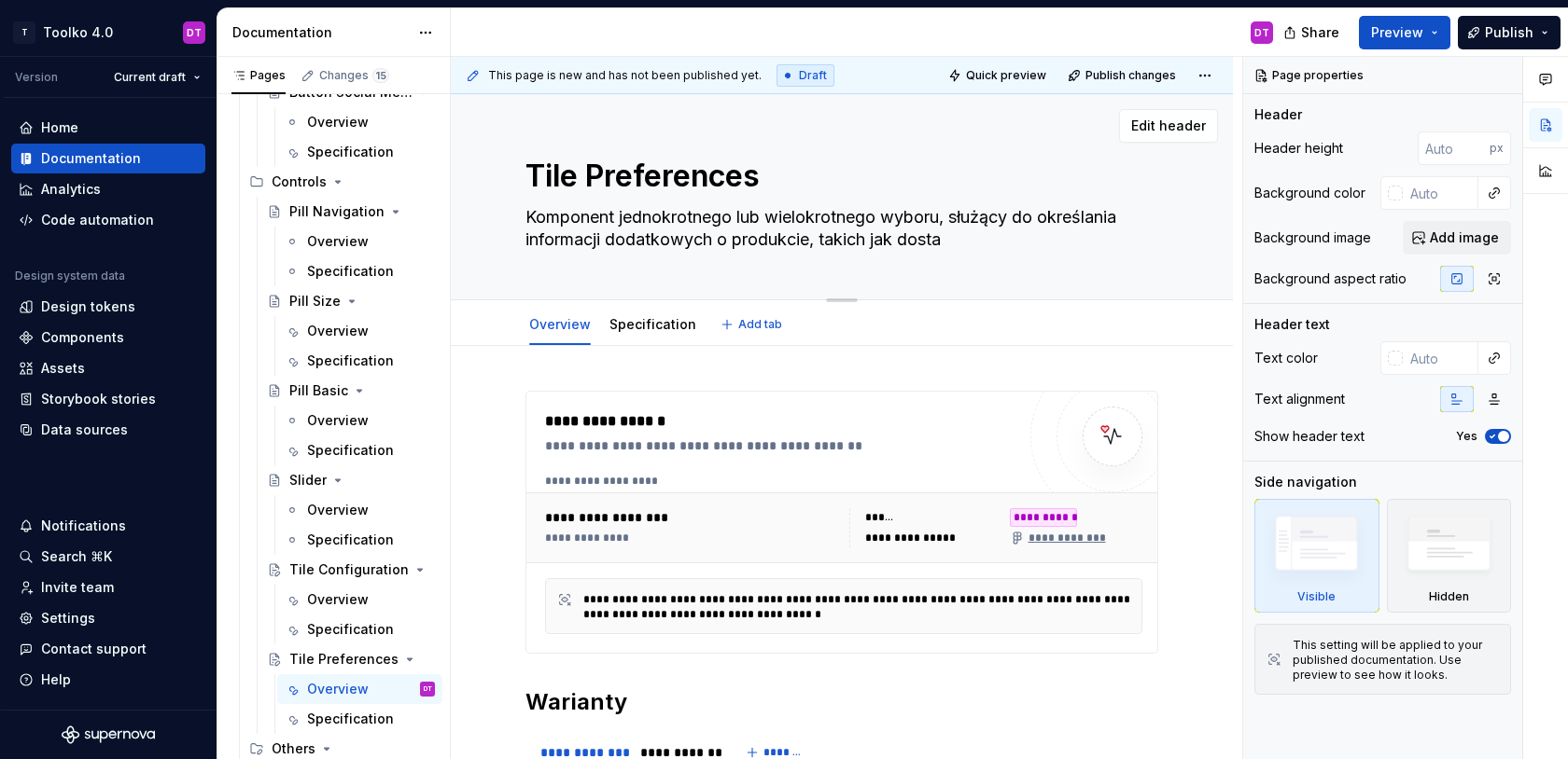
type textarea "*"
type textarea "Komponent jednokrotnego lub wielokrotnego wyboru, służący do określania informa…"
type textarea "*"
type textarea "Komponent jednokrotnego lub wielokrotnego wyboru, służący do określania informa…"
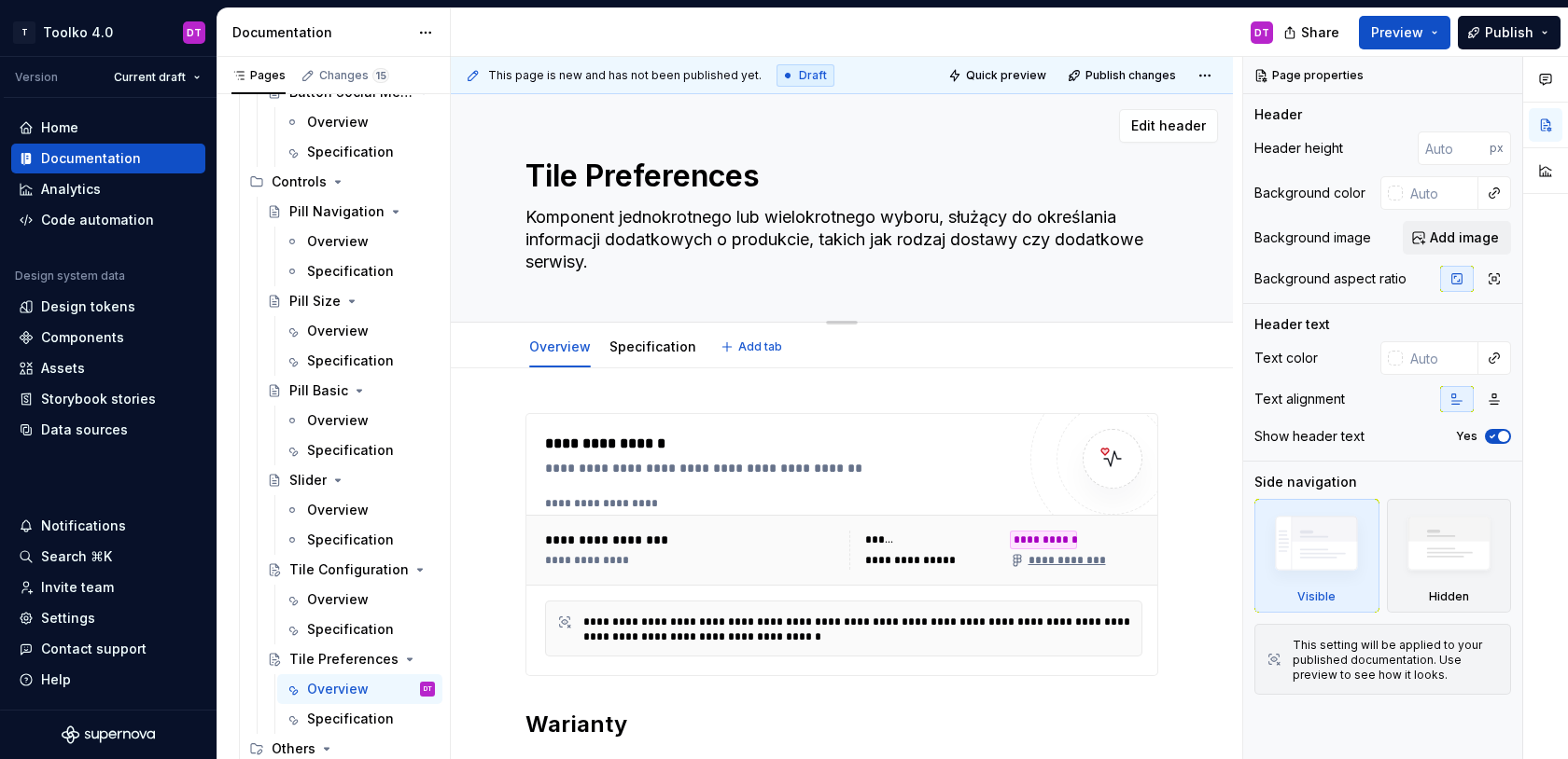
click at [816, 240] on textarea "Komponent jednokrotnego lub wielokrotnego wyboru, służący do określania informa…" at bounding box center [838, 240] width 633 height 74
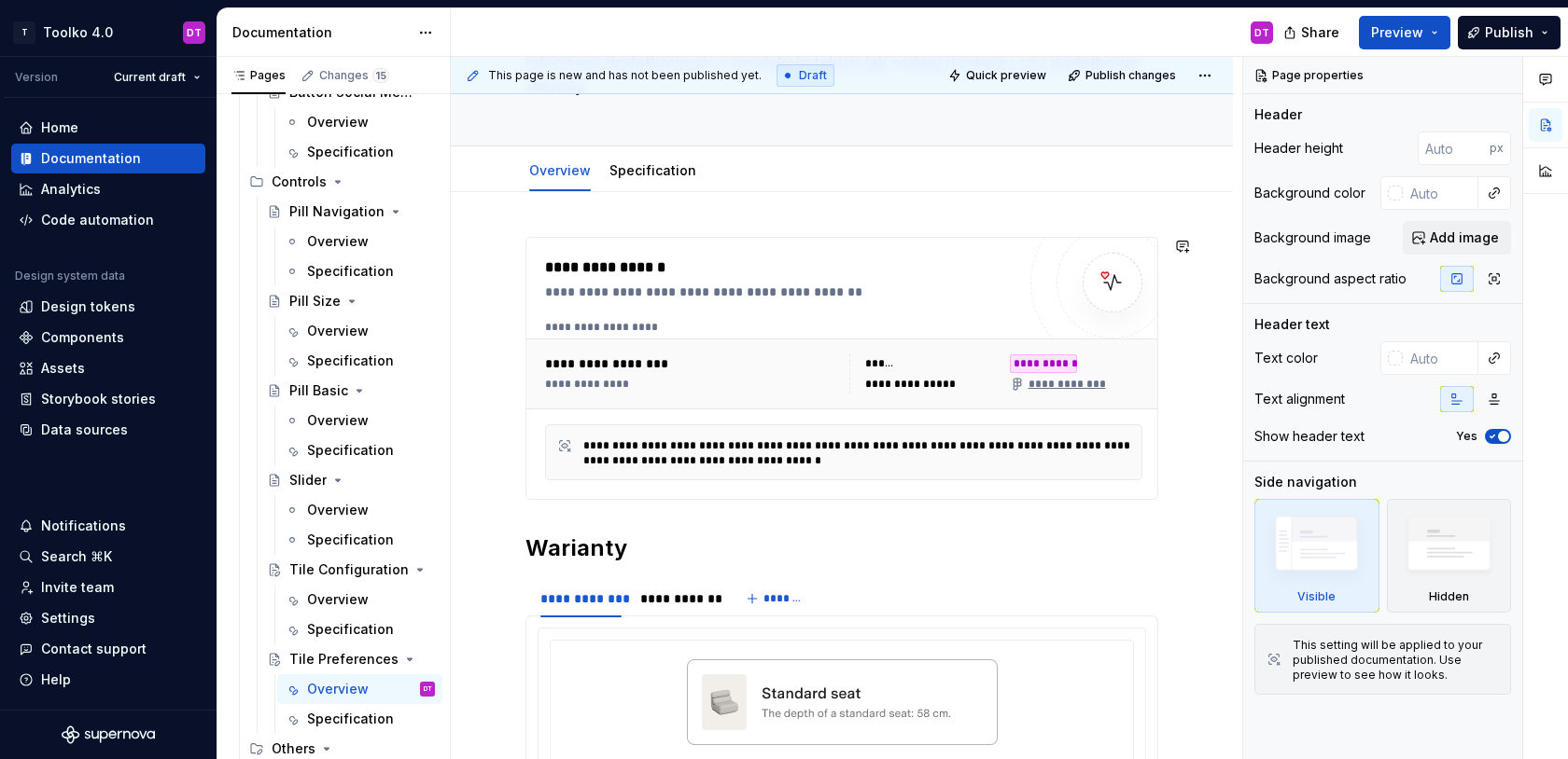
scroll to position [150, 0]
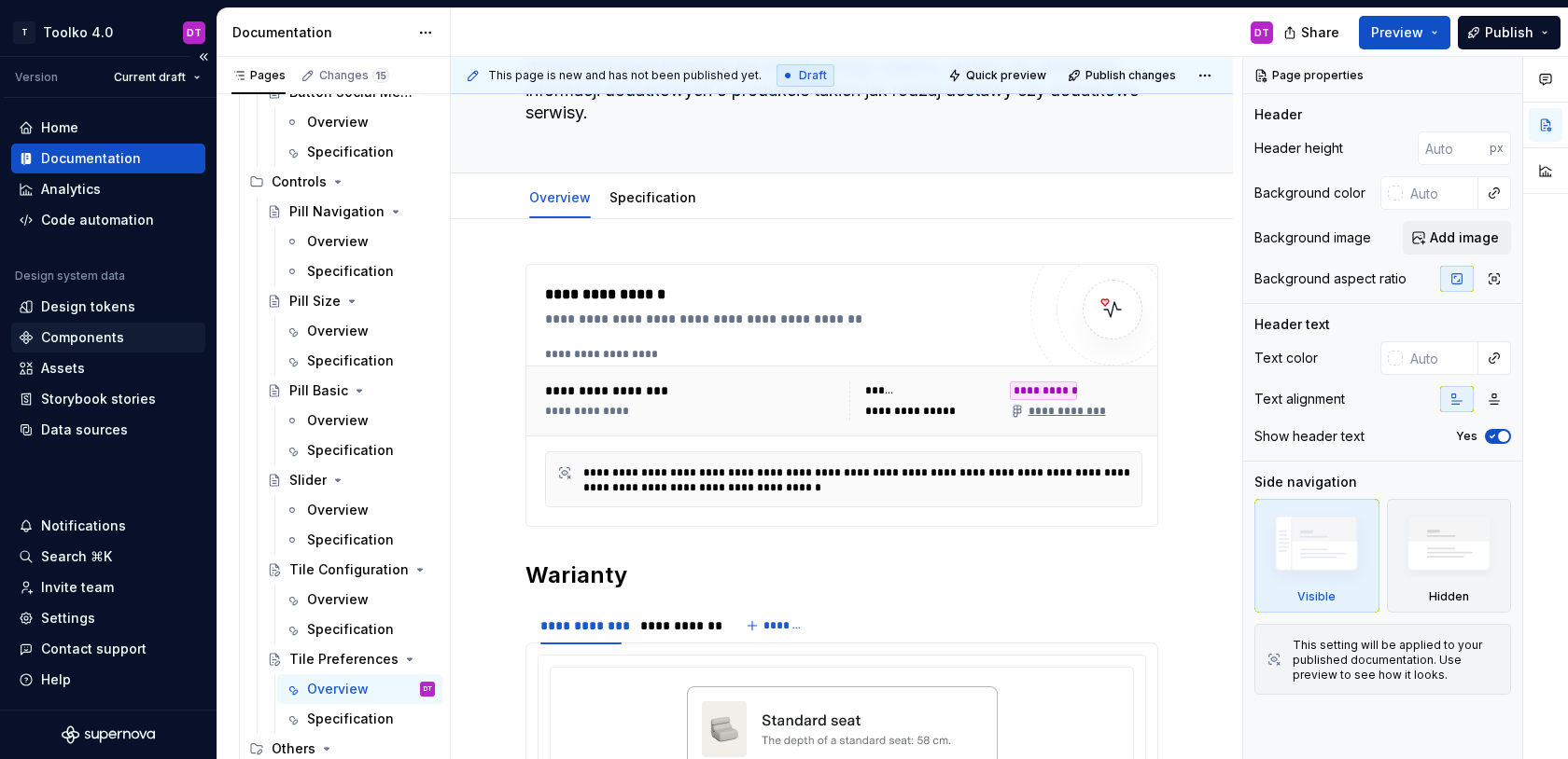
click at [77, 338] on div "Components" at bounding box center [82, 338] width 83 height 19
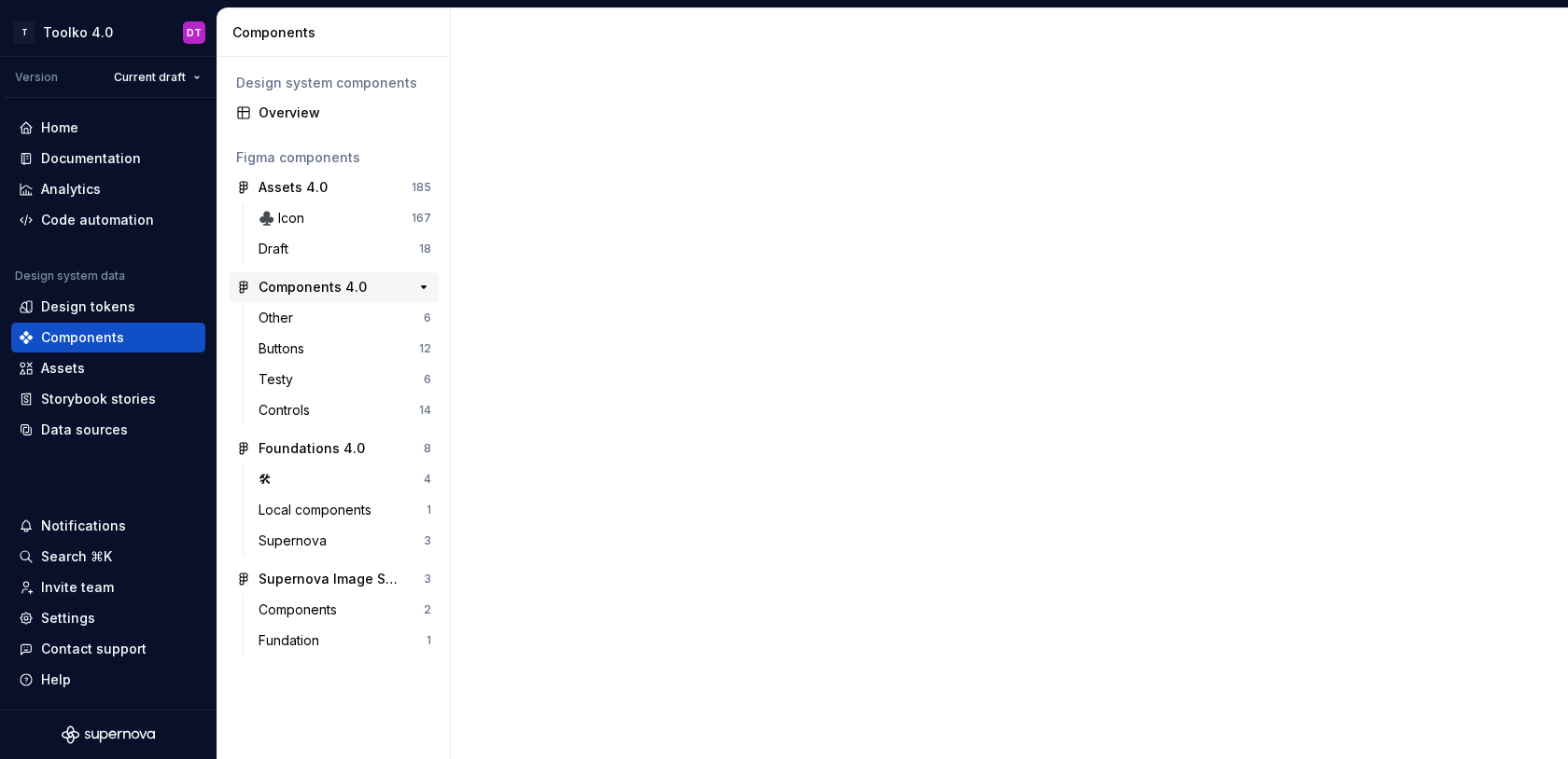
click at [299, 279] on div "Components 4.0" at bounding box center [312, 288] width 109 height 19
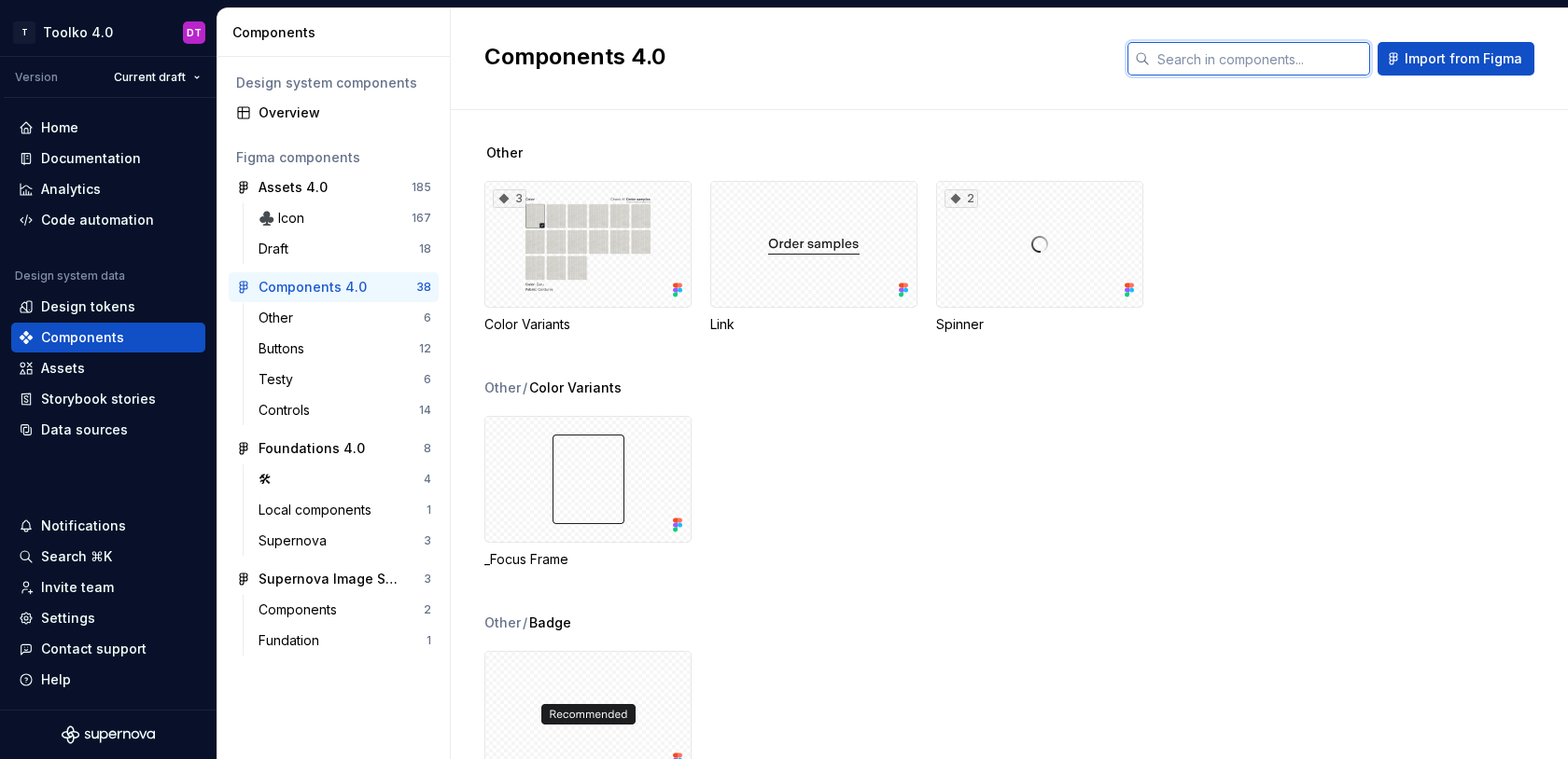
click at [1198, 45] on input "text" at bounding box center [1259, 58] width 220 height 33
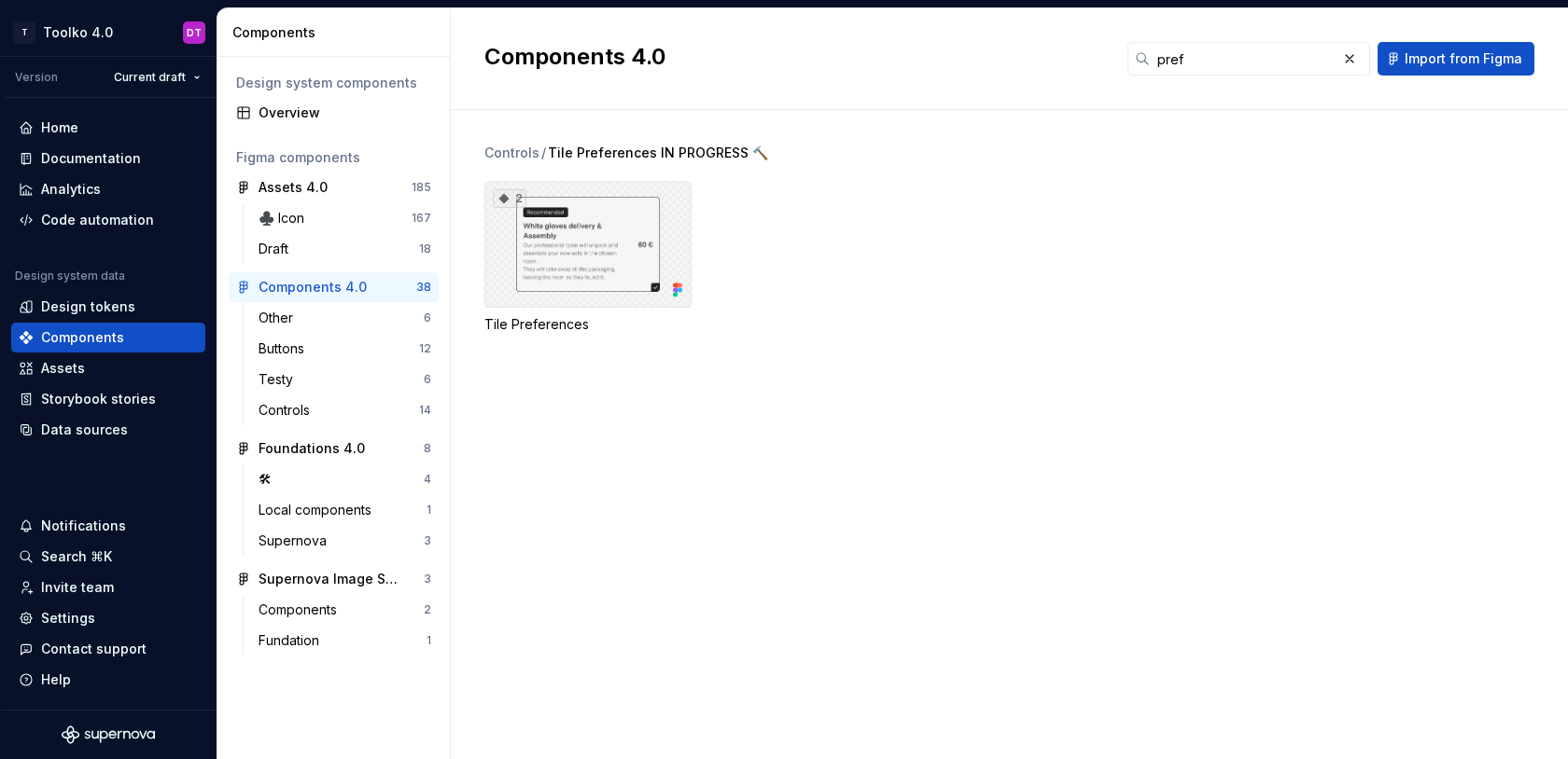
click at [603, 276] on div "2" at bounding box center [587, 244] width 207 height 127
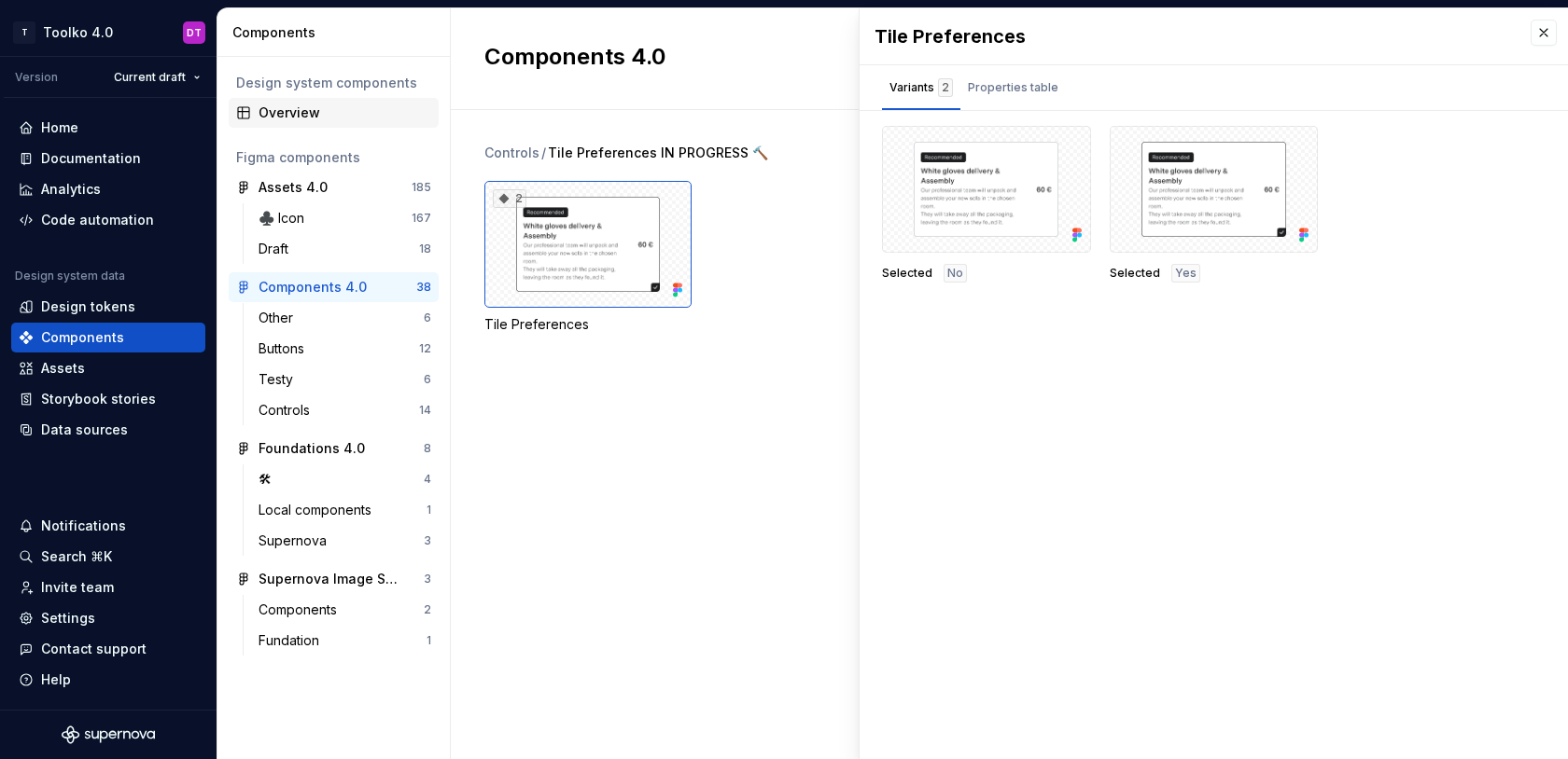
click at [291, 114] on div "Overview" at bounding box center [344, 113] width 172 height 19
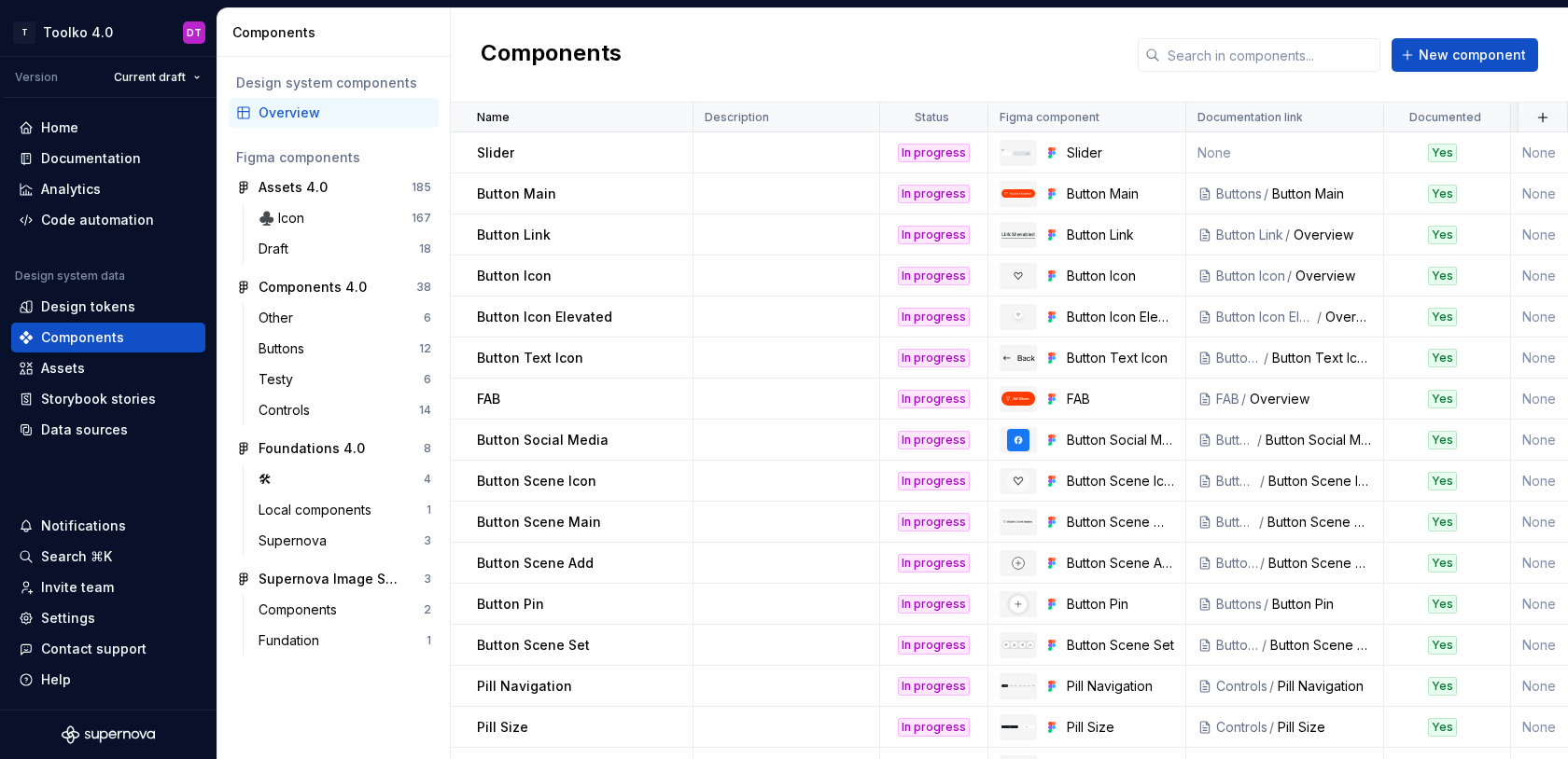
scroll to position [112, 0]
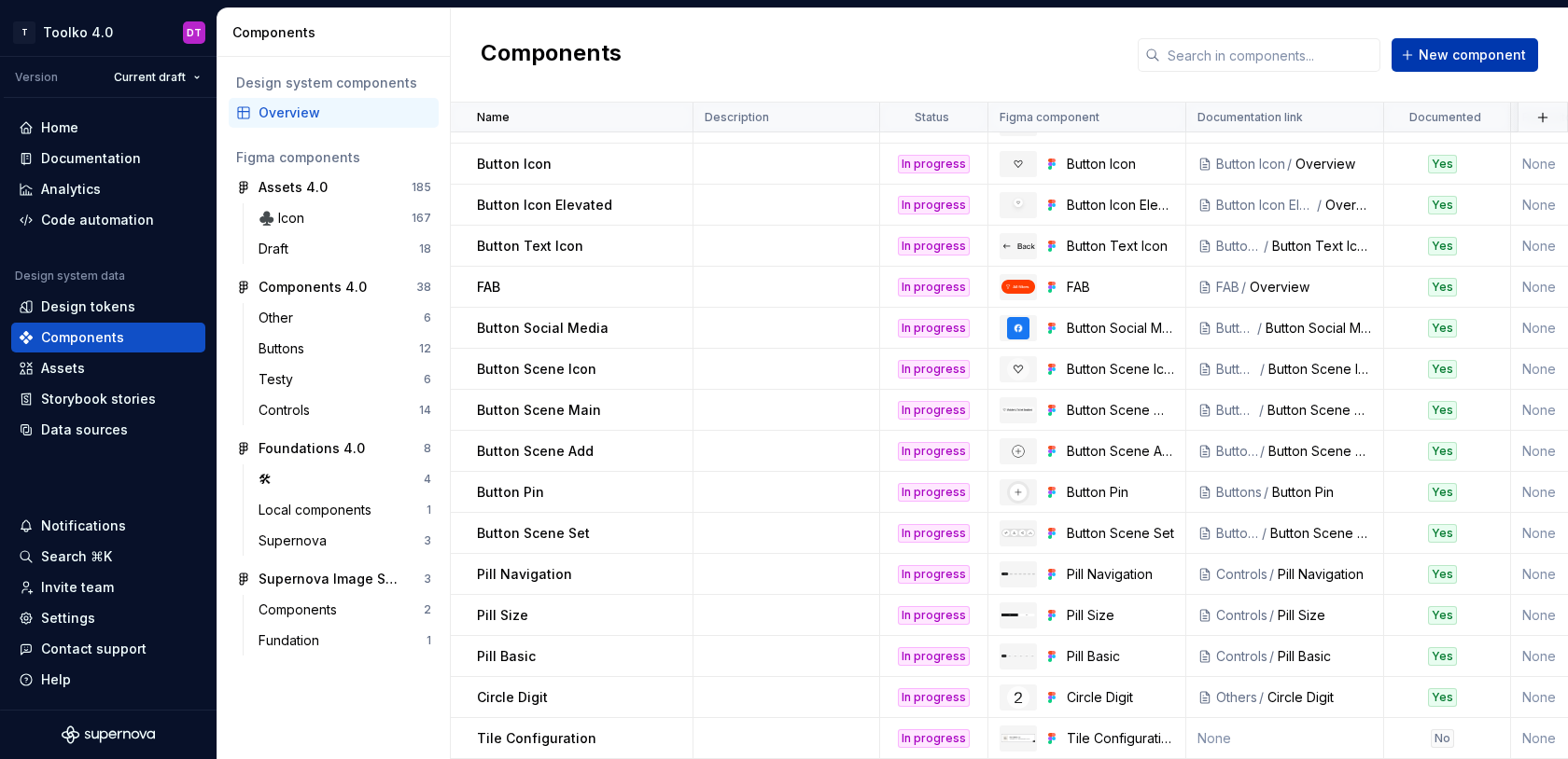
click at [1441, 61] on span "New component" at bounding box center [1472, 55] width 108 height 19
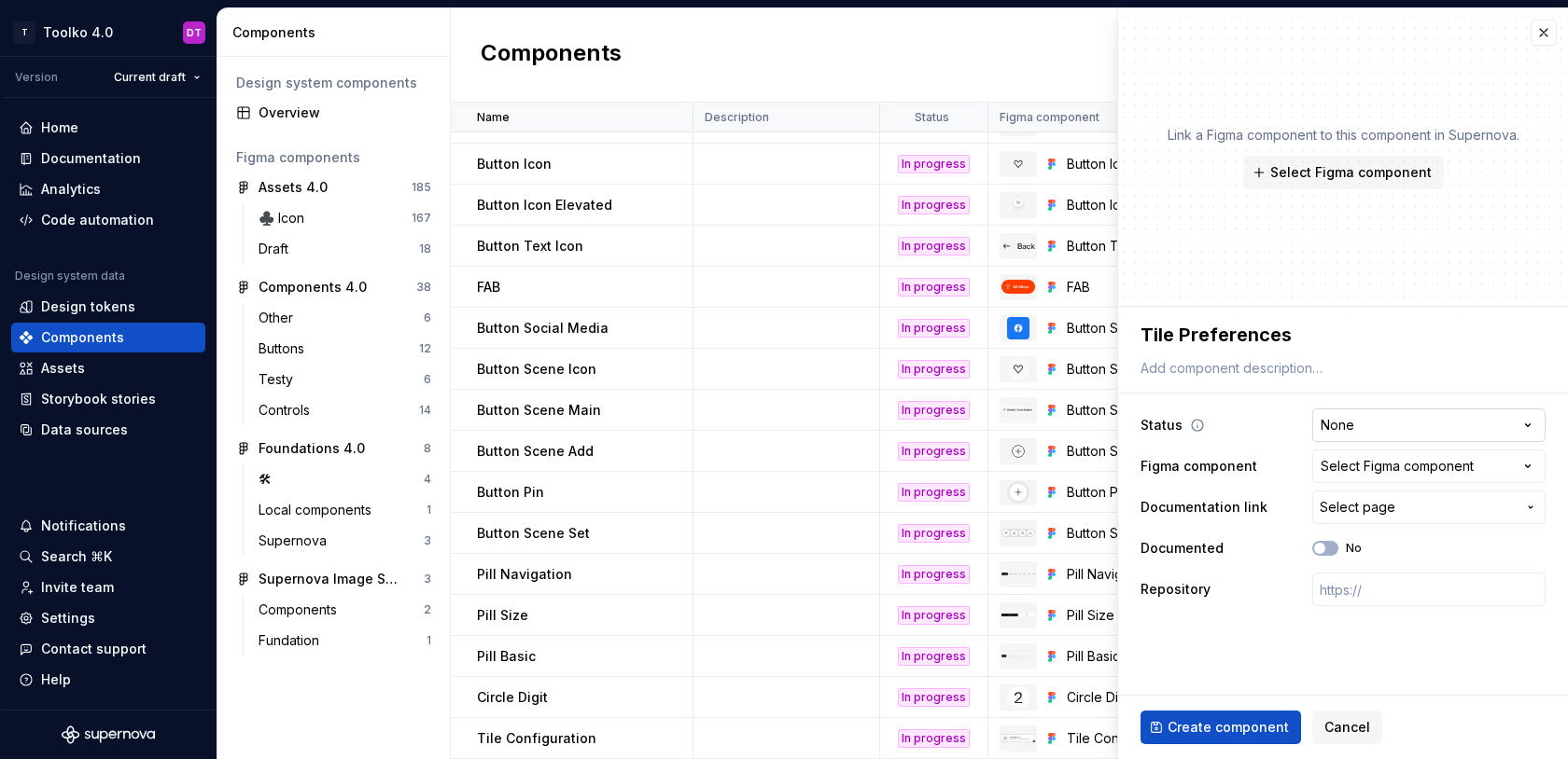
click at [1392, 427] on html "T Toolko 4.0 DT Version Current draft Home Documentation Analytics Code automat…" at bounding box center [784, 379] width 1568 height 759
click at [1383, 463] on div "Select Figma component" at bounding box center [1397, 467] width 153 height 19
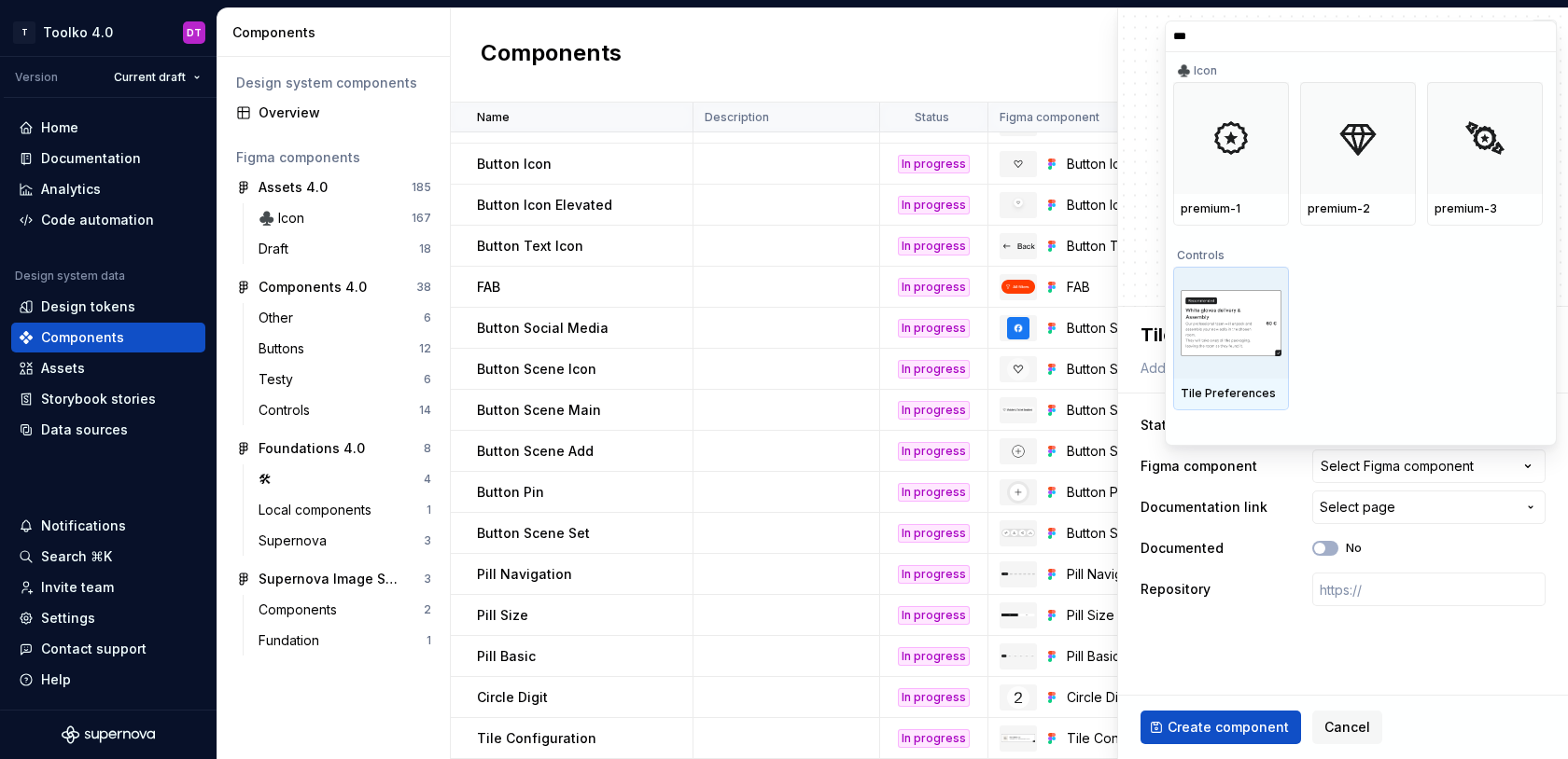
click at [1233, 342] on img at bounding box center [1231, 324] width 101 height 67
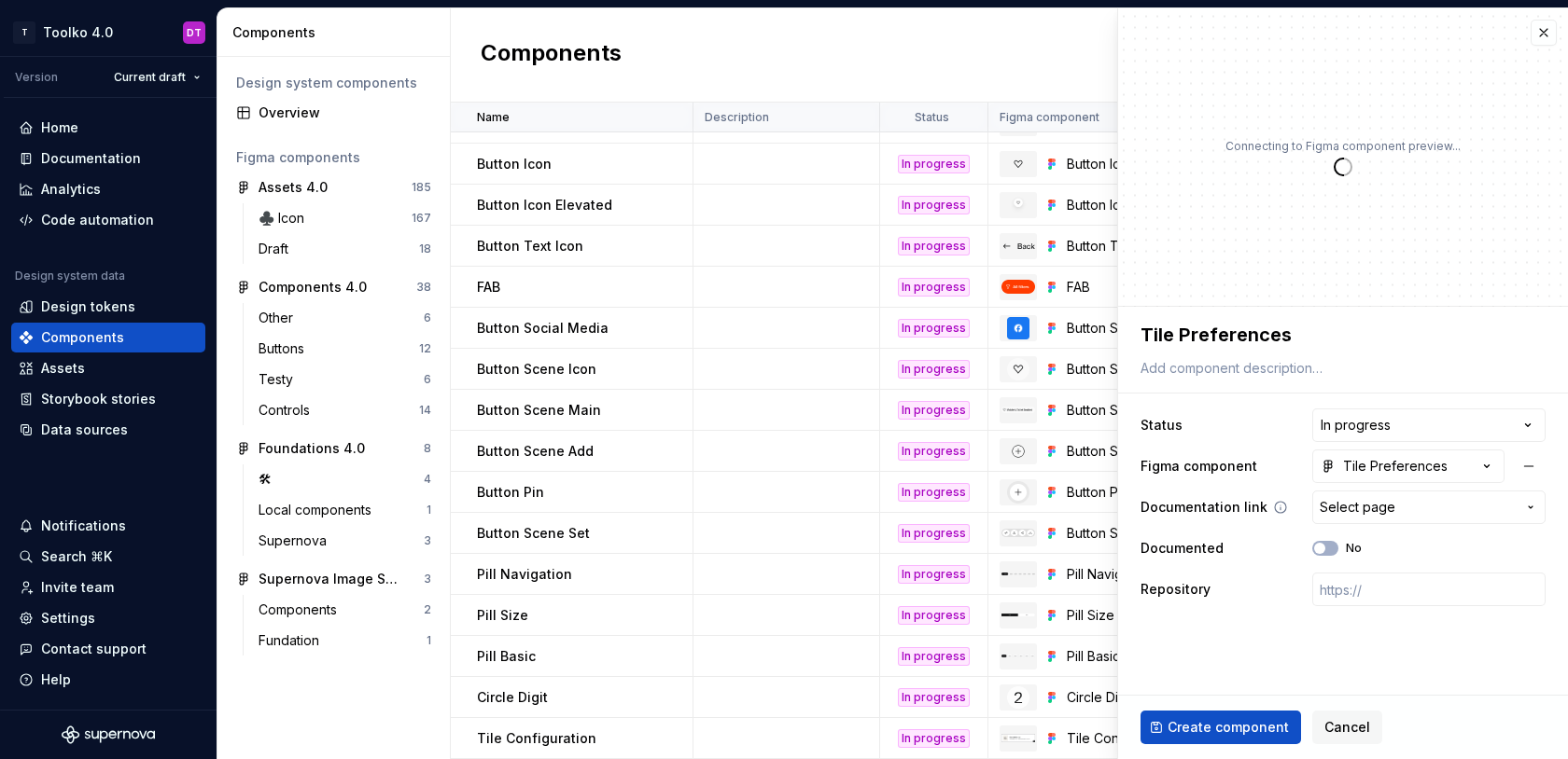
click at [1358, 510] on span "Select page" at bounding box center [1357, 508] width 75 height 19
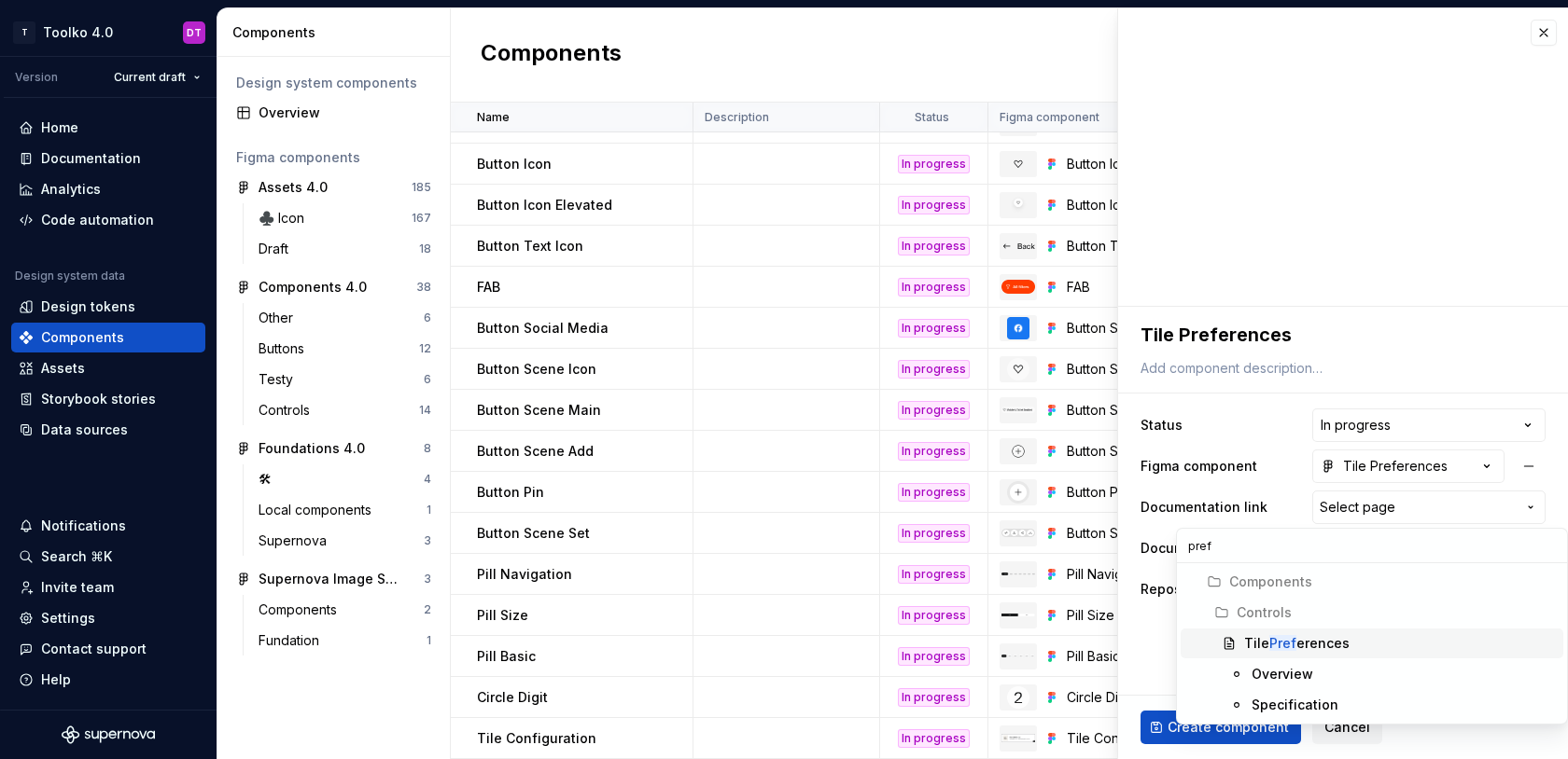
click at [1290, 642] on mark "Pref" at bounding box center [1282, 643] width 27 height 16
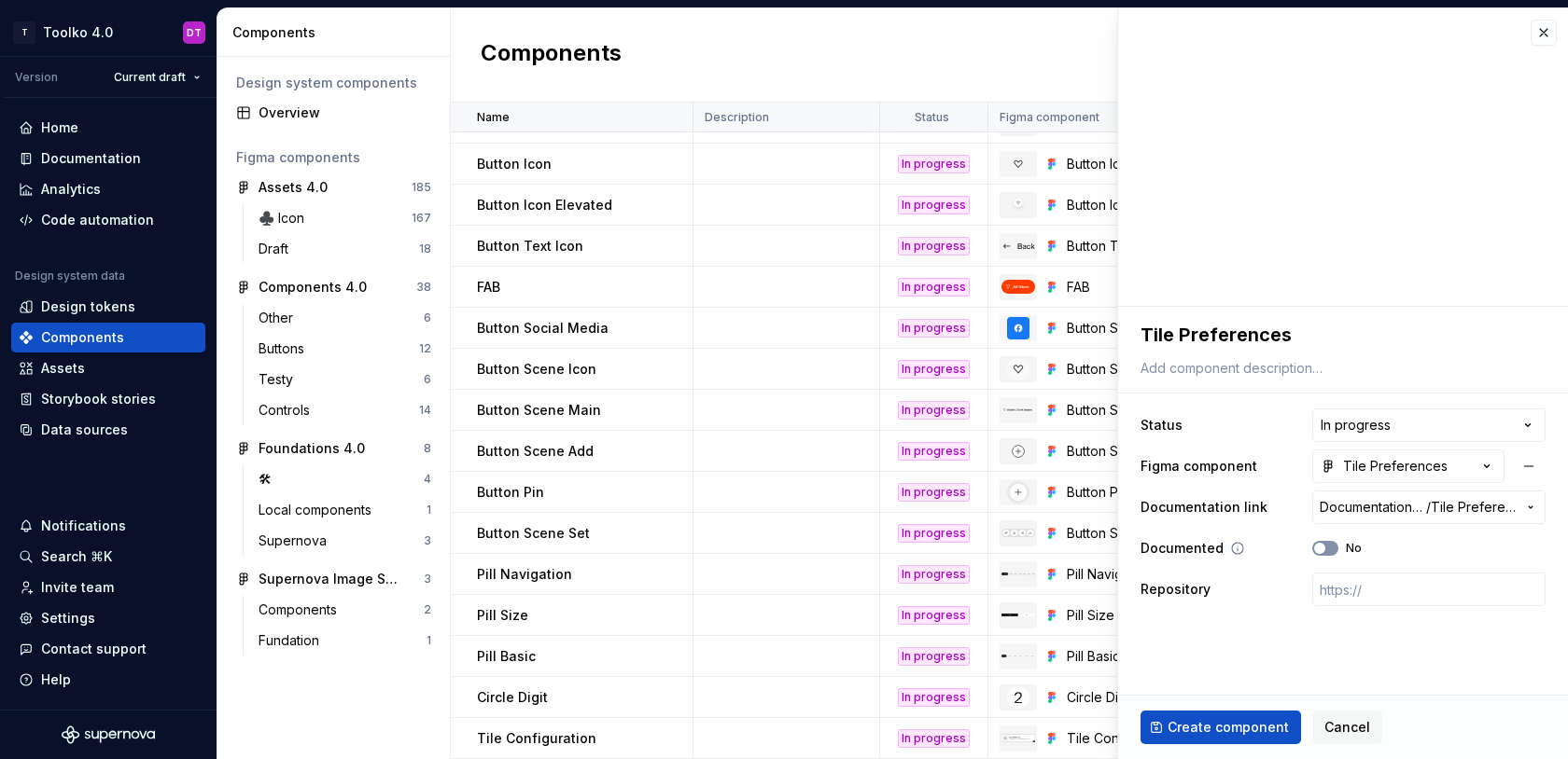
click at [1326, 544] on icon "button" at bounding box center [1319, 549] width 15 height 11
click at [1214, 721] on span "Create component" at bounding box center [1227, 728] width 121 height 19
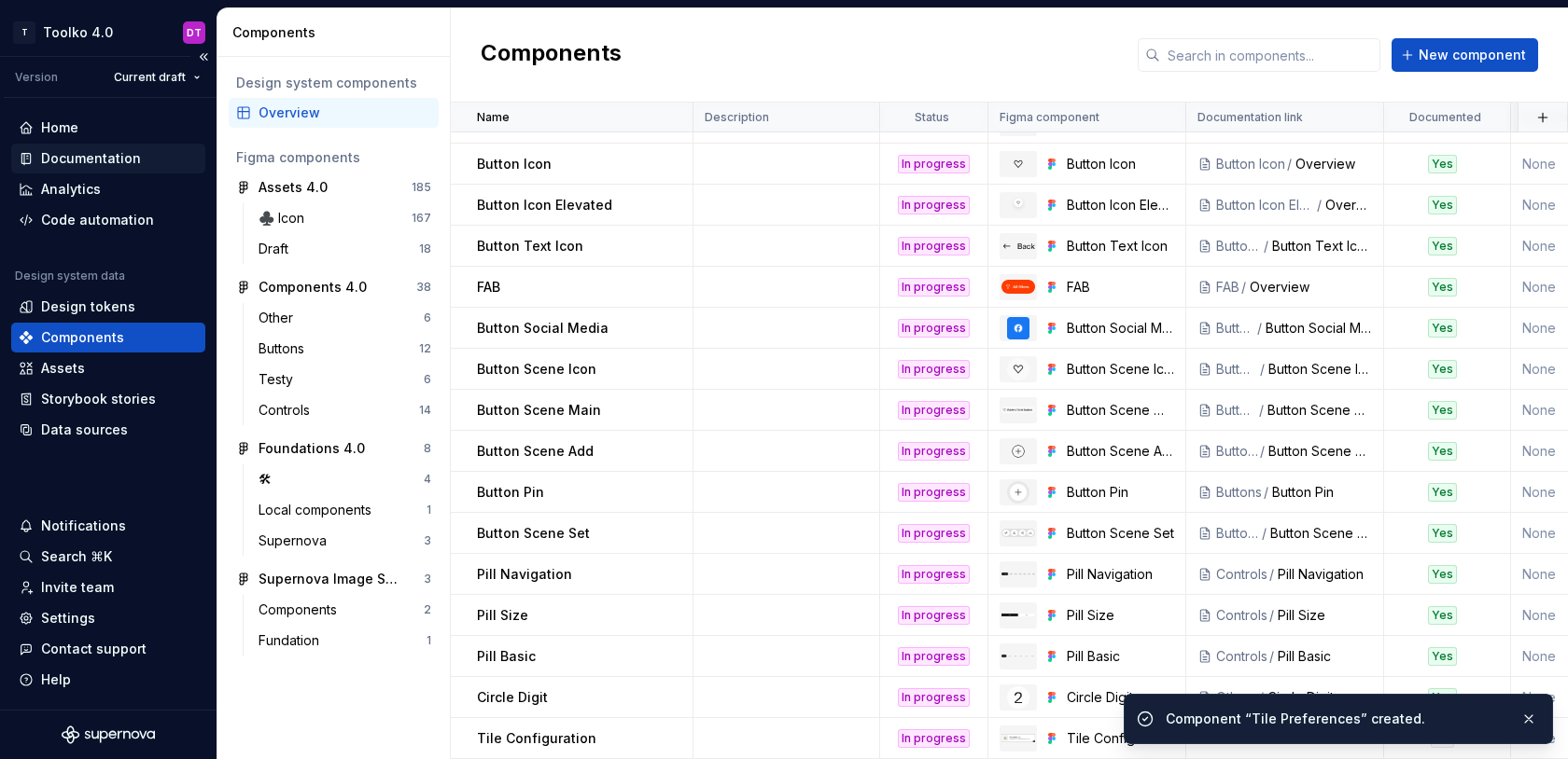
click at [116, 162] on div "Documentation" at bounding box center [90, 159] width 100 height 19
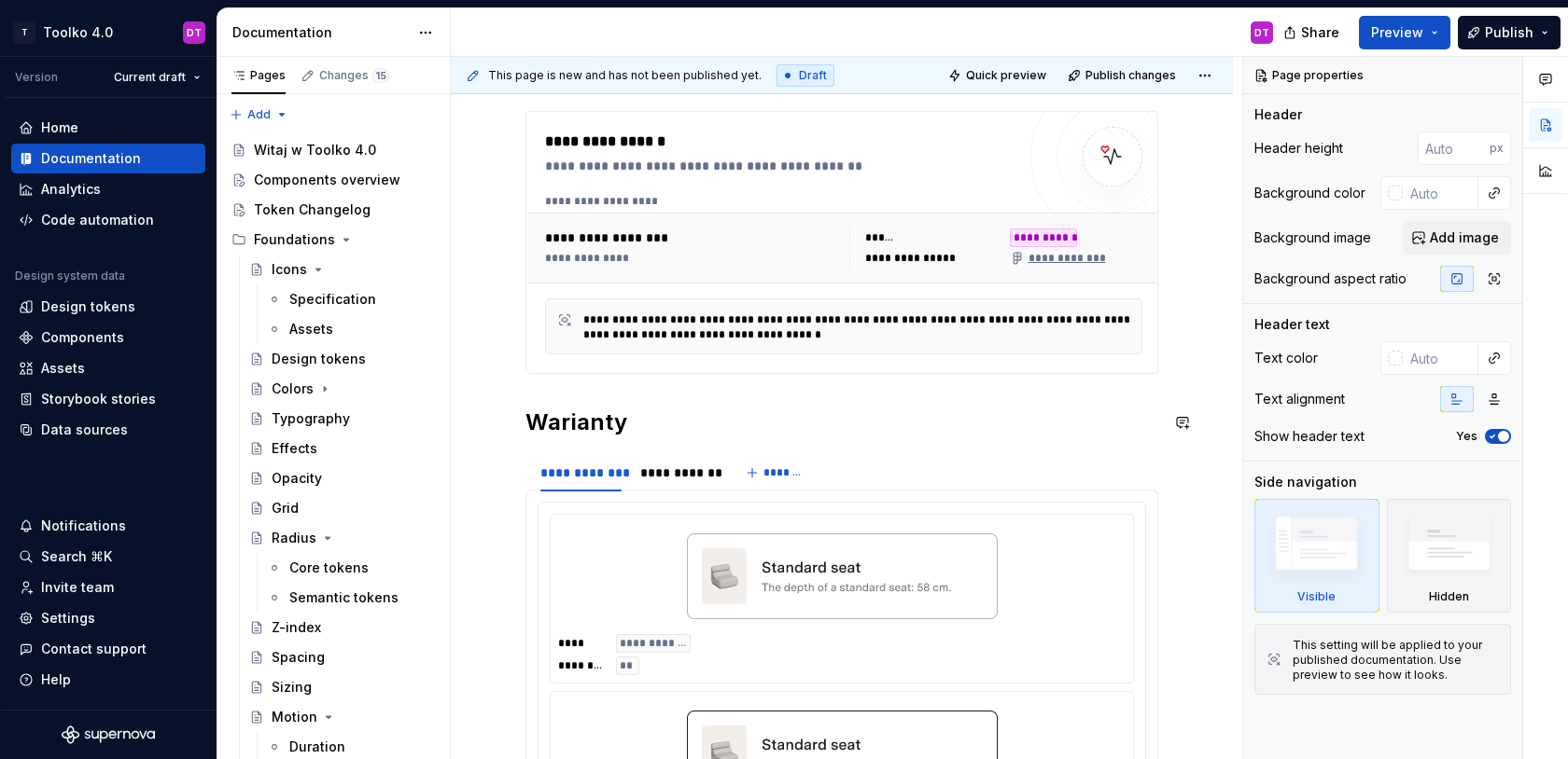
scroll to position [206, 0]
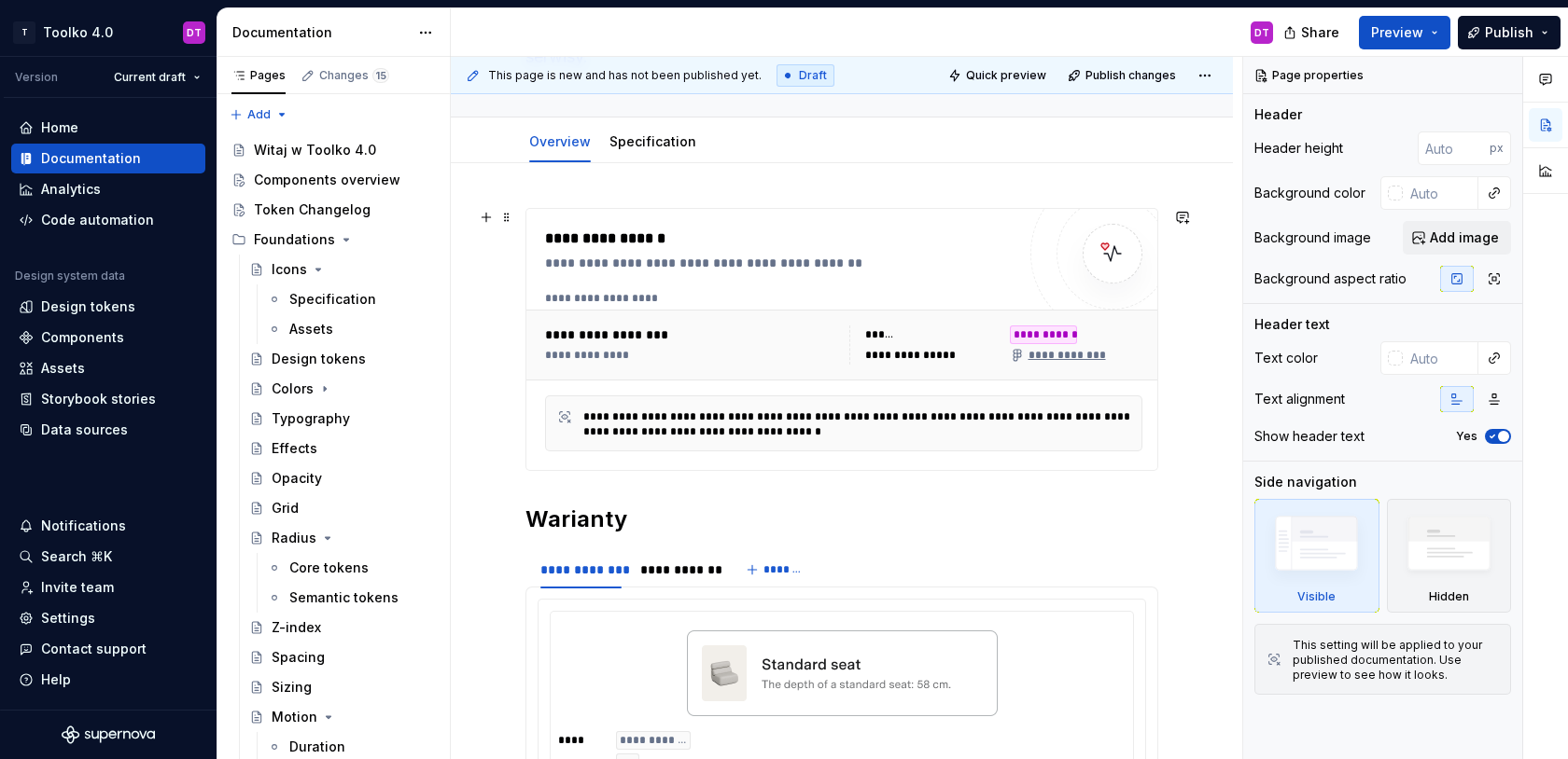
click at [892, 343] on div "******" at bounding box center [932, 335] width 133 height 19
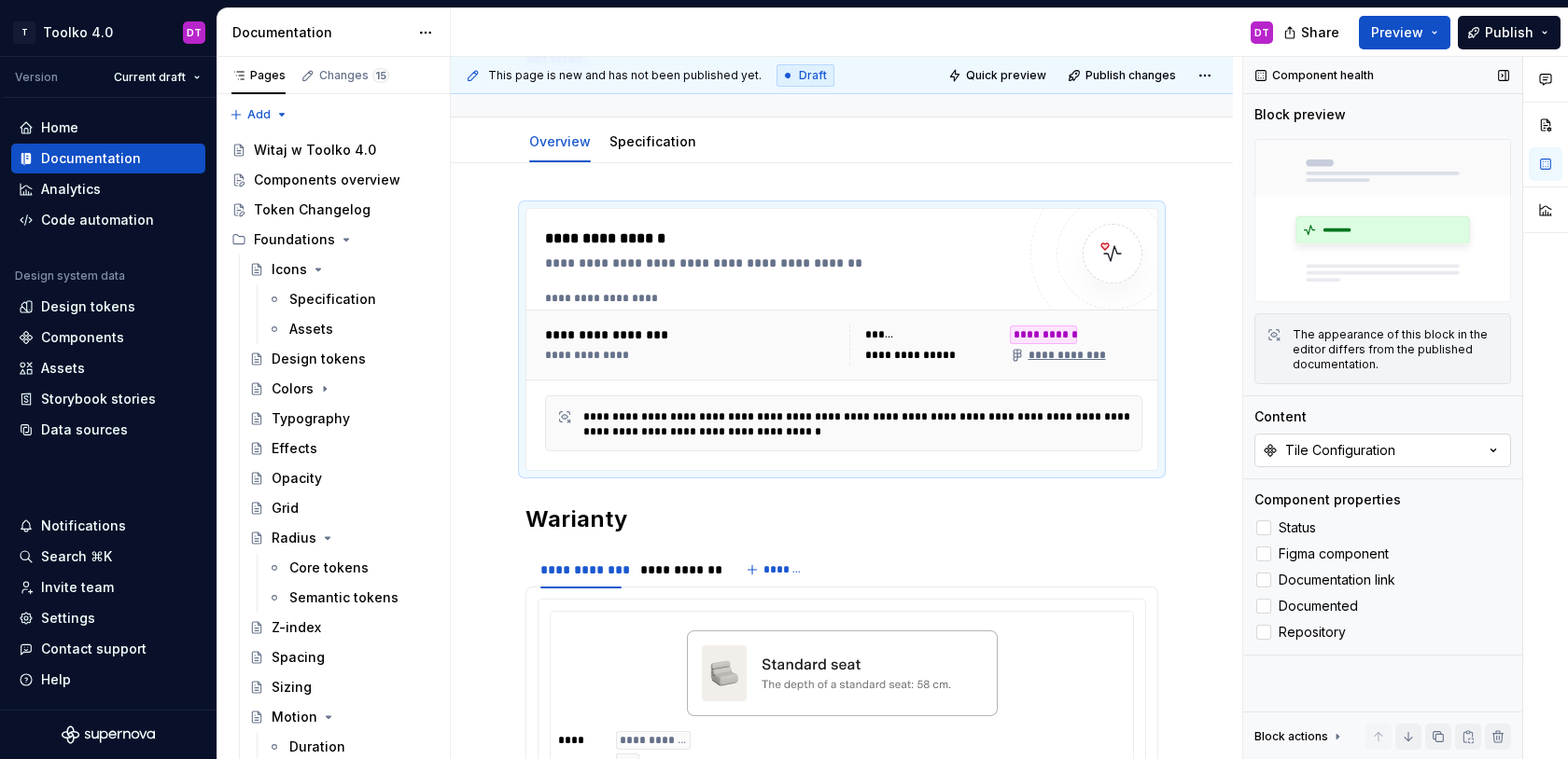
click at [1354, 455] on div "Tile Configuration" at bounding box center [1340, 450] width 111 height 19
click at [1299, 529] on div "Tile Preferences" at bounding box center [1319, 527] width 110 height 19
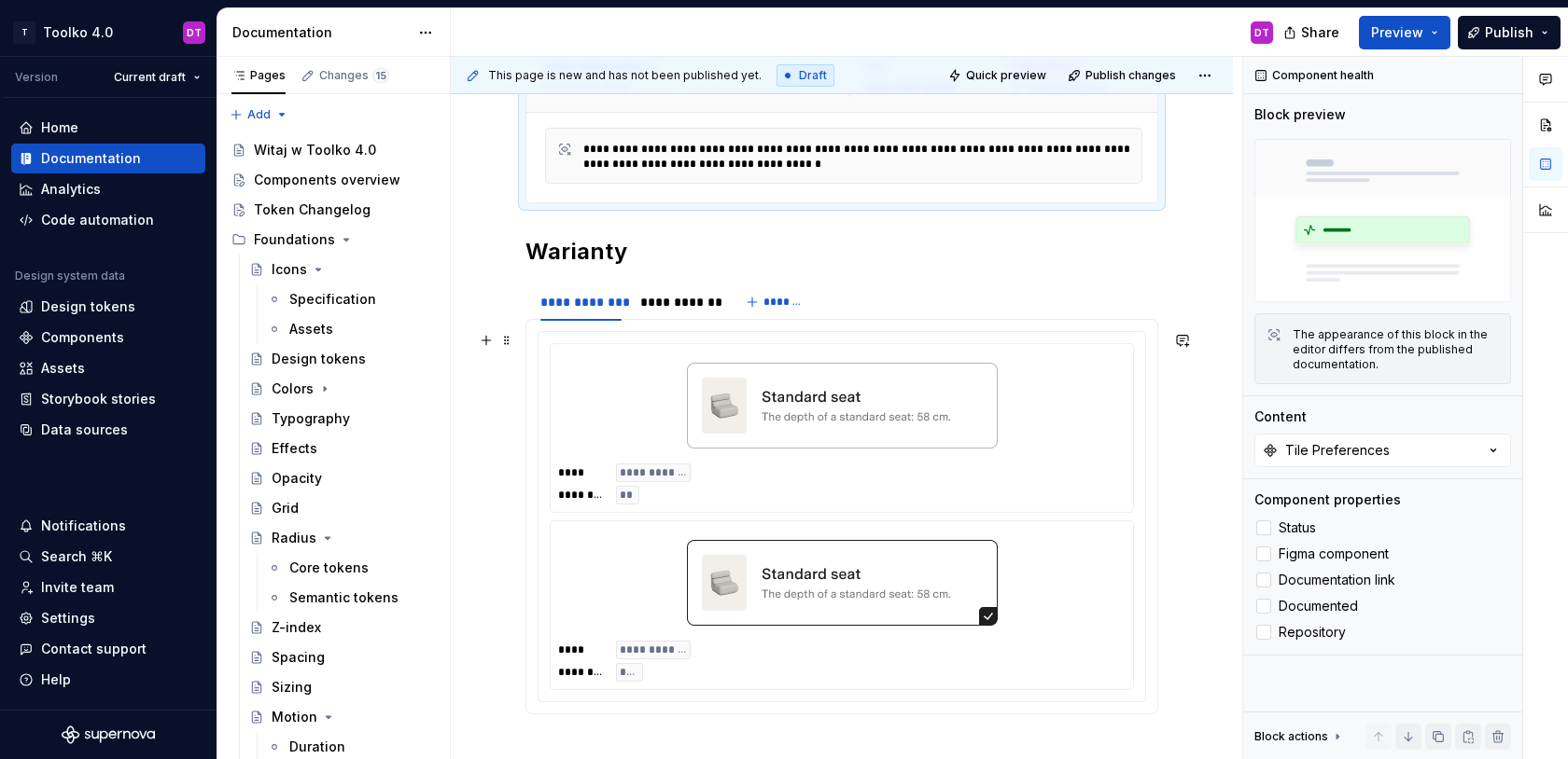
scroll to position [489, 0]
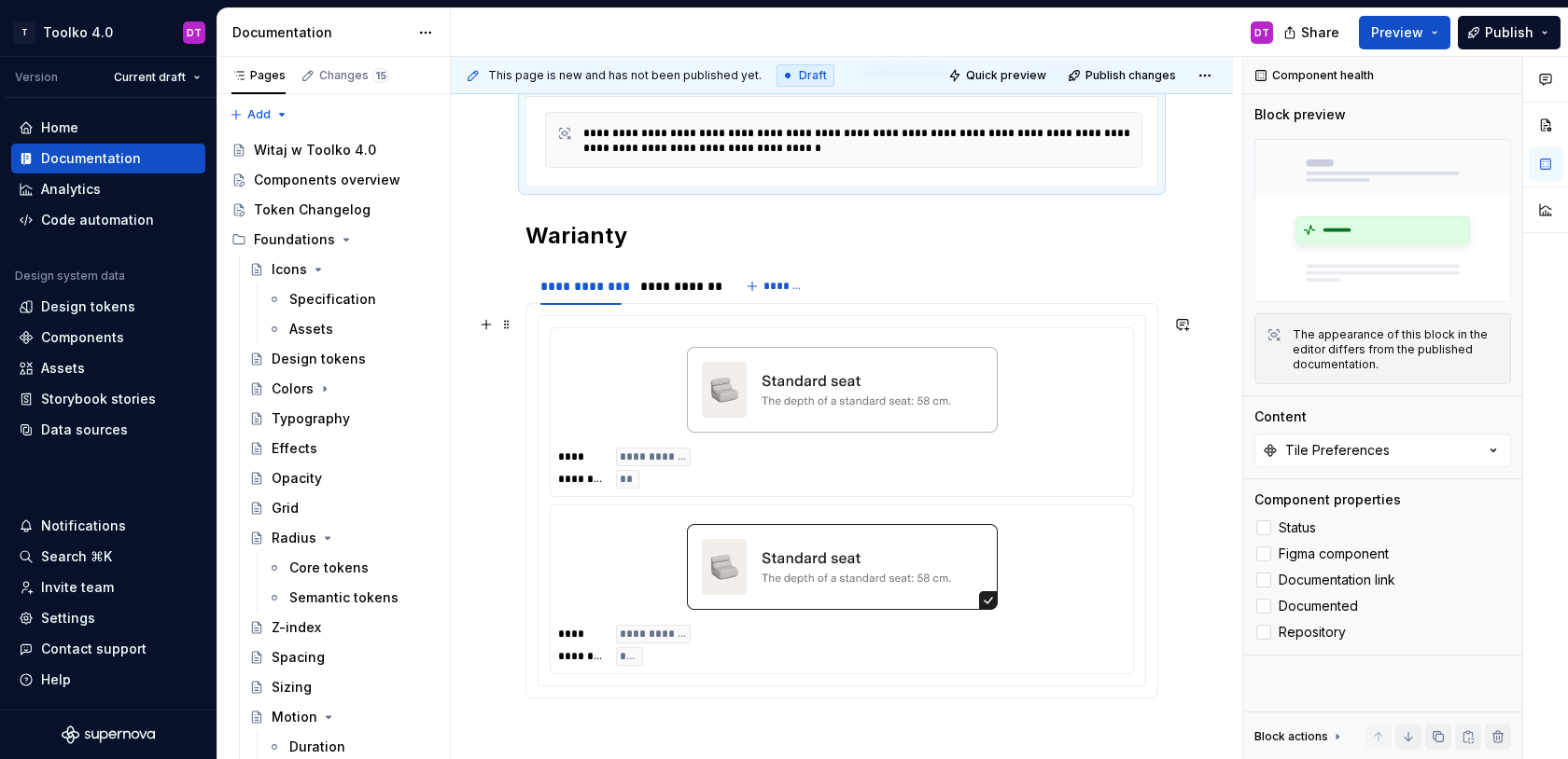
click at [840, 421] on img at bounding box center [842, 389] width 311 height 93
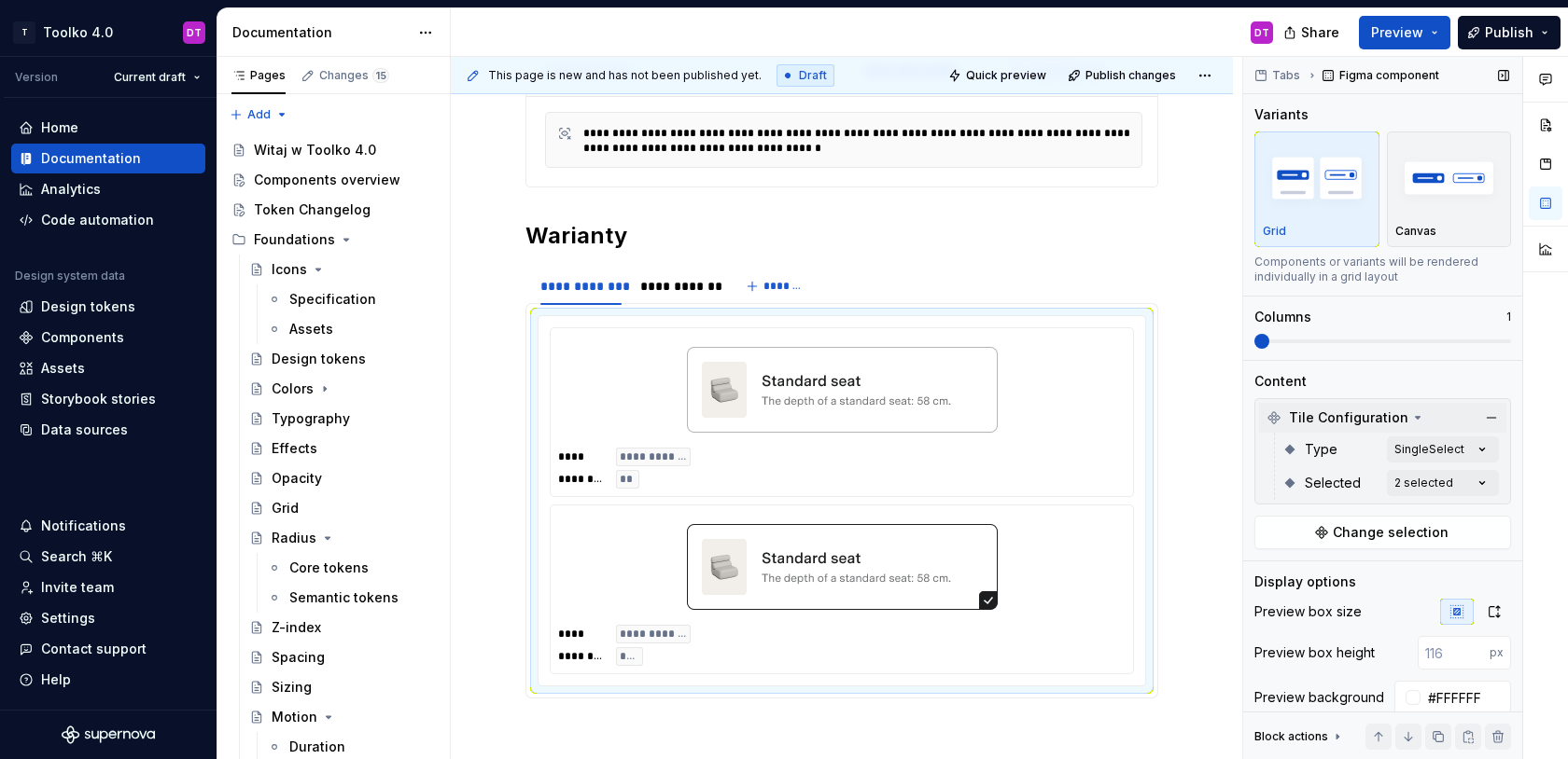
click at [1362, 419] on span "Tile Configuration" at bounding box center [1348, 418] width 119 height 19
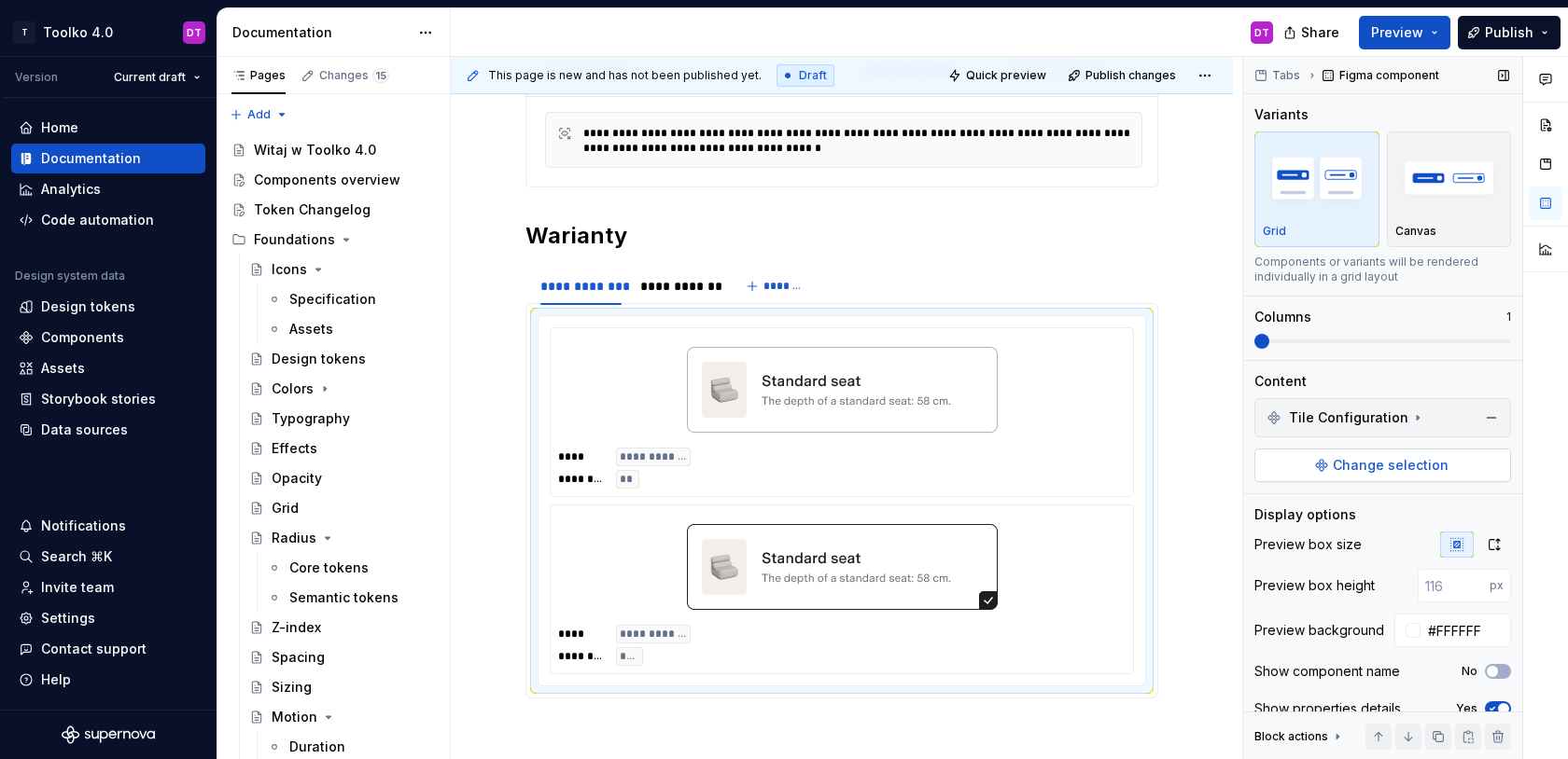
click at [1358, 466] on span "Change selection" at bounding box center [1390, 466] width 115 height 19
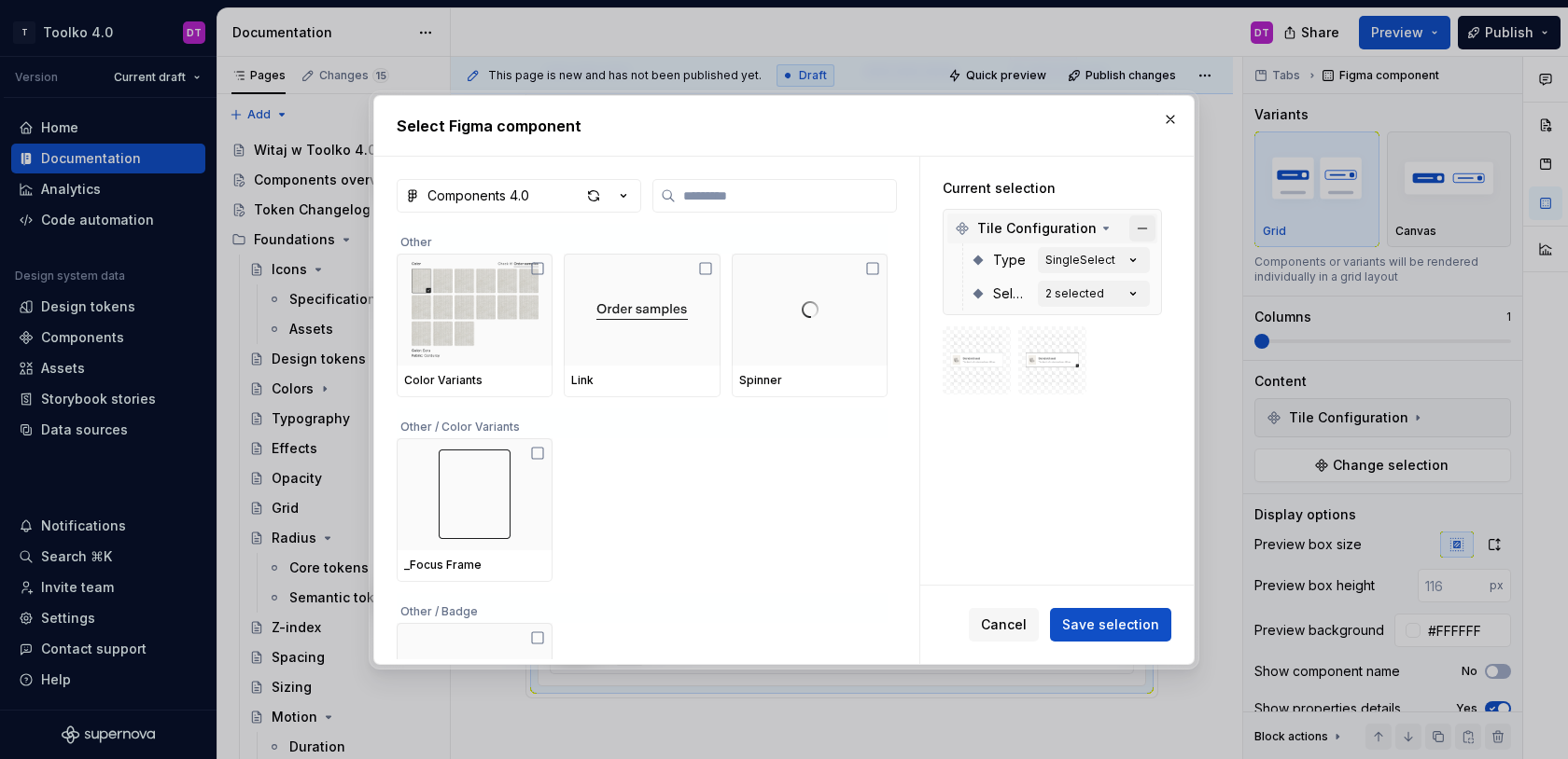
click at [1149, 225] on button "button" at bounding box center [1141, 228] width 26 height 26
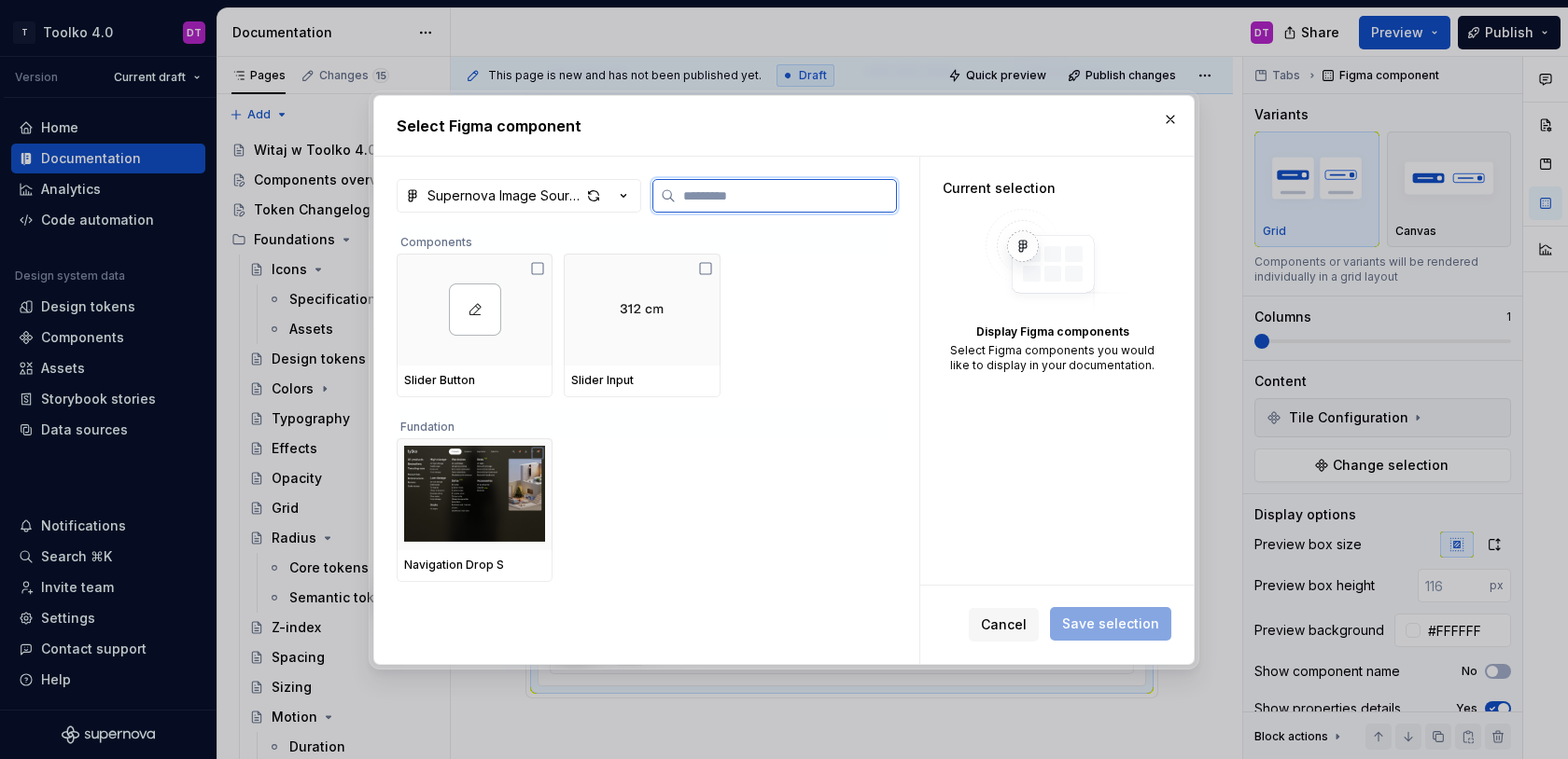
click at [712, 192] on input "search" at bounding box center [785, 196] width 220 height 19
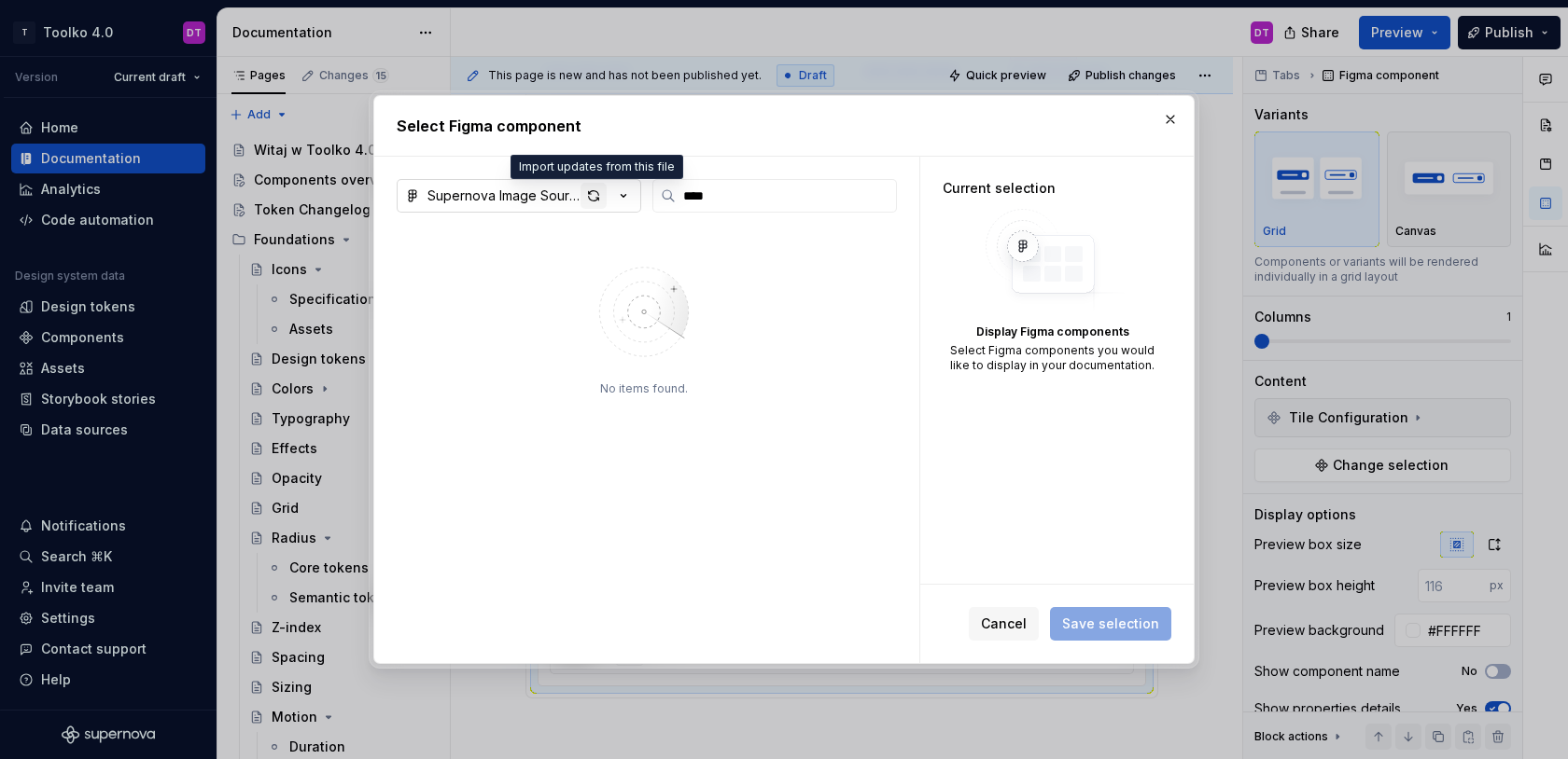
click at [593, 192] on div "button" at bounding box center [593, 195] width 26 height 26
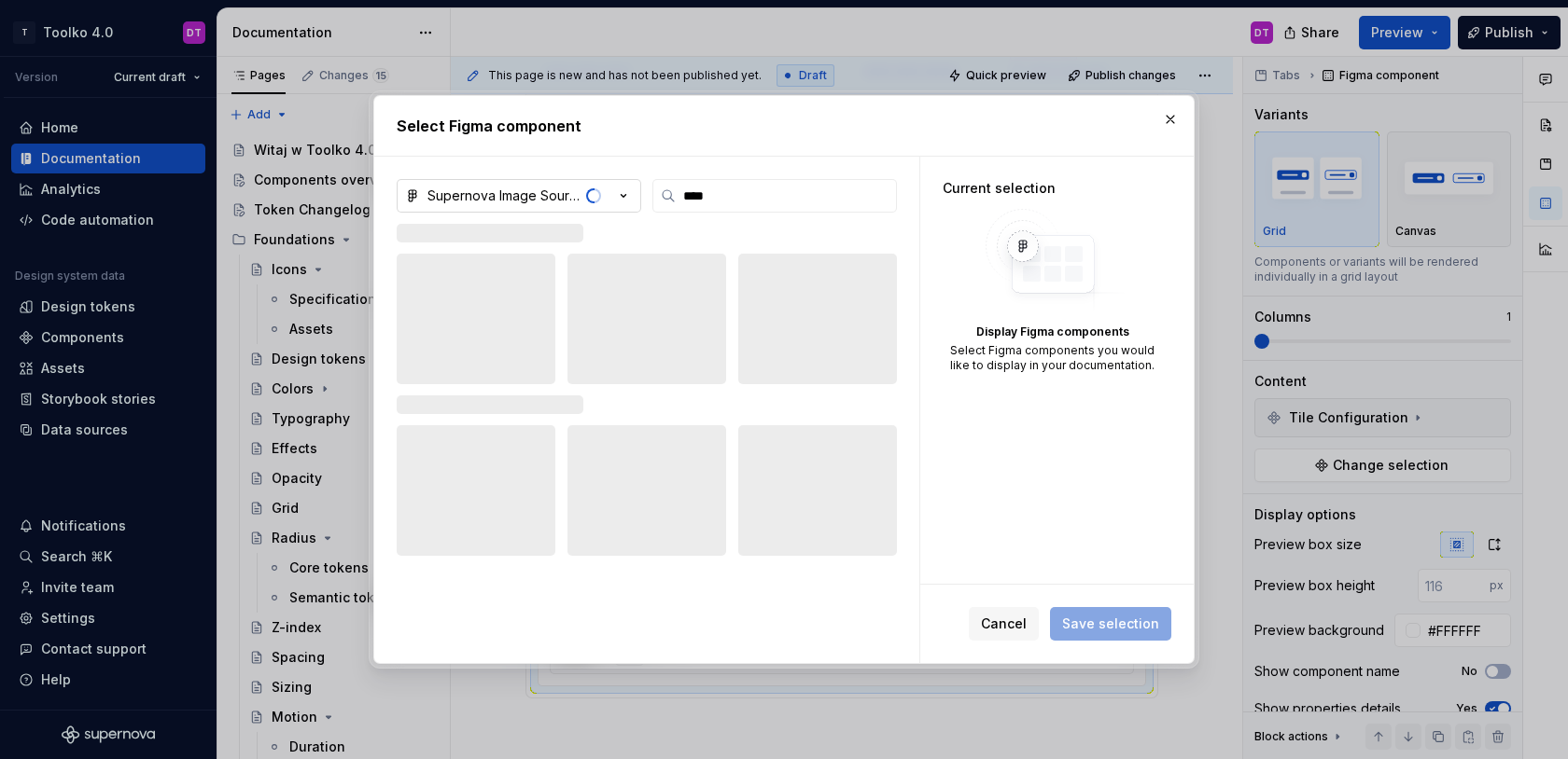
click at [632, 193] on icon "button" at bounding box center [624, 196] width 19 height 19
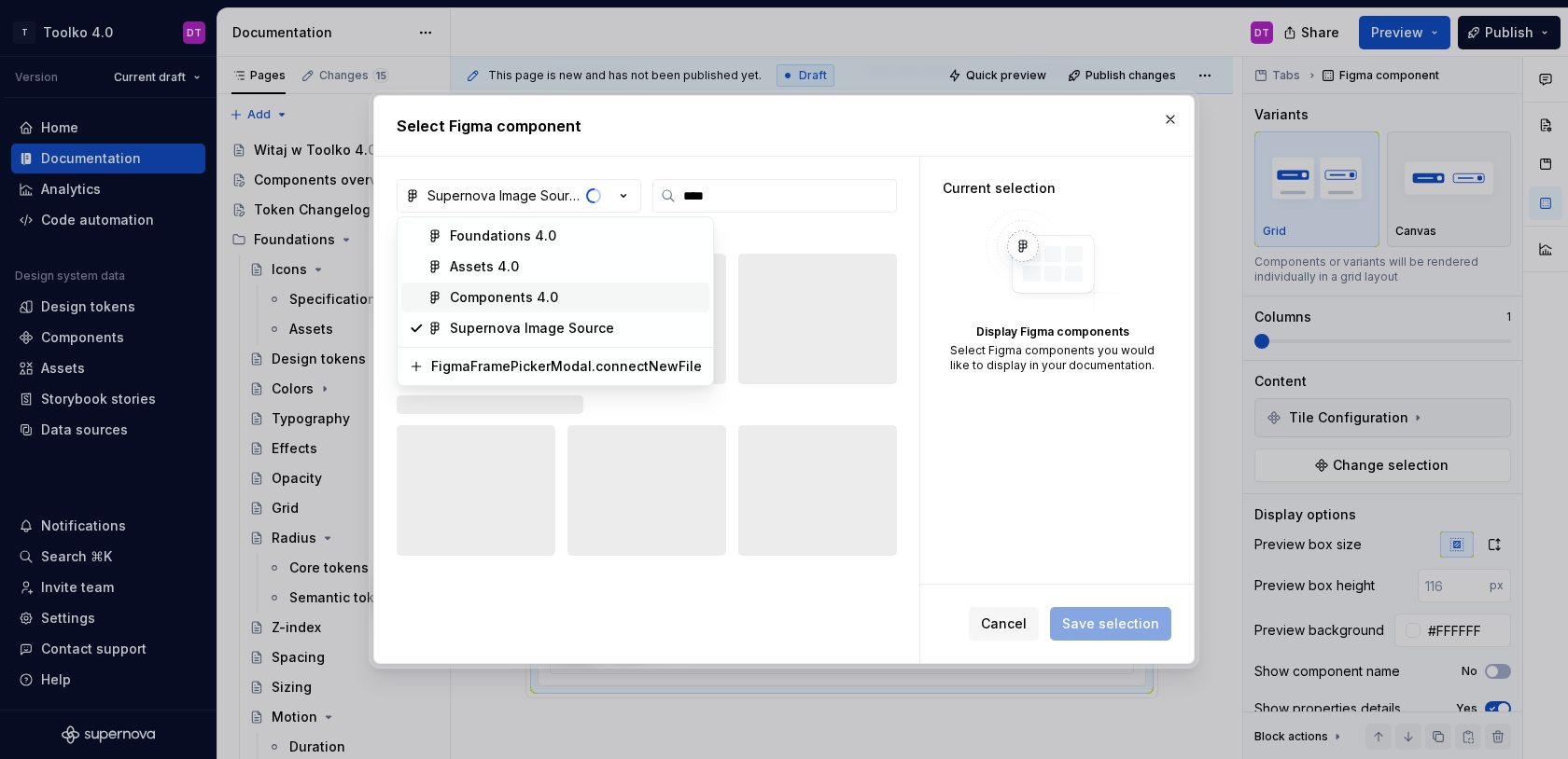
click at [572, 286] on span "Components 4.0" at bounding box center [554, 297] width 308 height 30
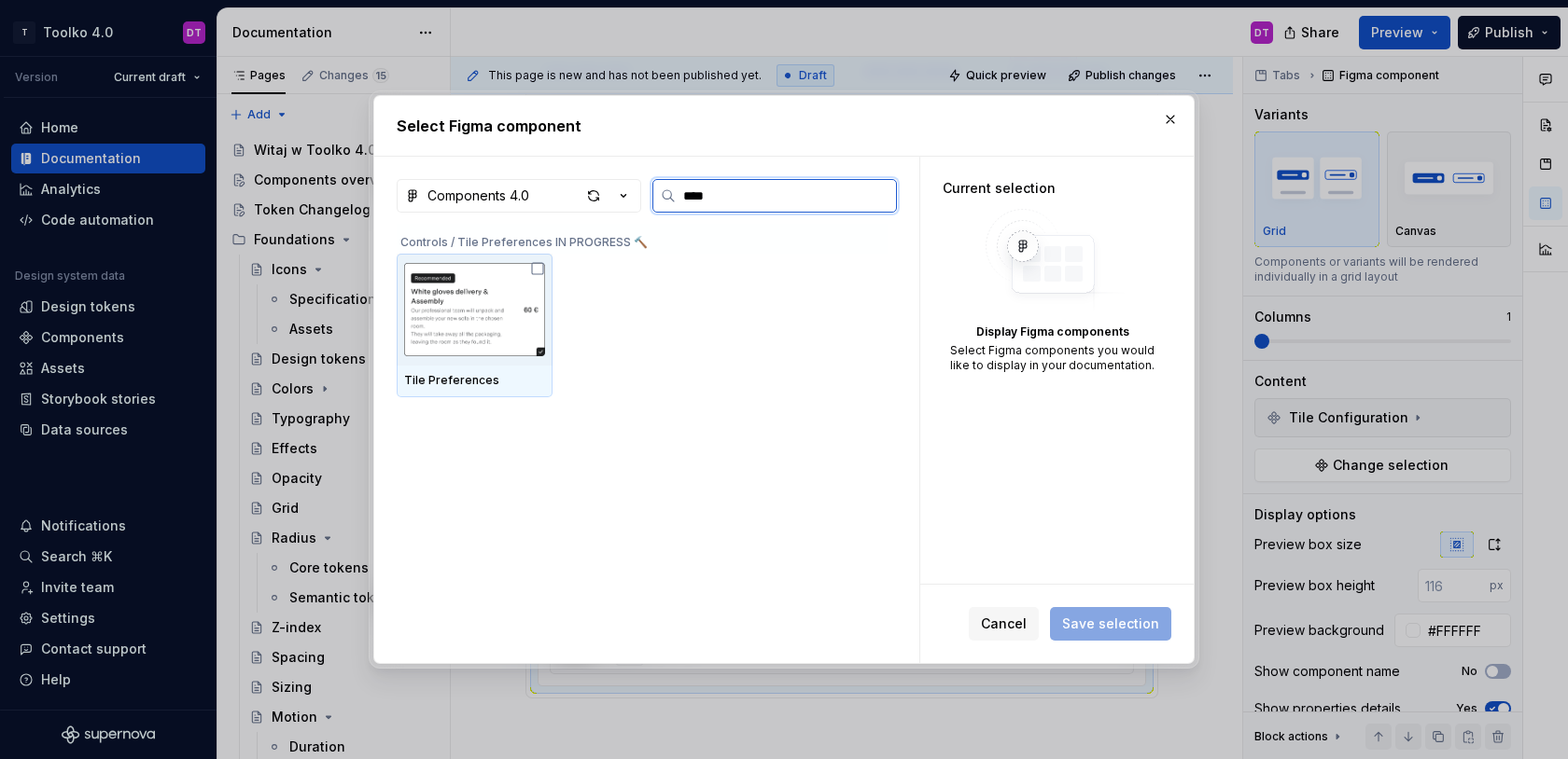
click at [520, 320] on img at bounding box center [474, 310] width 141 height 97
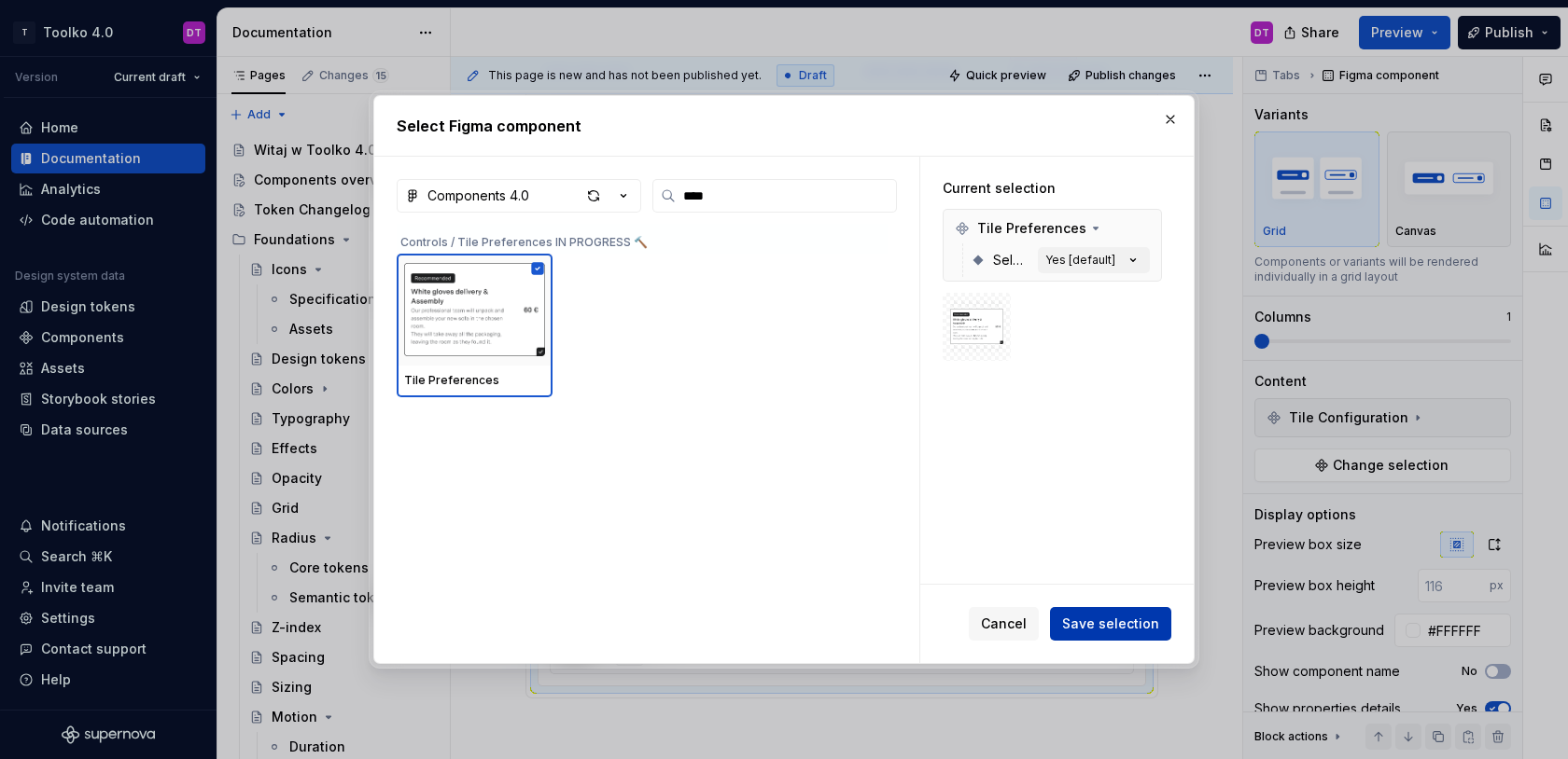
click at [1118, 625] on span "Save selection" at bounding box center [1111, 625] width 97 height 19
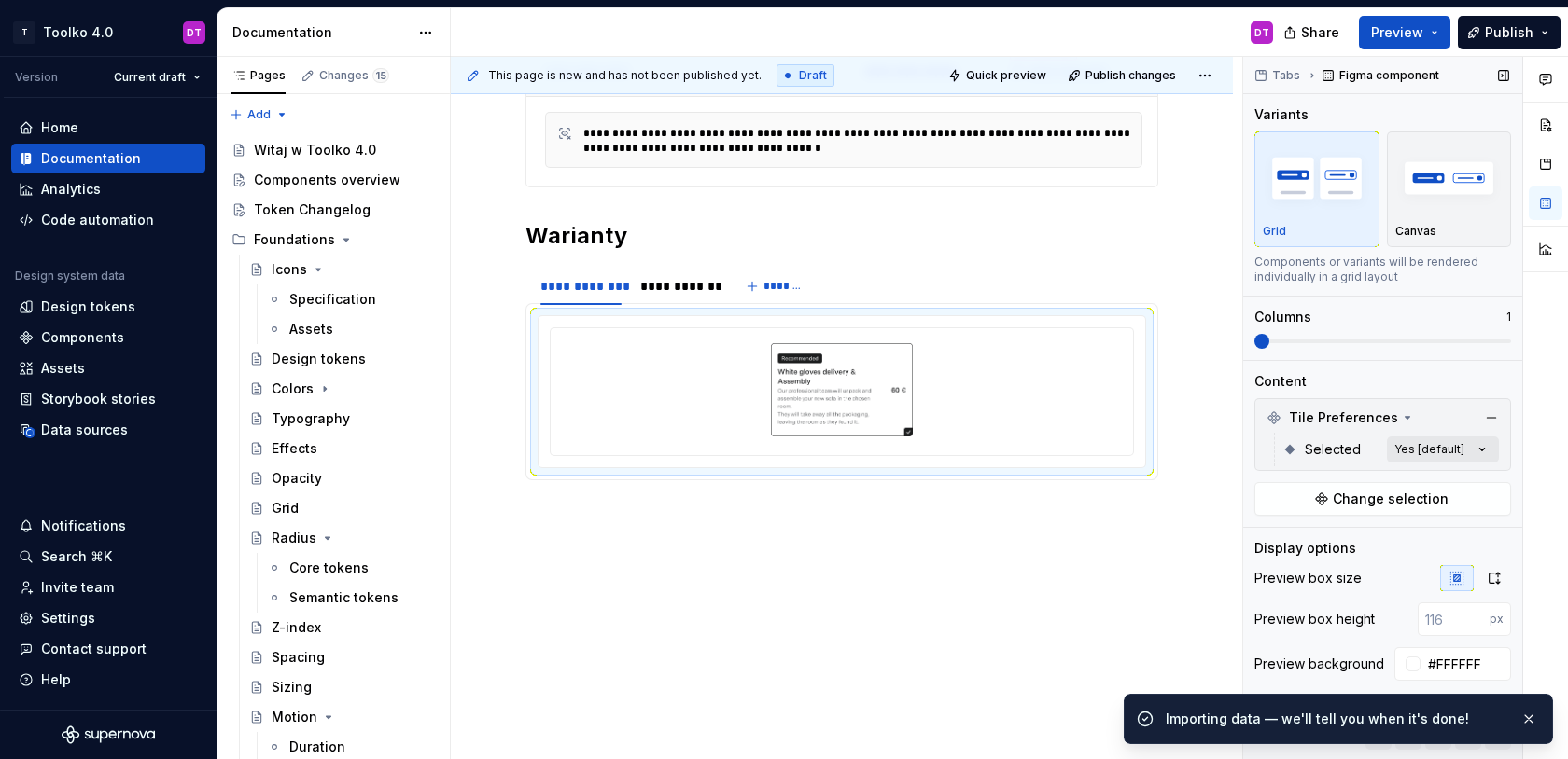
click at [1424, 444] on div "Comments Open comments No comments yet Select ‘Comment’ from the block context …" at bounding box center [1405, 409] width 325 height 704
click at [1273, 534] on div at bounding box center [1266, 539] width 15 height 15
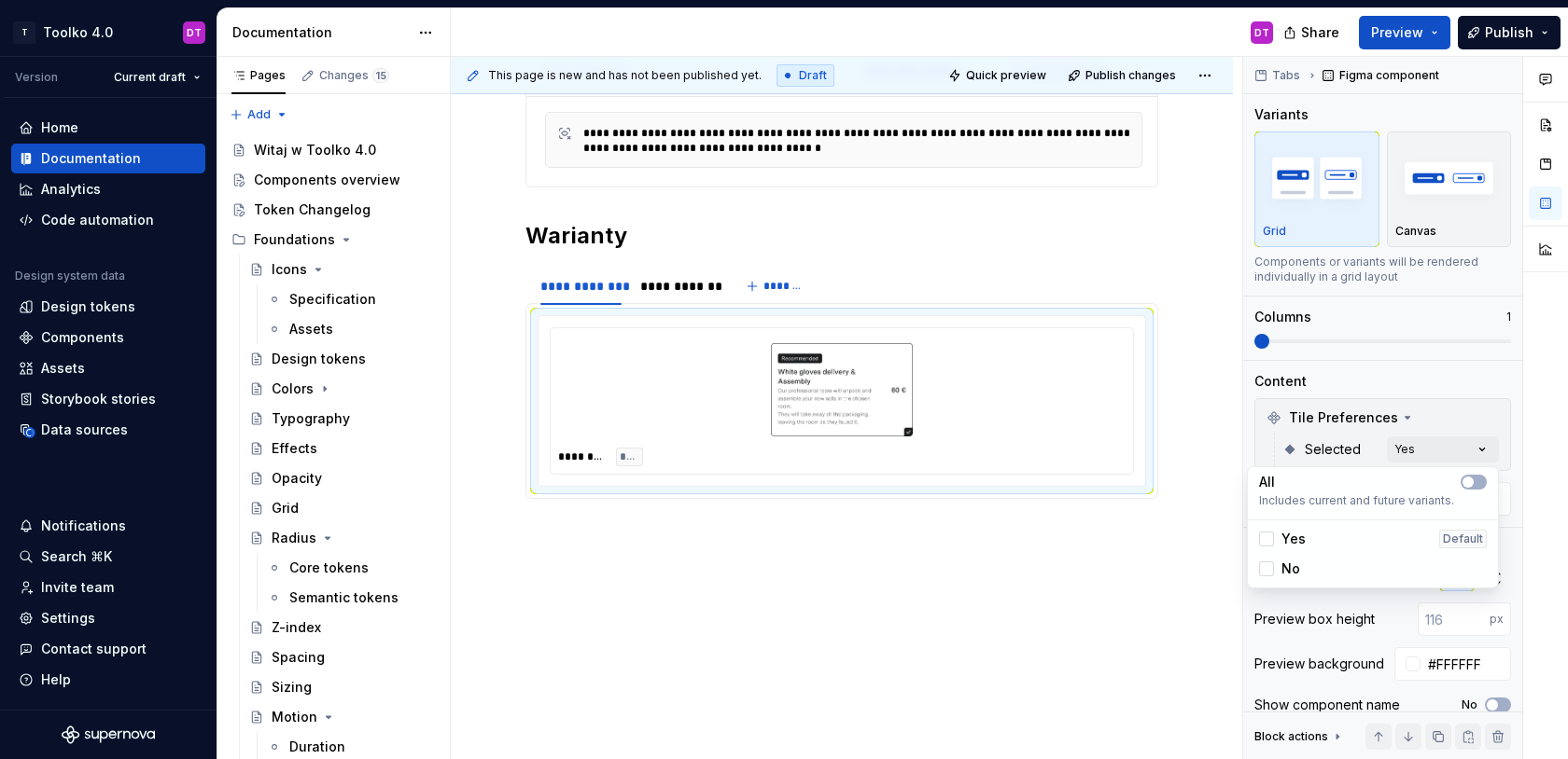
click at [1273, 560] on div "No" at bounding box center [1278, 569] width 41 height 19
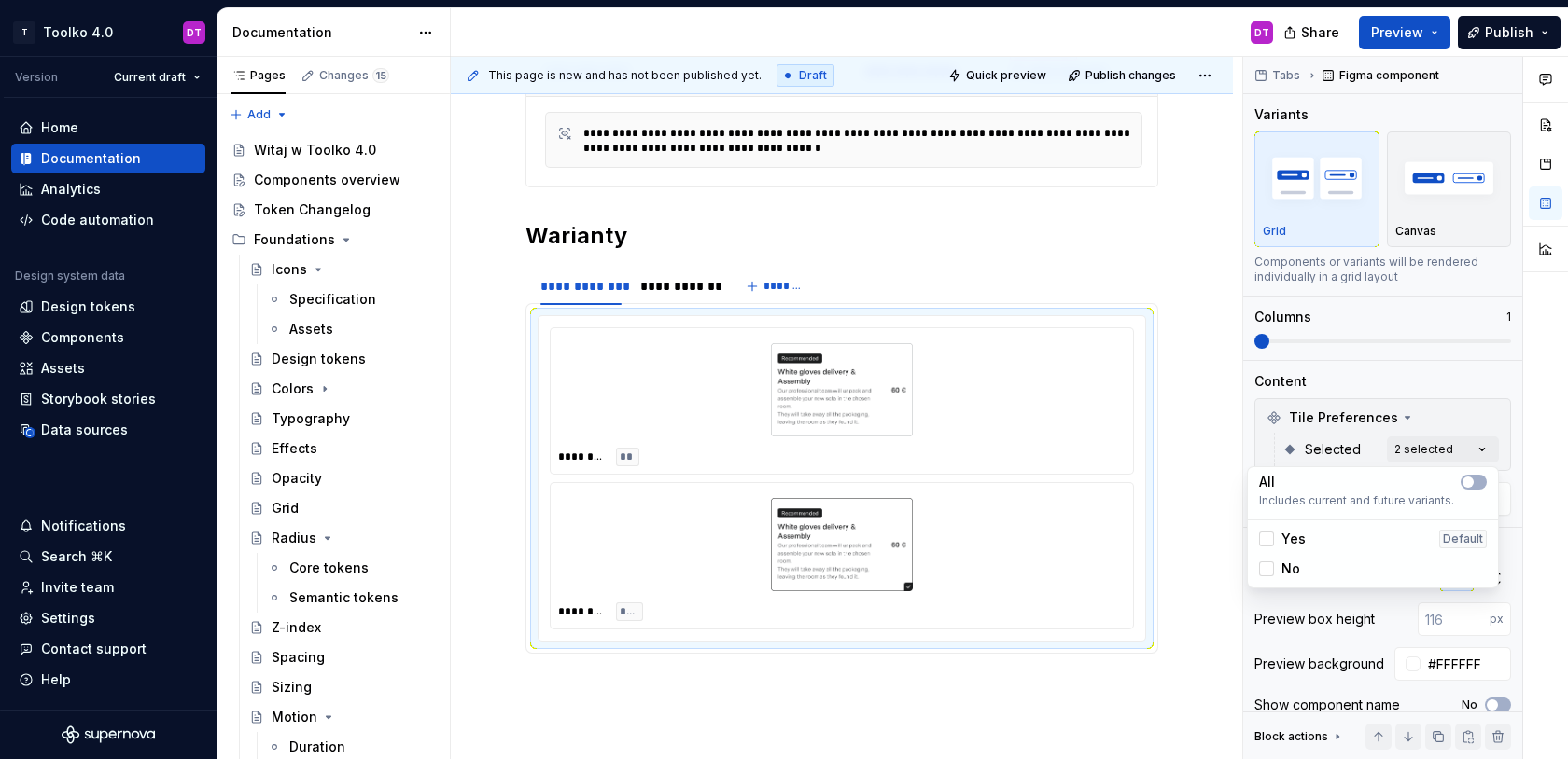
click at [1080, 523] on html "T Toolko 4.0 DT Version Current draft Home Documentation Analytics Code automat…" at bounding box center [784, 379] width 1568 height 759
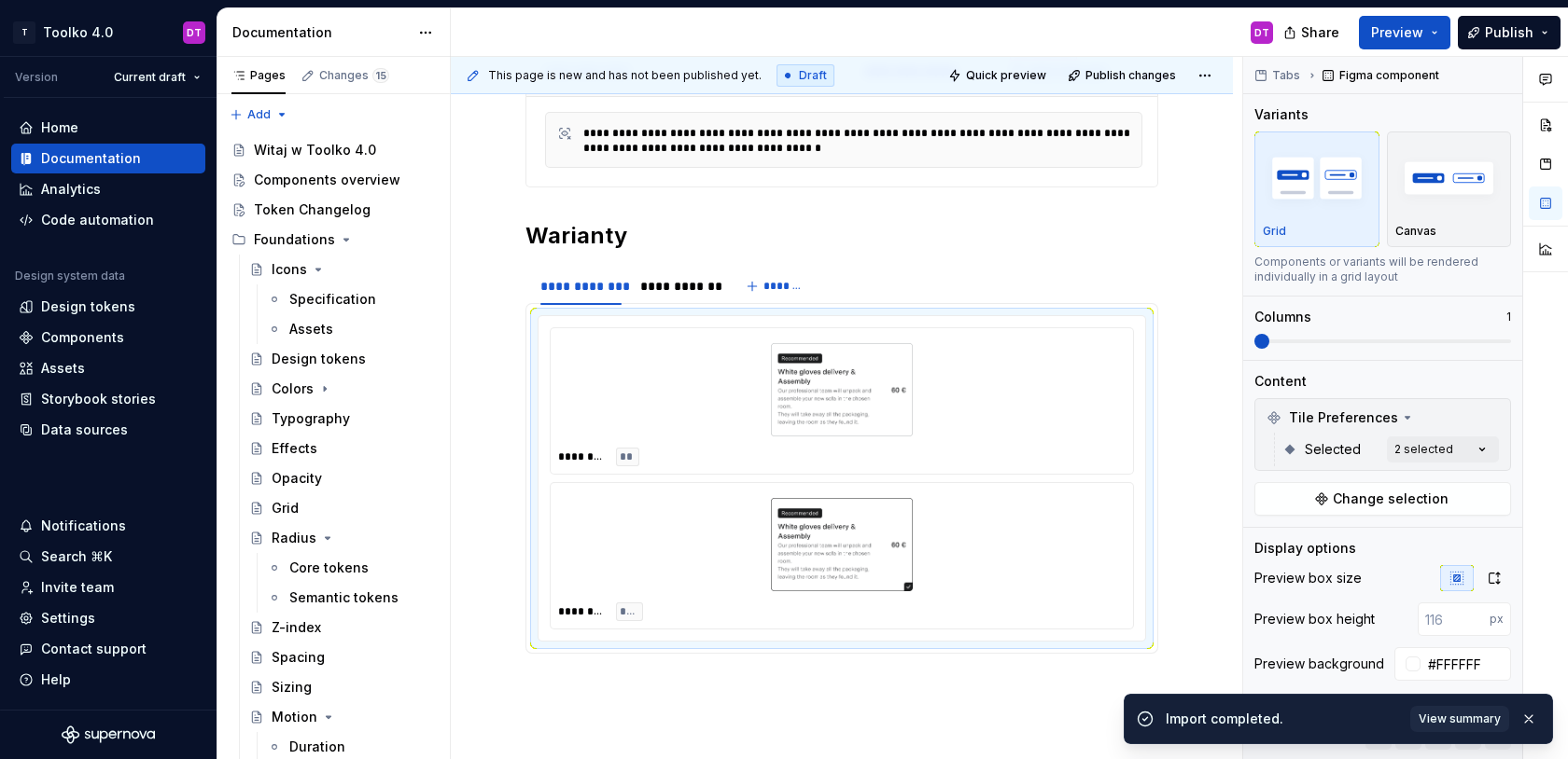
click at [1080, 523] on div at bounding box center [842, 545] width 568 height 109
click at [1530, 709] on button "button" at bounding box center [1528, 719] width 24 height 26
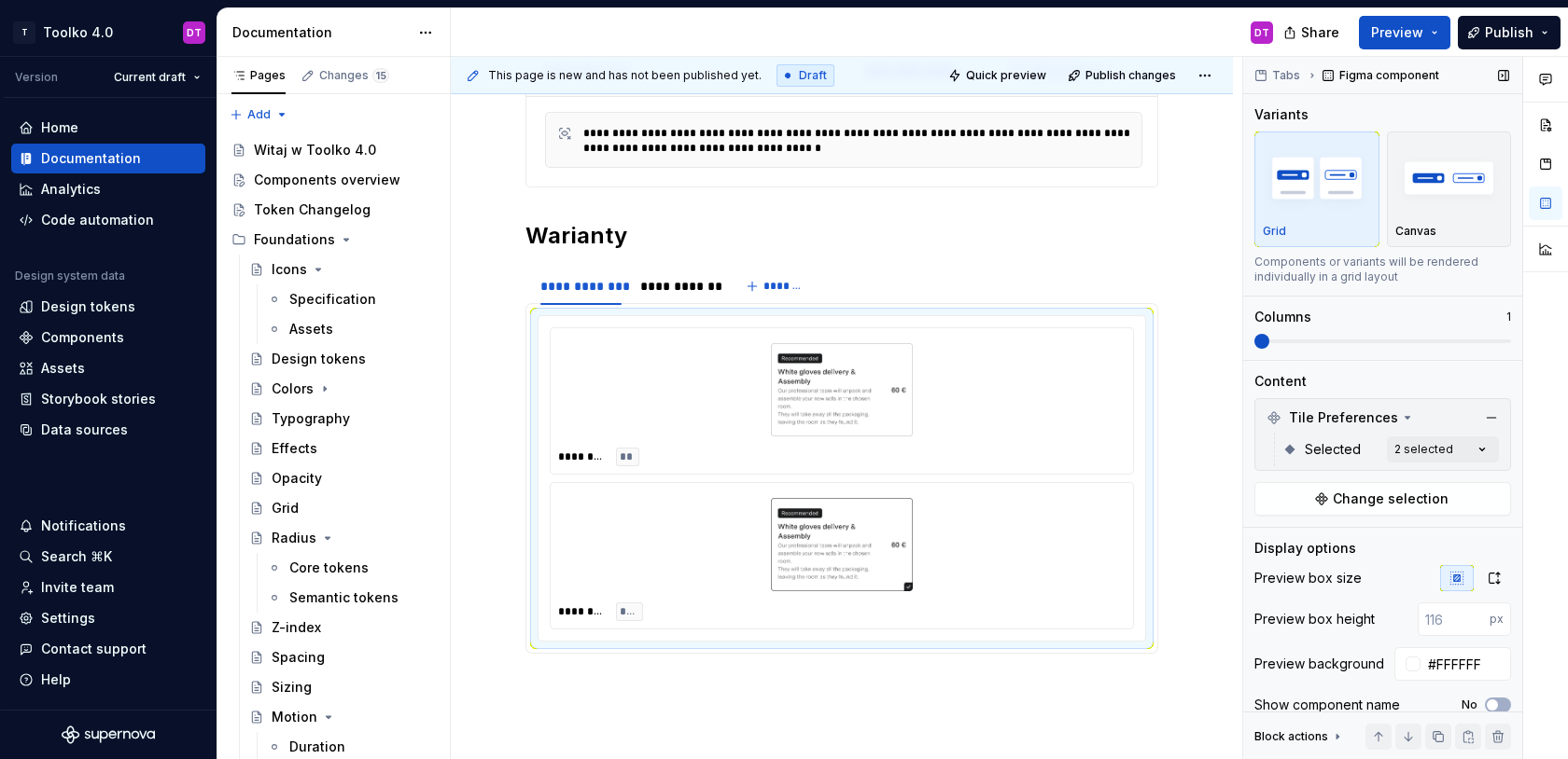
drag, startPoint x: 1438, startPoint y: 736, endPoint x: 1482, endPoint y: 717, distance: 47.9
click at [1482, 717] on div "Block actions Move up Move down Duplicate Copy (⌘C) Cut (⌘X) Delete" at bounding box center [1382, 735] width 279 height 49
click at [1468, 742] on button "button" at bounding box center [1467, 736] width 26 height 26
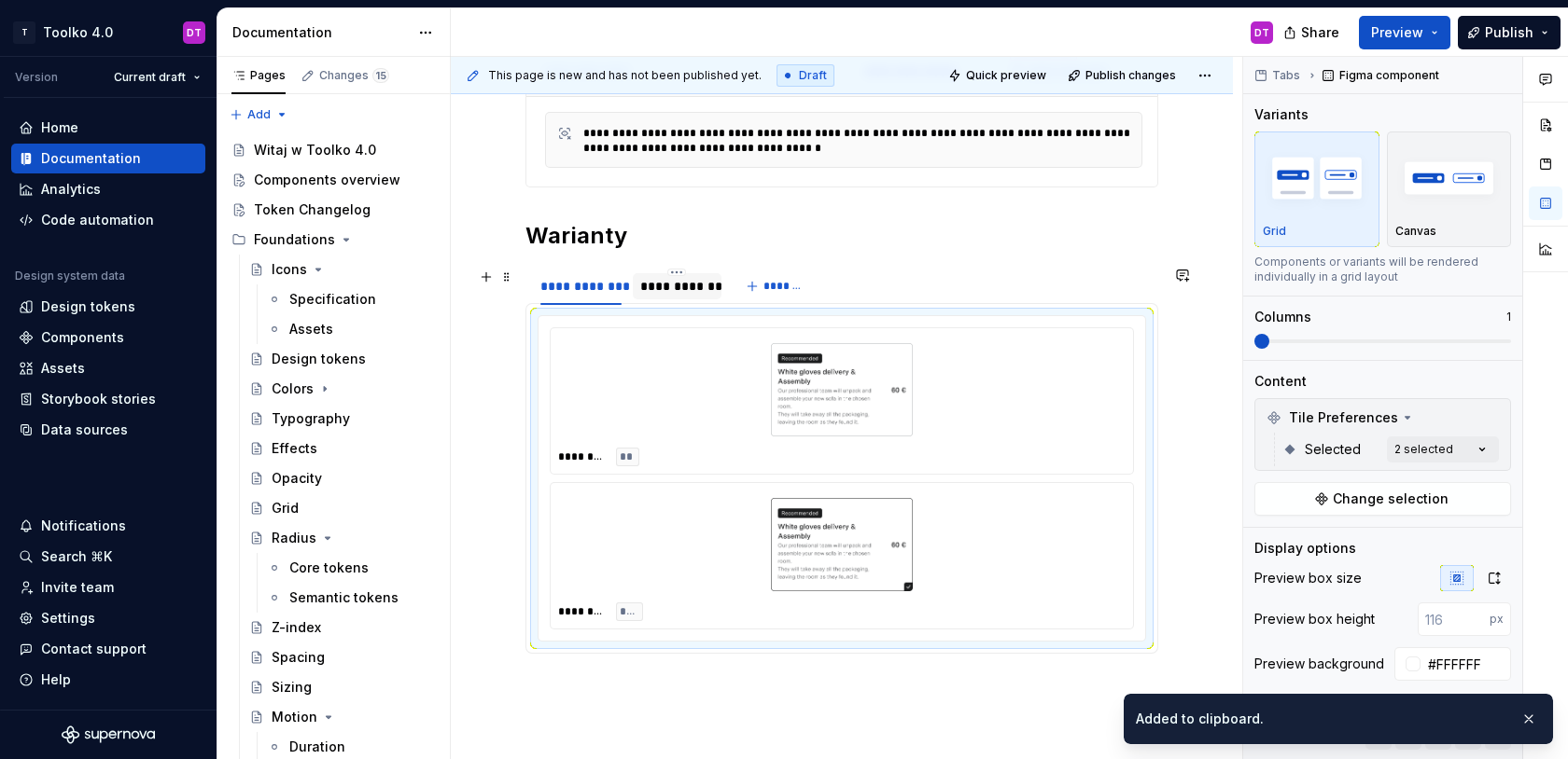
click at [671, 285] on div "**********" at bounding box center [676, 287] width 73 height 19
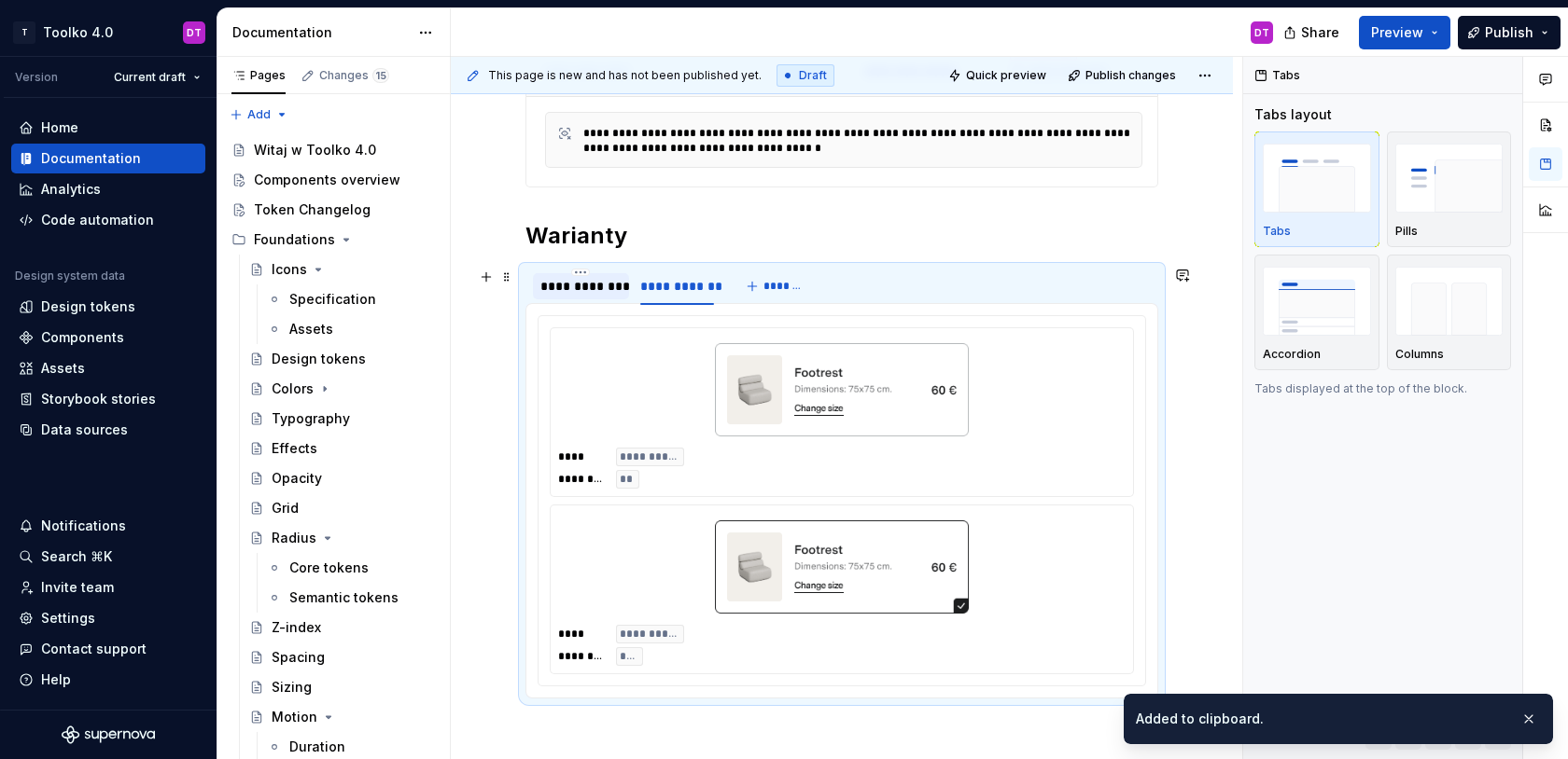
click at [591, 292] on div "**********" at bounding box center [580, 287] width 81 height 19
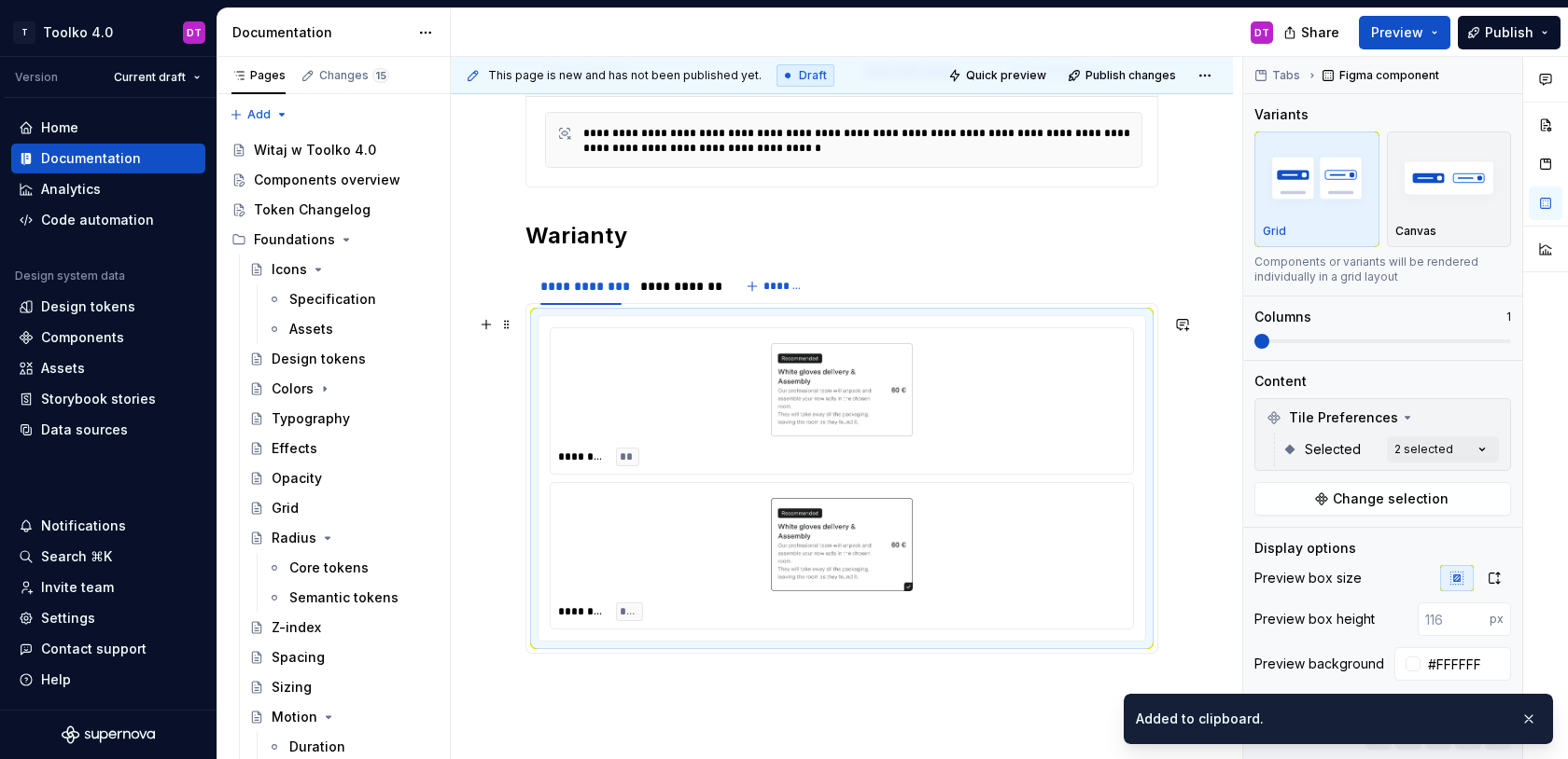
click at [833, 385] on img at bounding box center [842, 389] width 303 height 93
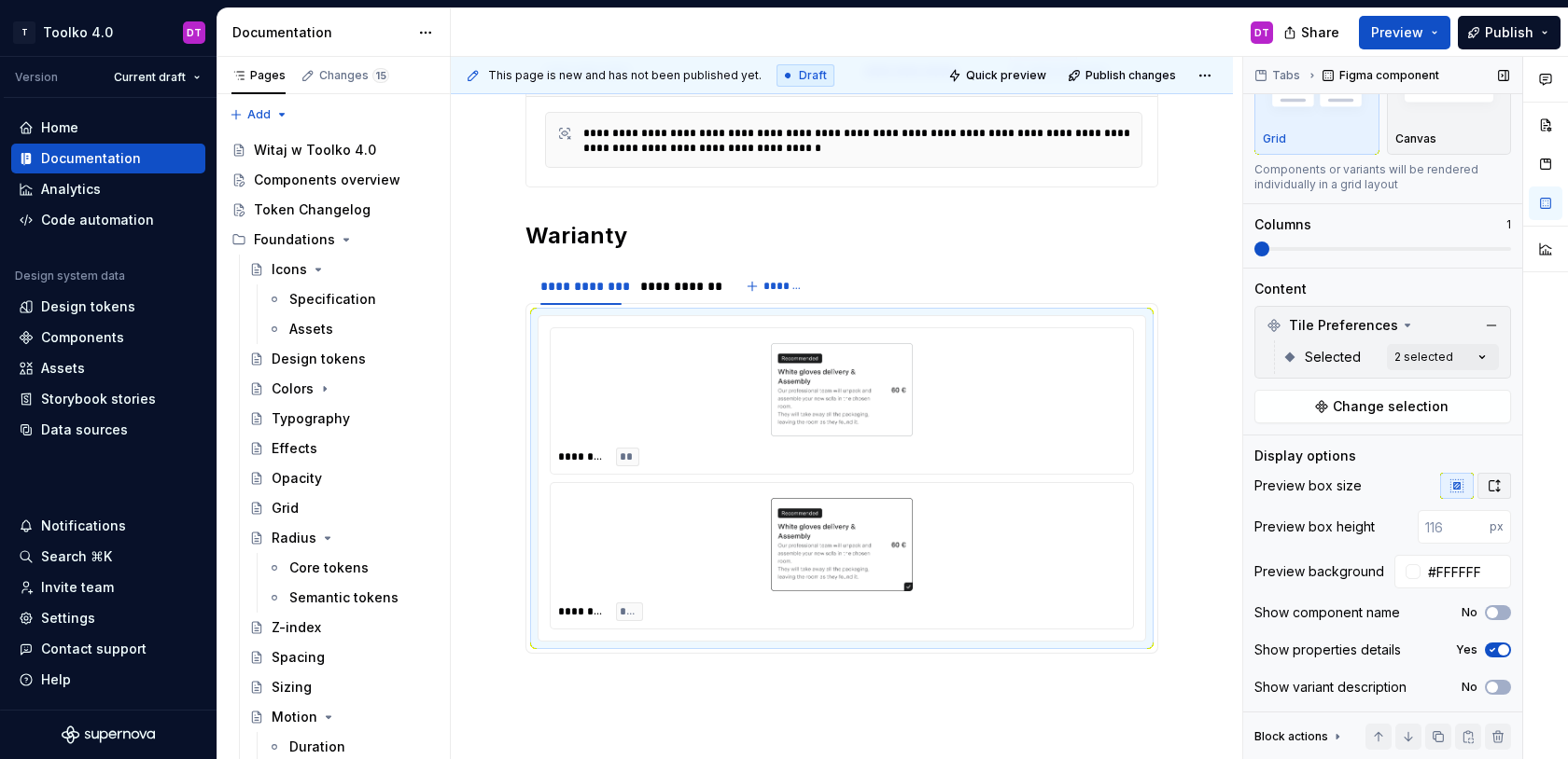
click at [1497, 483] on icon "button" at bounding box center [1494, 486] width 10 height 11
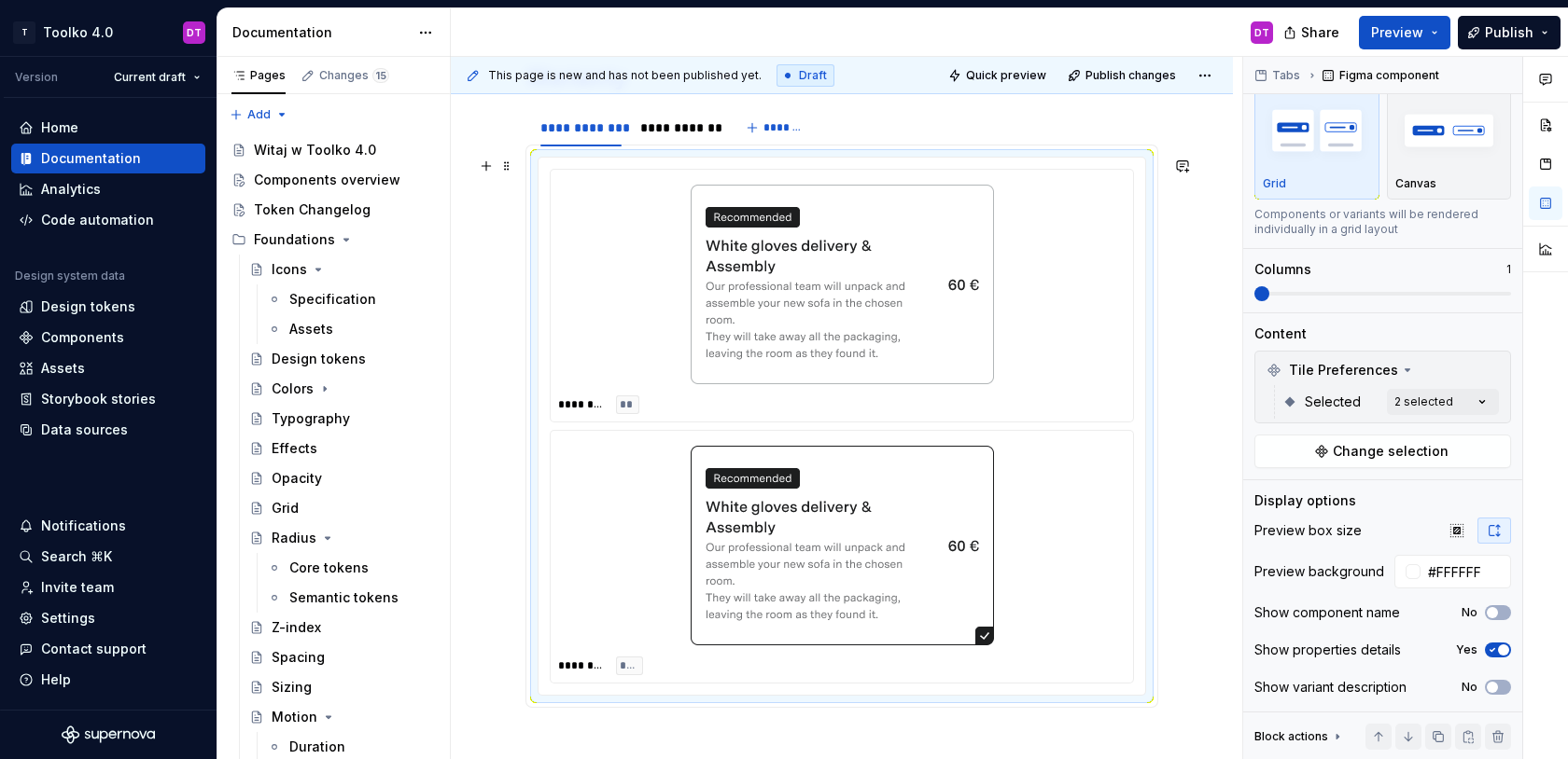
scroll to position [672, 0]
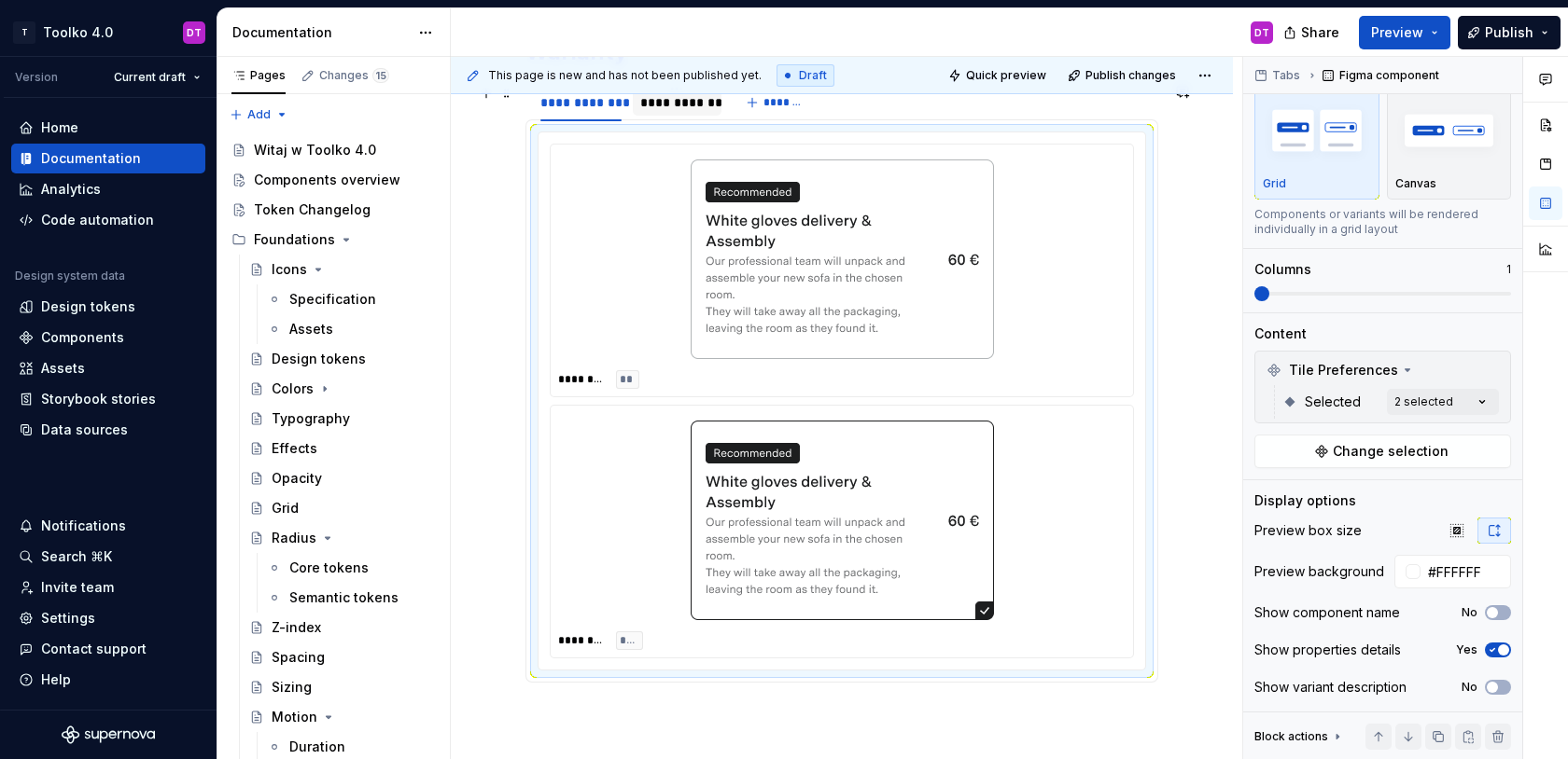
click at [666, 110] on div "**********" at bounding box center [676, 103] width 73 height 19
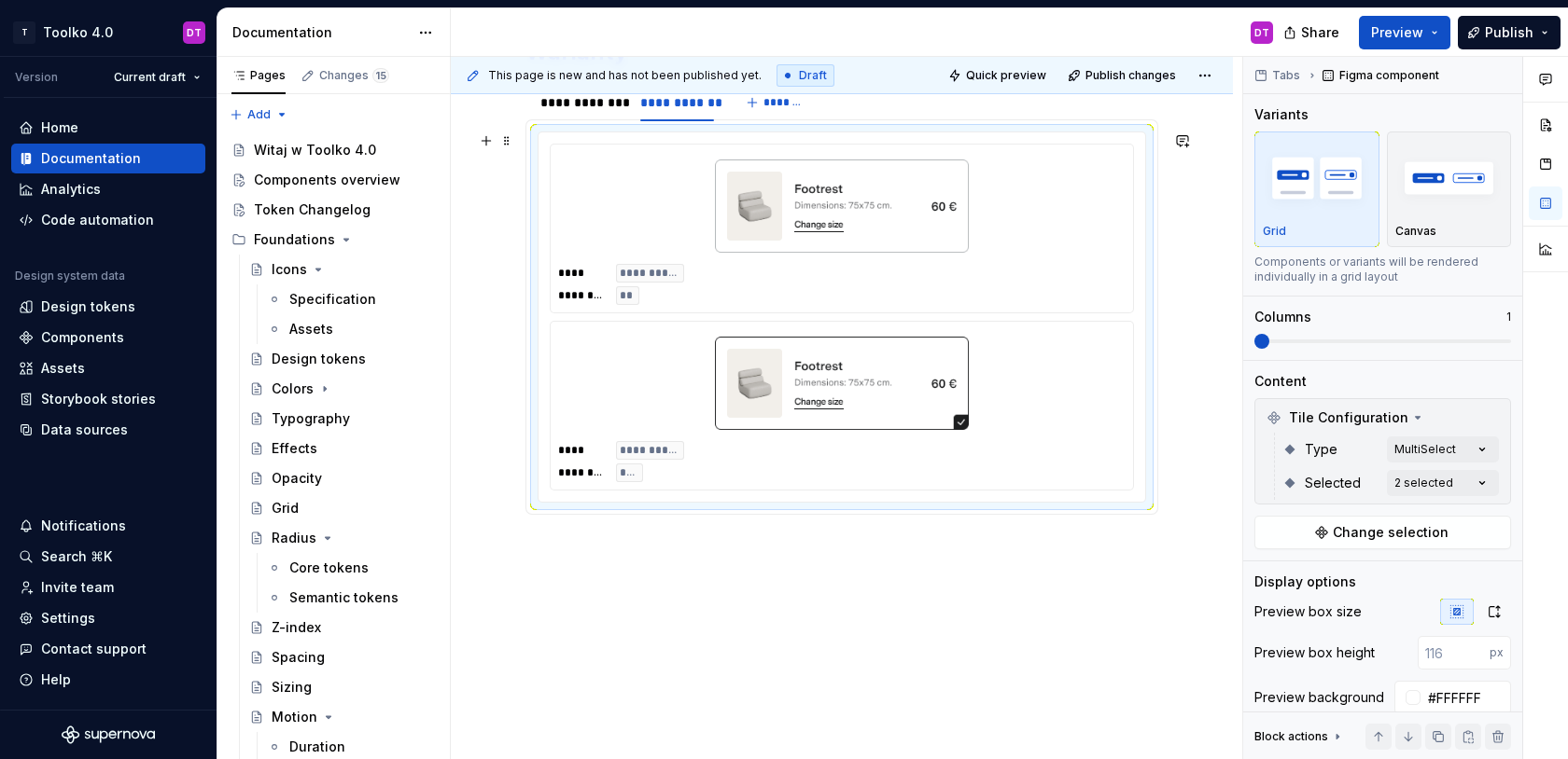
click at [800, 331] on div at bounding box center [842, 384] width 568 height 109
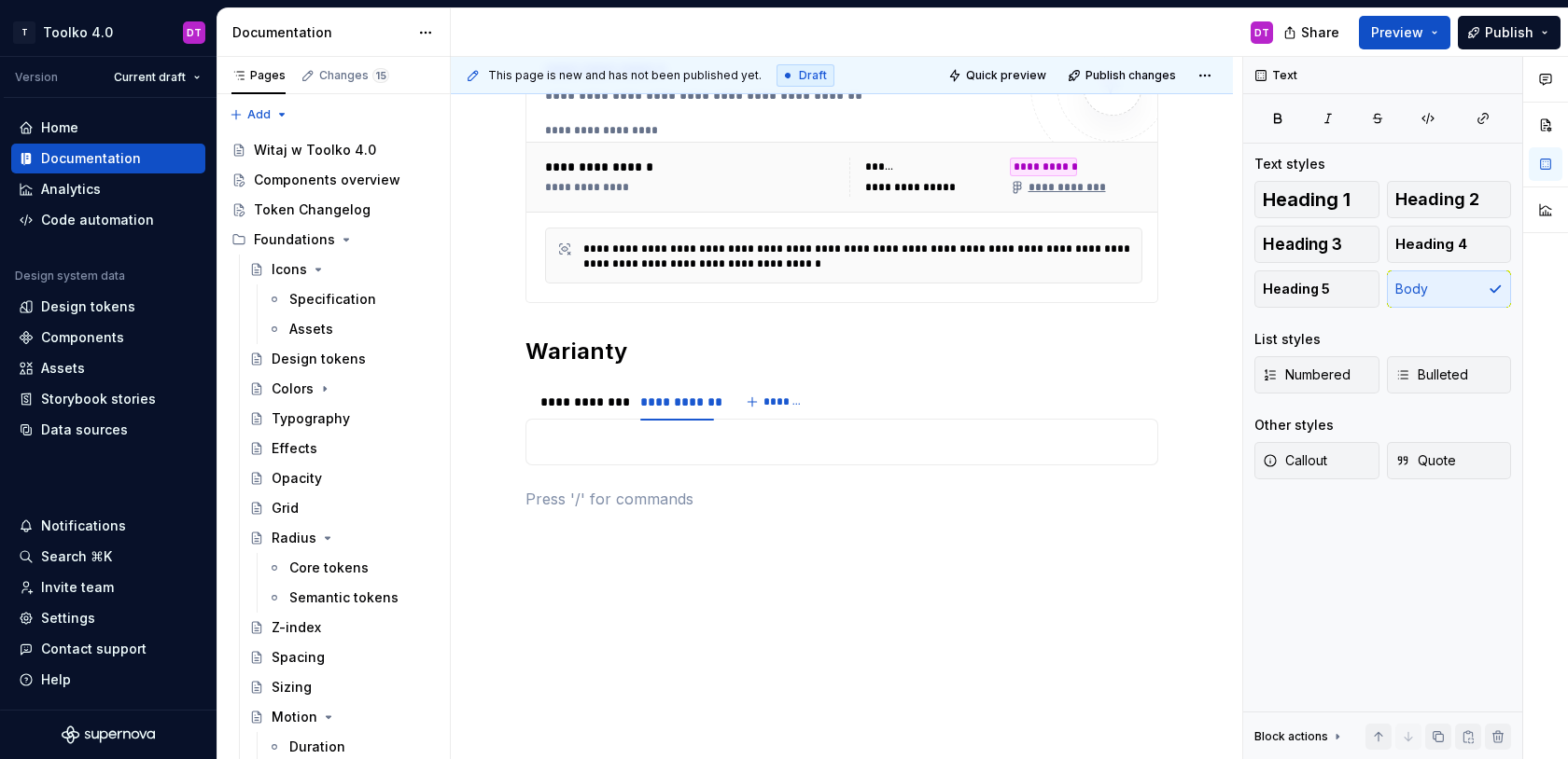
scroll to position [373, 0]
click at [754, 446] on p at bounding box center [841, 443] width 609 height 23
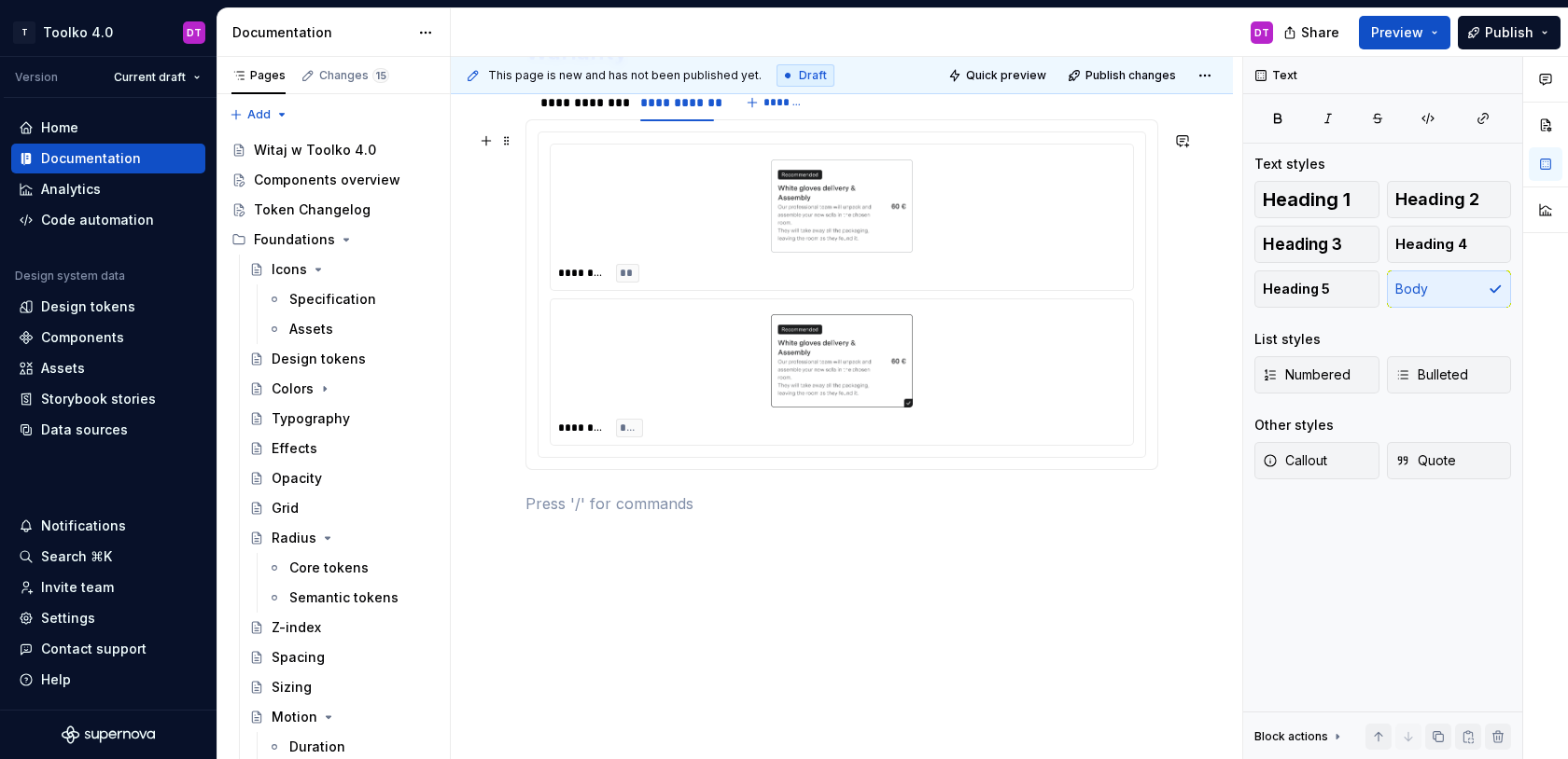
click at [823, 331] on img at bounding box center [842, 361] width 303 height 93
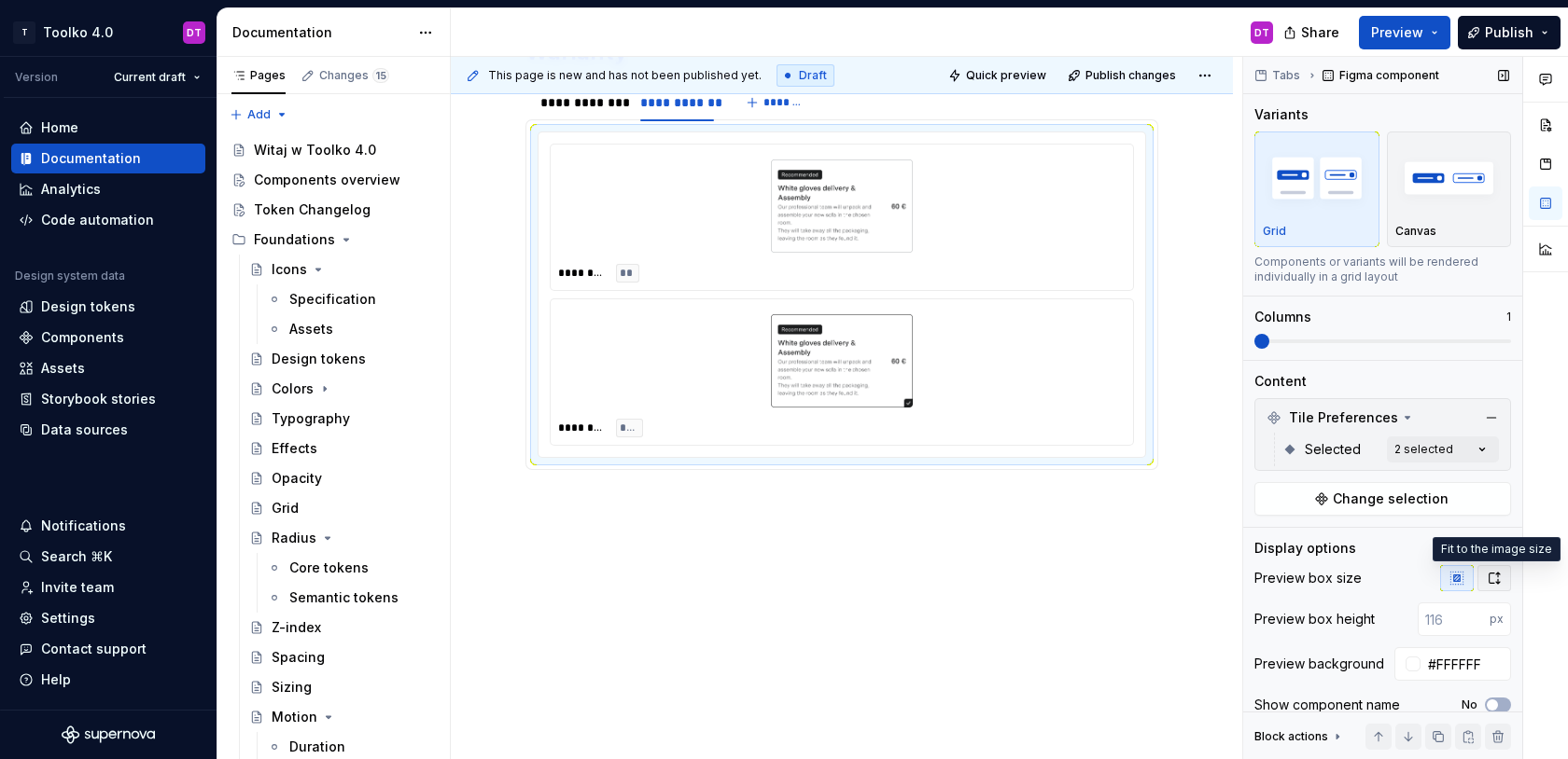
click at [1490, 574] on icon "button" at bounding box center [1494, 579] width 15 height 15
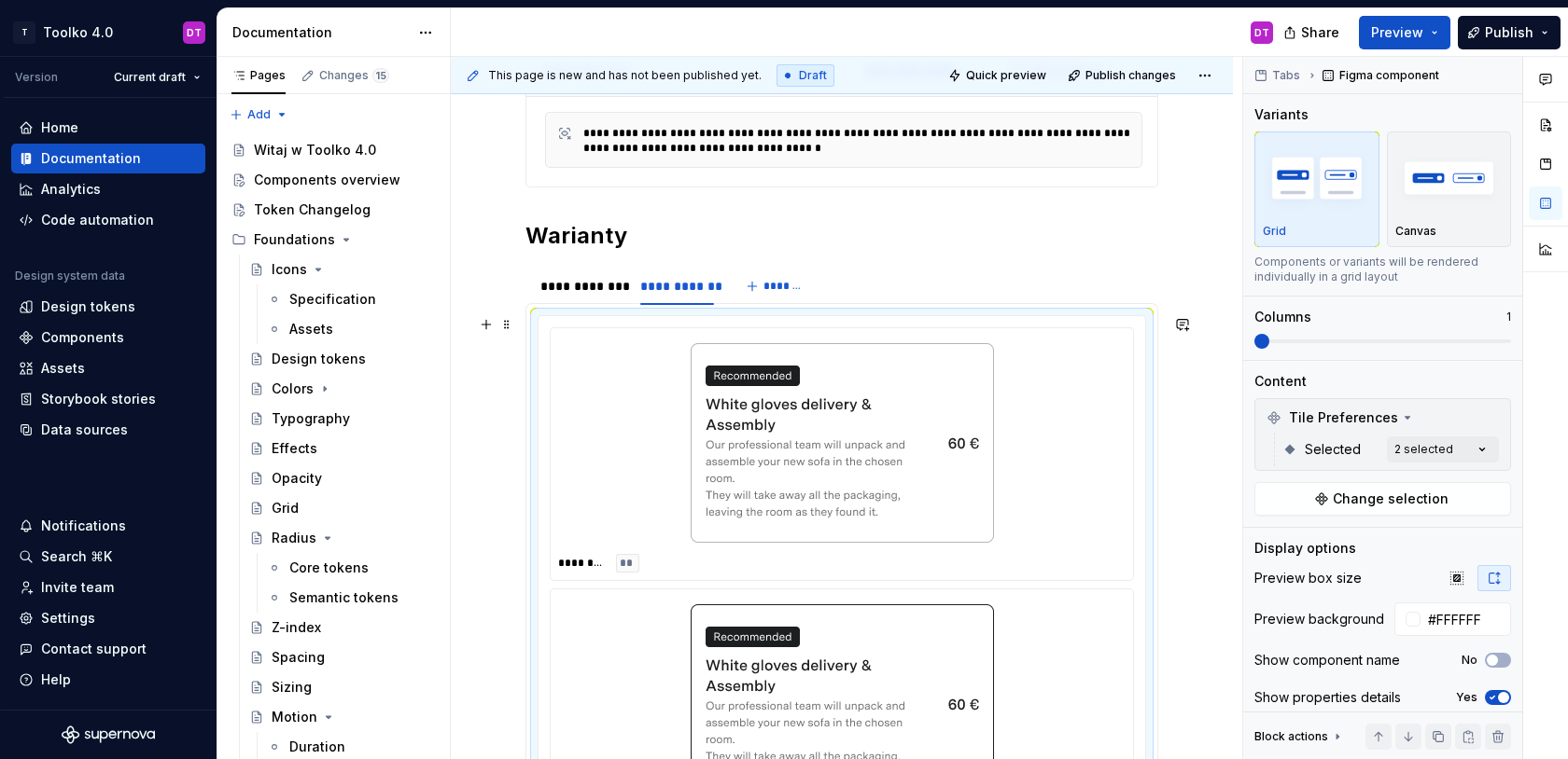
scroll to position [457, 0]
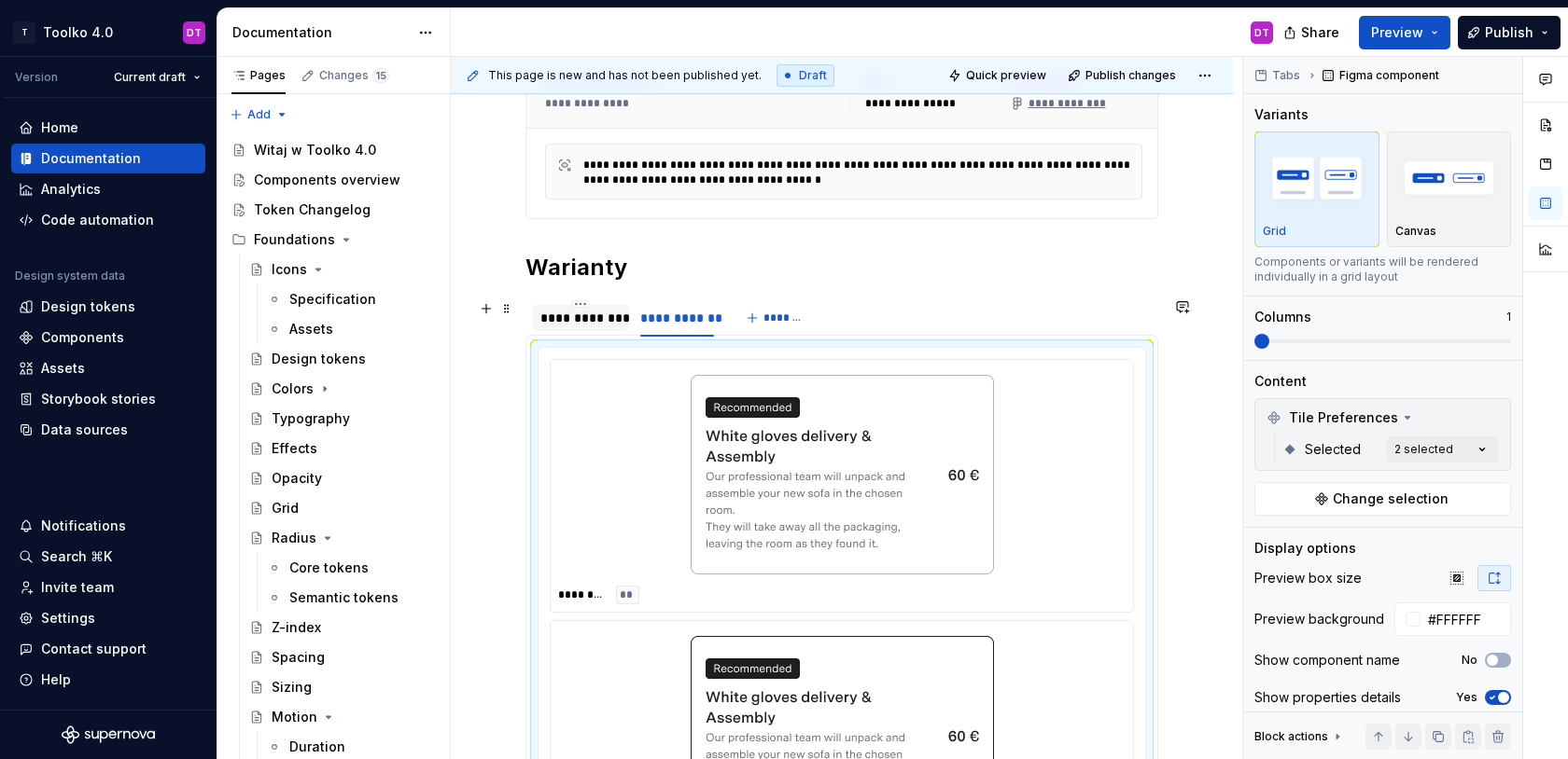
click at [567, 323] on div "**********" at bounding box center [580, 318] width 81 height 19
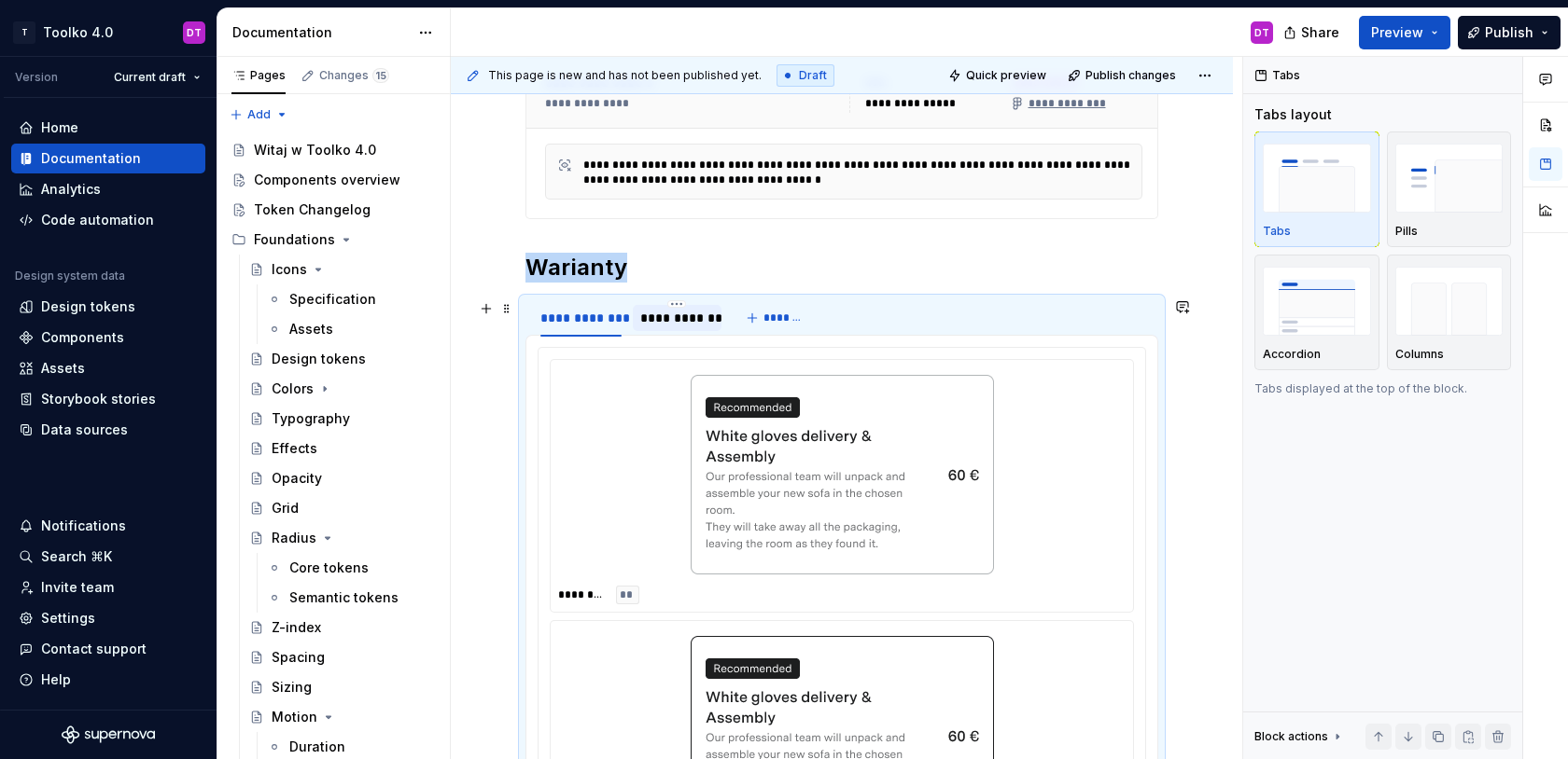
click at [671, 321] on div "**********" at bounding box center [676, 318] width 73 height 19
click at [572, 330] on div "**********" at bounding box center [580, 317] width 96 height 26
click at [647, 268] on h2 "Warianty" at bounding box center [842, 267] width 633 height 30
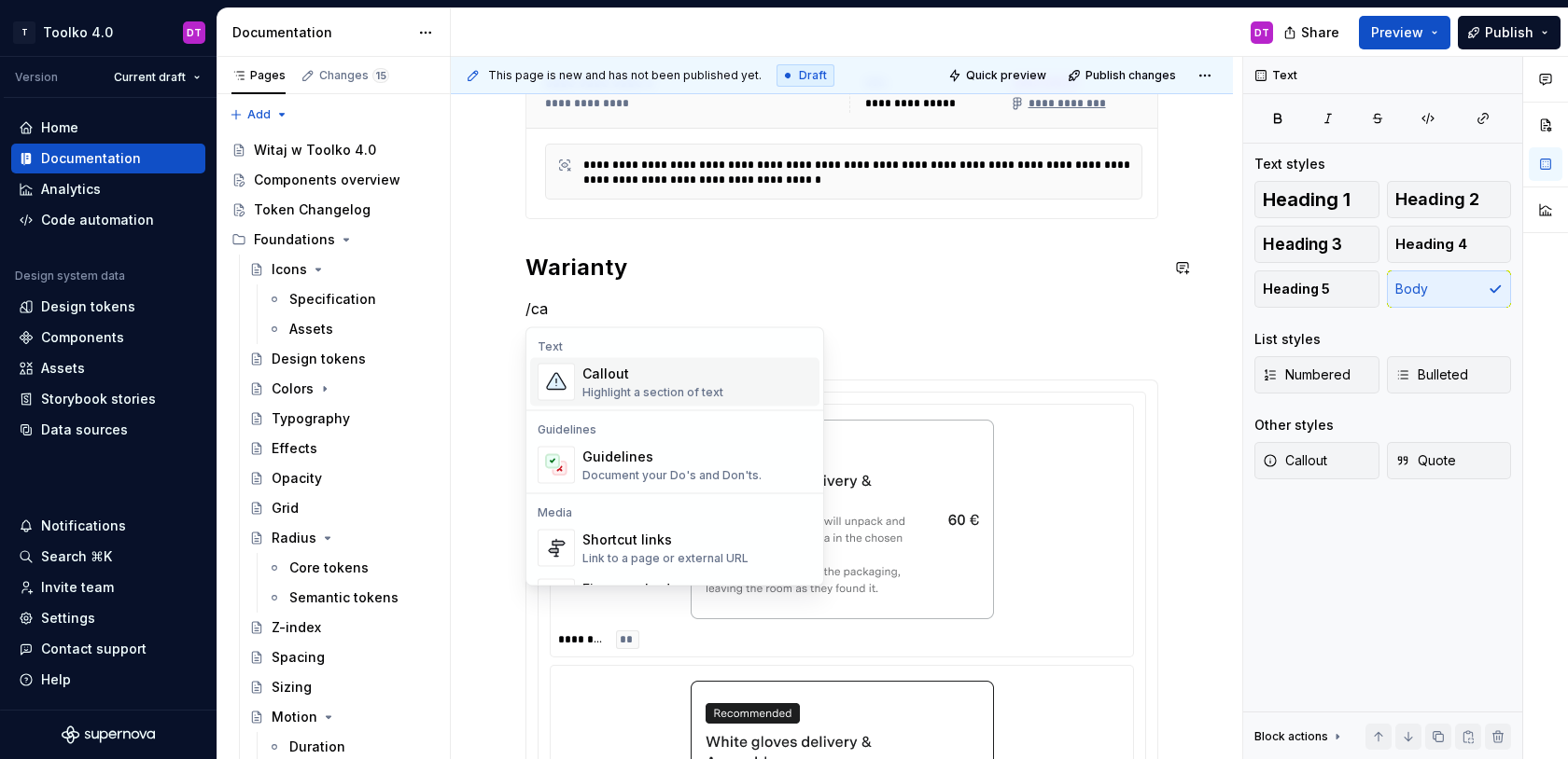
click at [619, 388] on div "Highlight a section of text" at bounding box center [653, 393] width 141 height 15
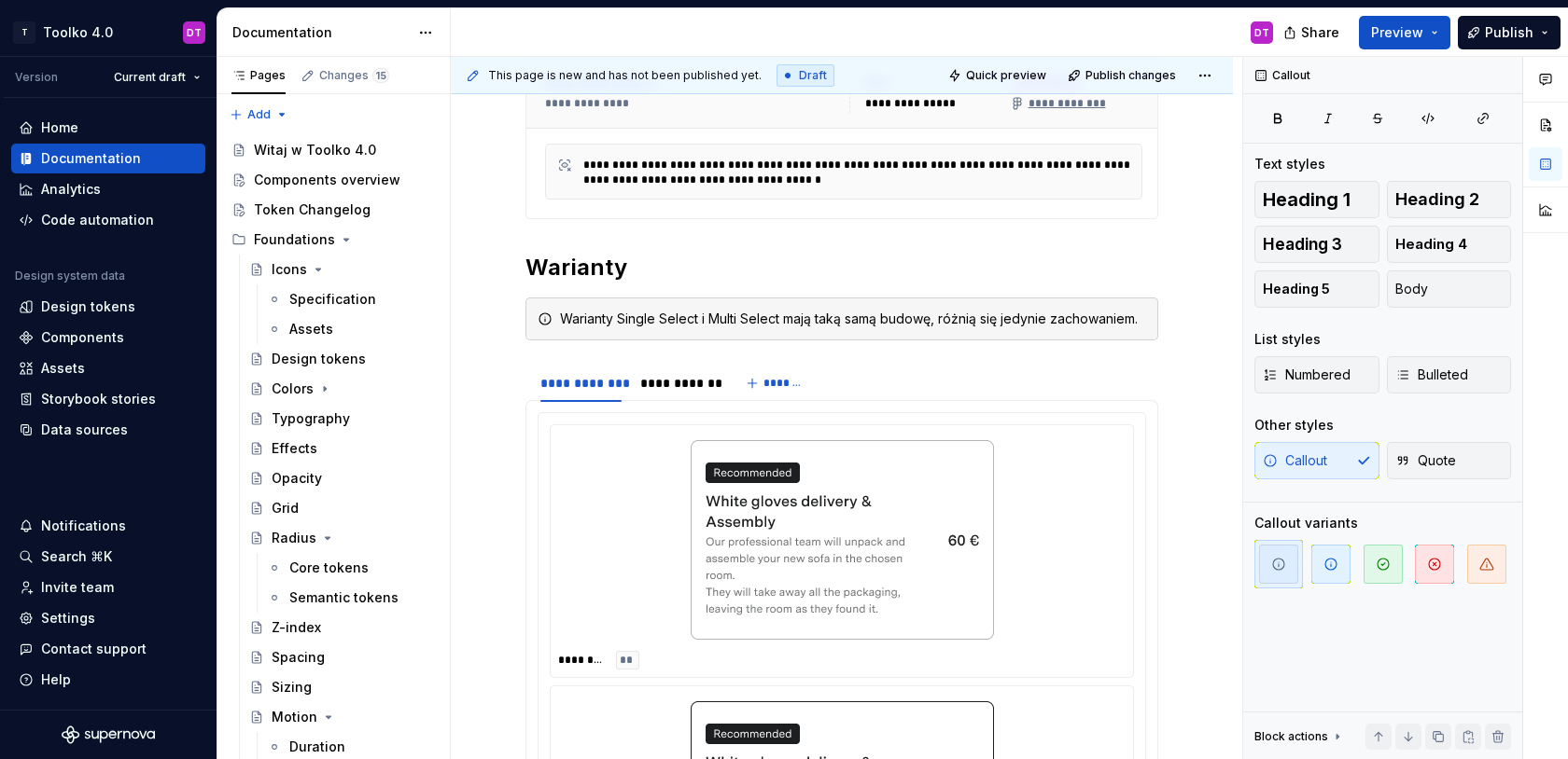
click at [506, 290] on div "**********" at bounding box center [841, 585] width 782 height 1348
click at [866, 246] on div "**********" at bounding box center [842, 482] width 633 height 1052
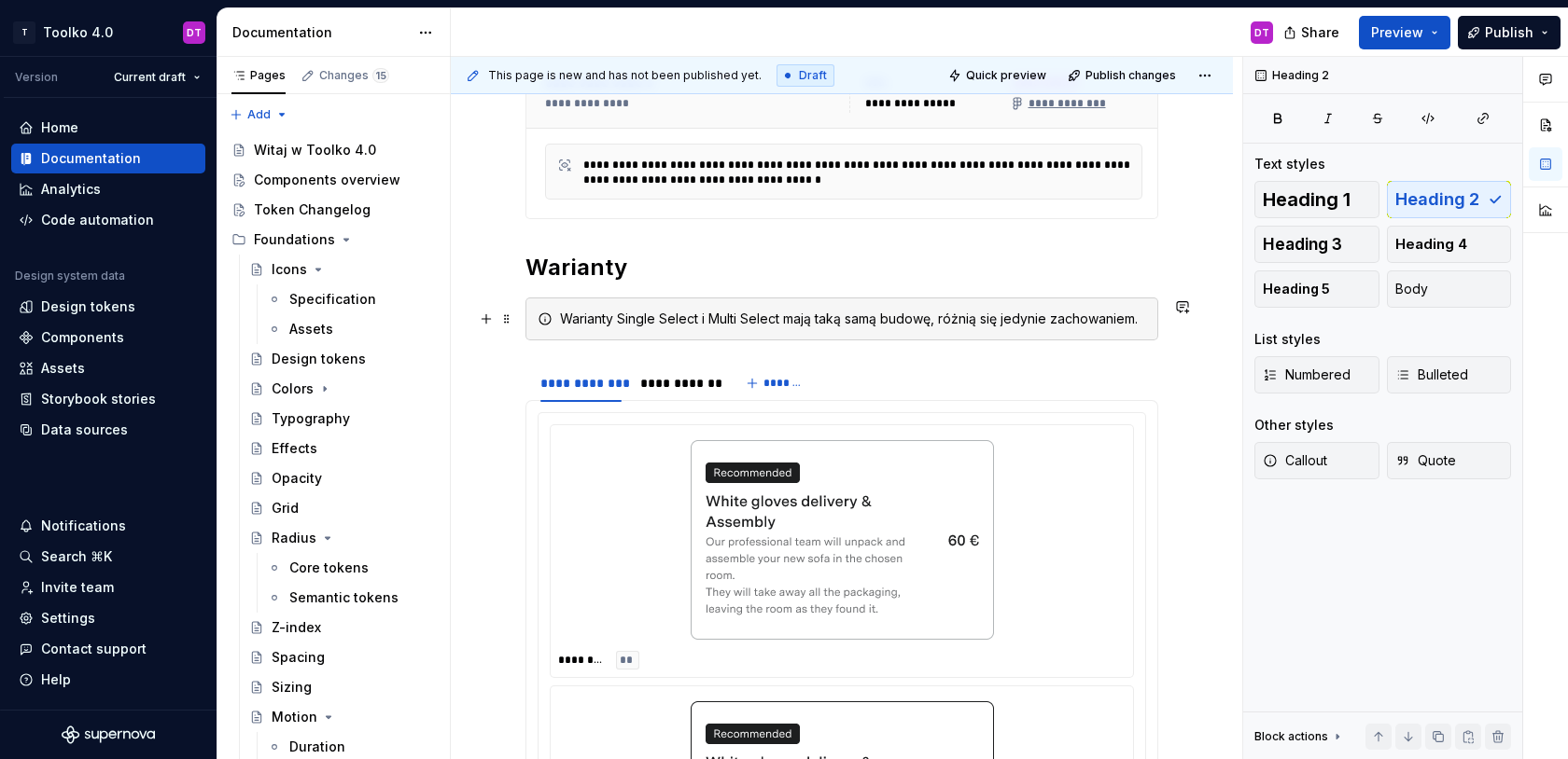
click at [649, 307] on div "Warianty Single Select i Multi Select mają taką samą budowę, różnią się jedynie…" at bounding box center [842, 318] width 633 height 43
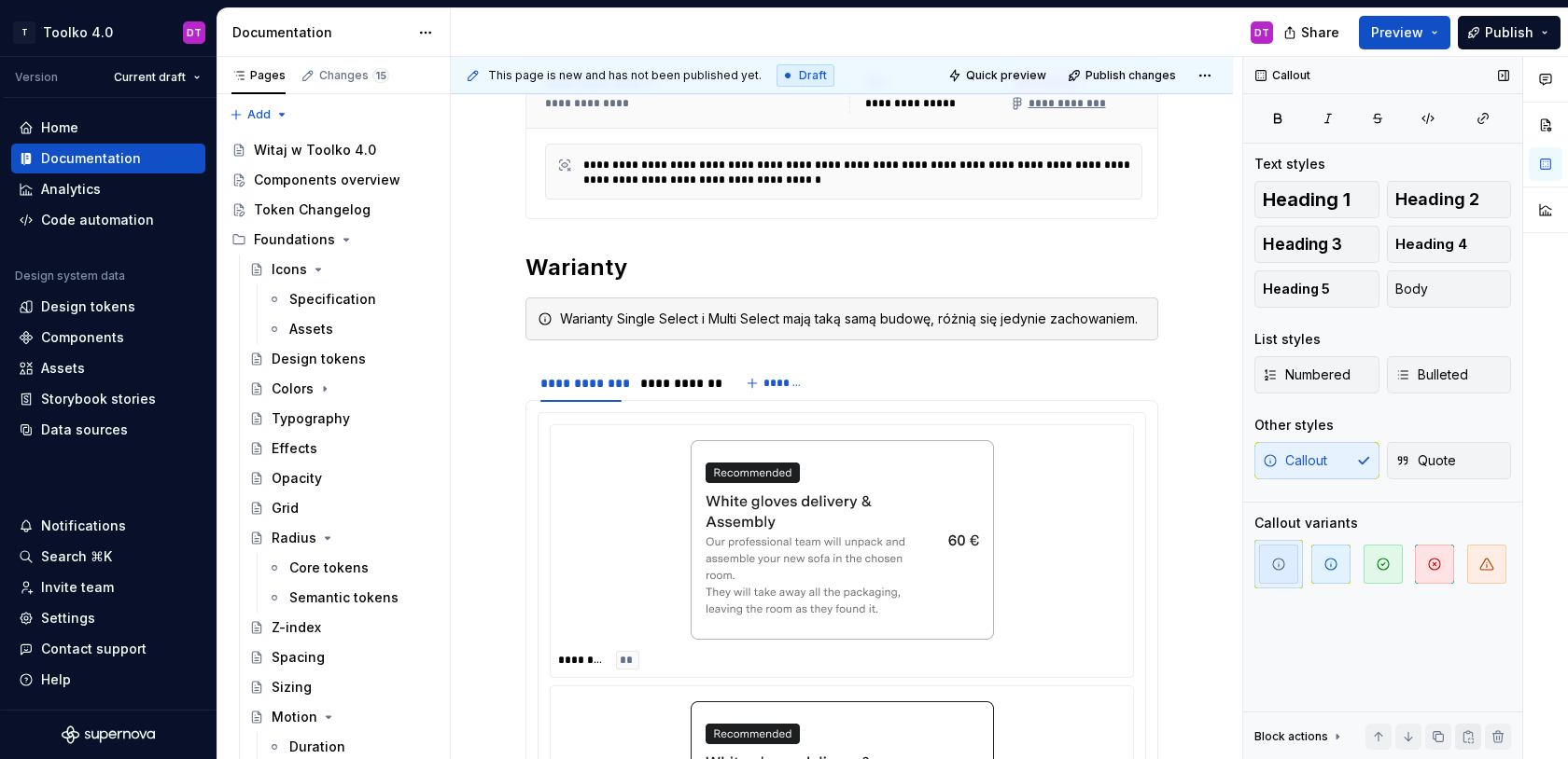
click at [1467, 736] on button "button" at bounding box center [1467, 736] width 26 height 26
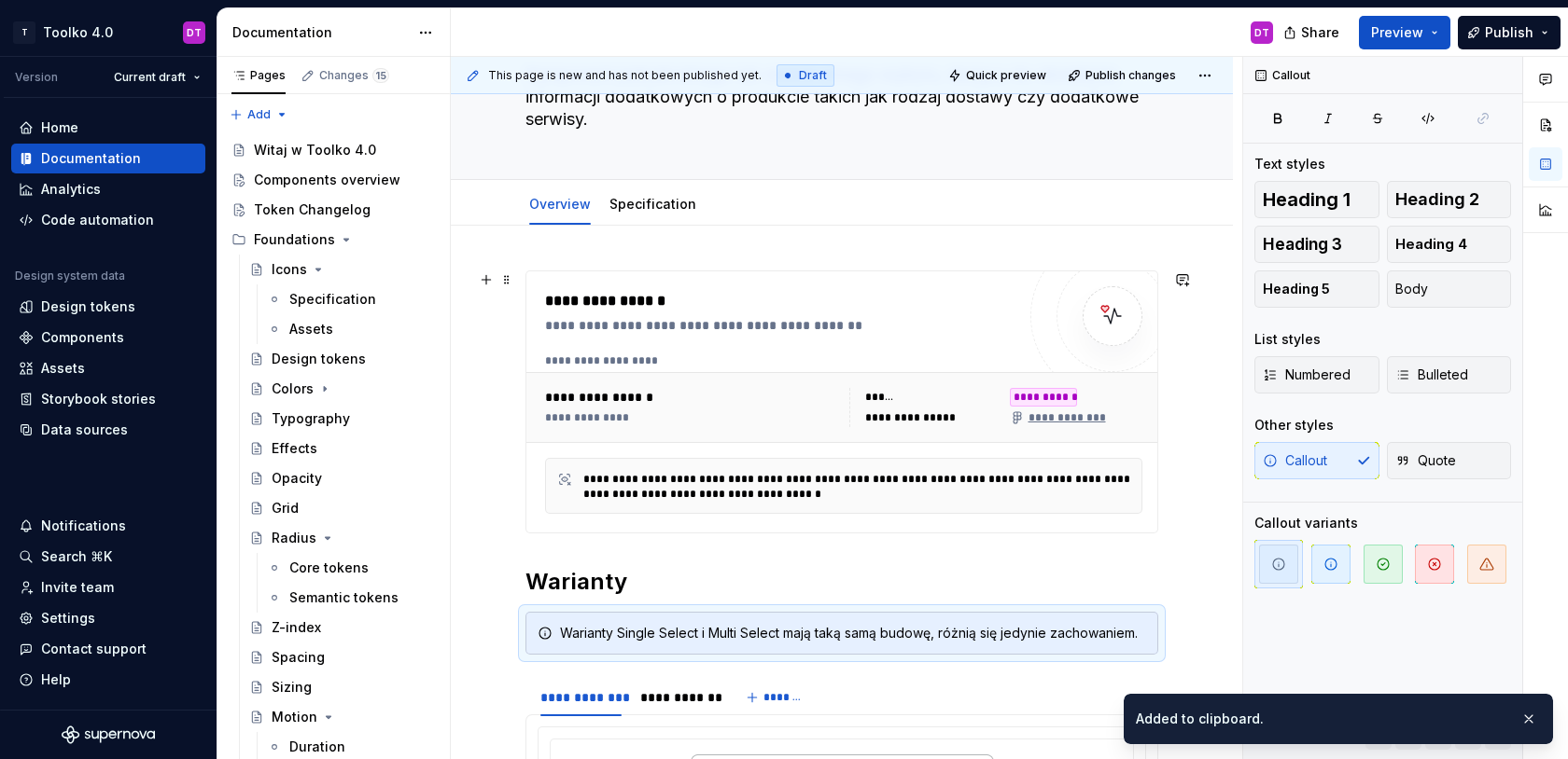
scroll to position [130, 0]
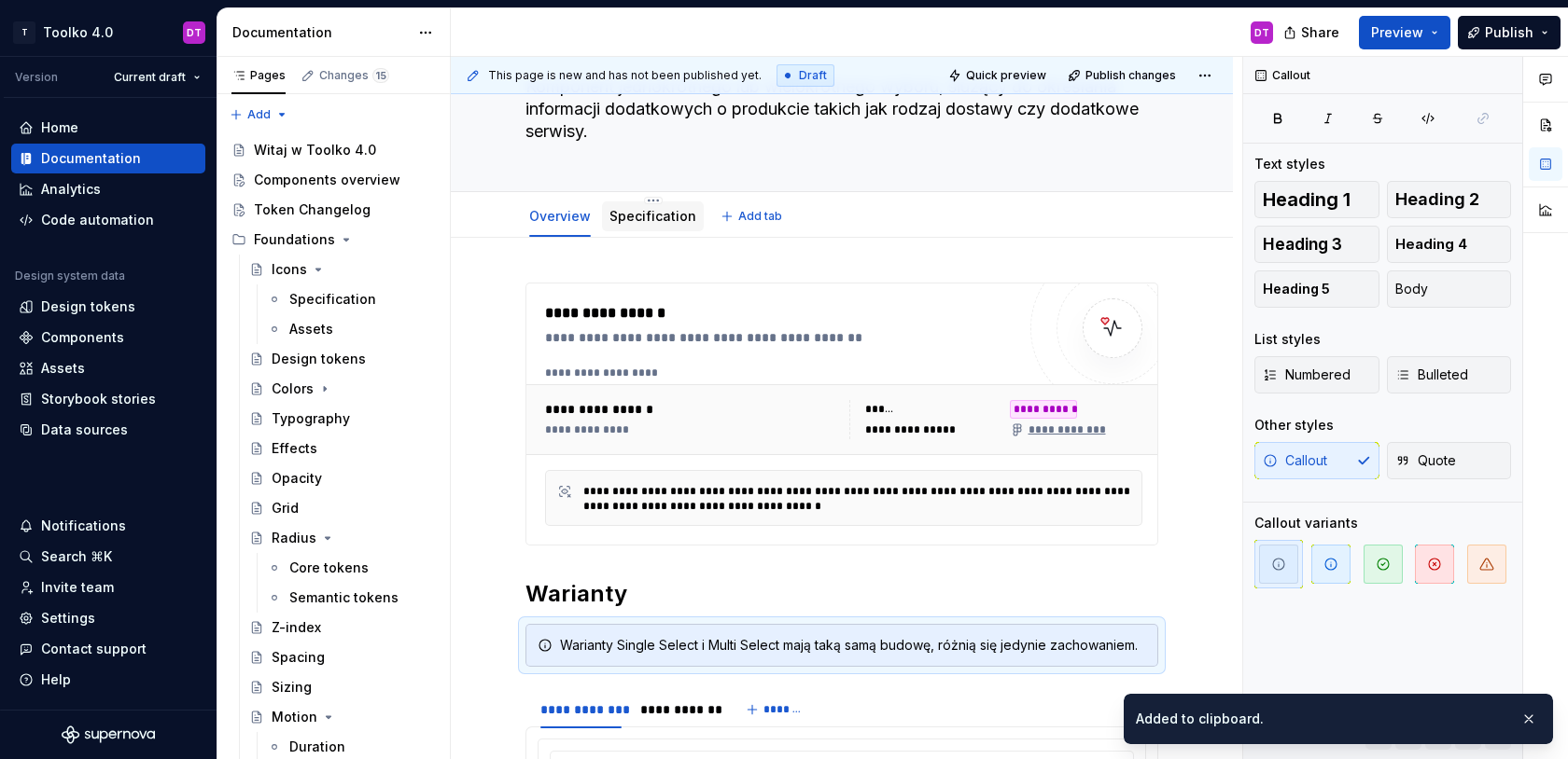
click at [638, 219] on link "Specification" at bounding box center [653, 215] width 87 height 16
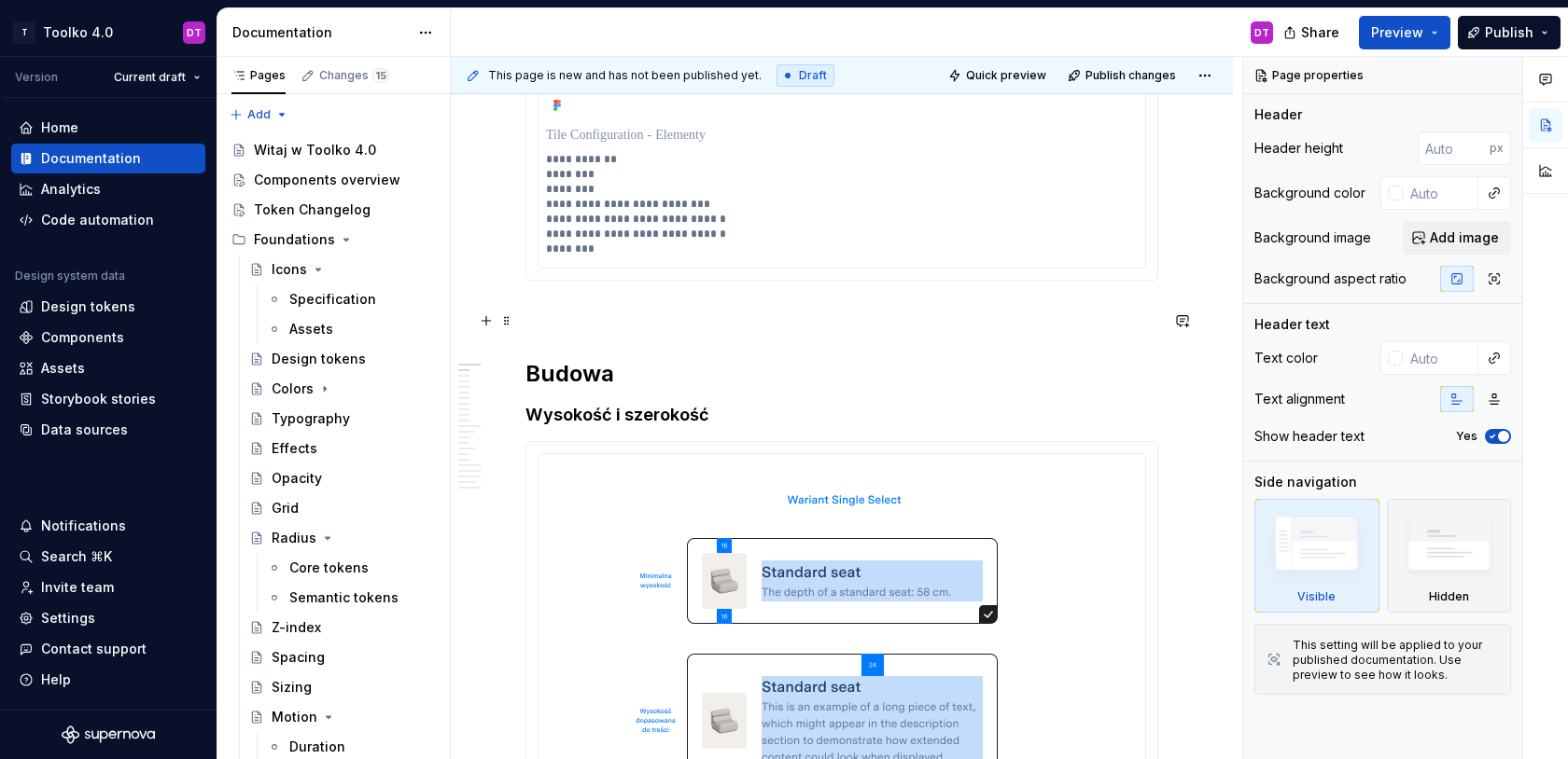
scroll to position [754, 0]
click at [639, 383] on h2 "Budowa" at bounding box center [842, 376] width 633 height 30
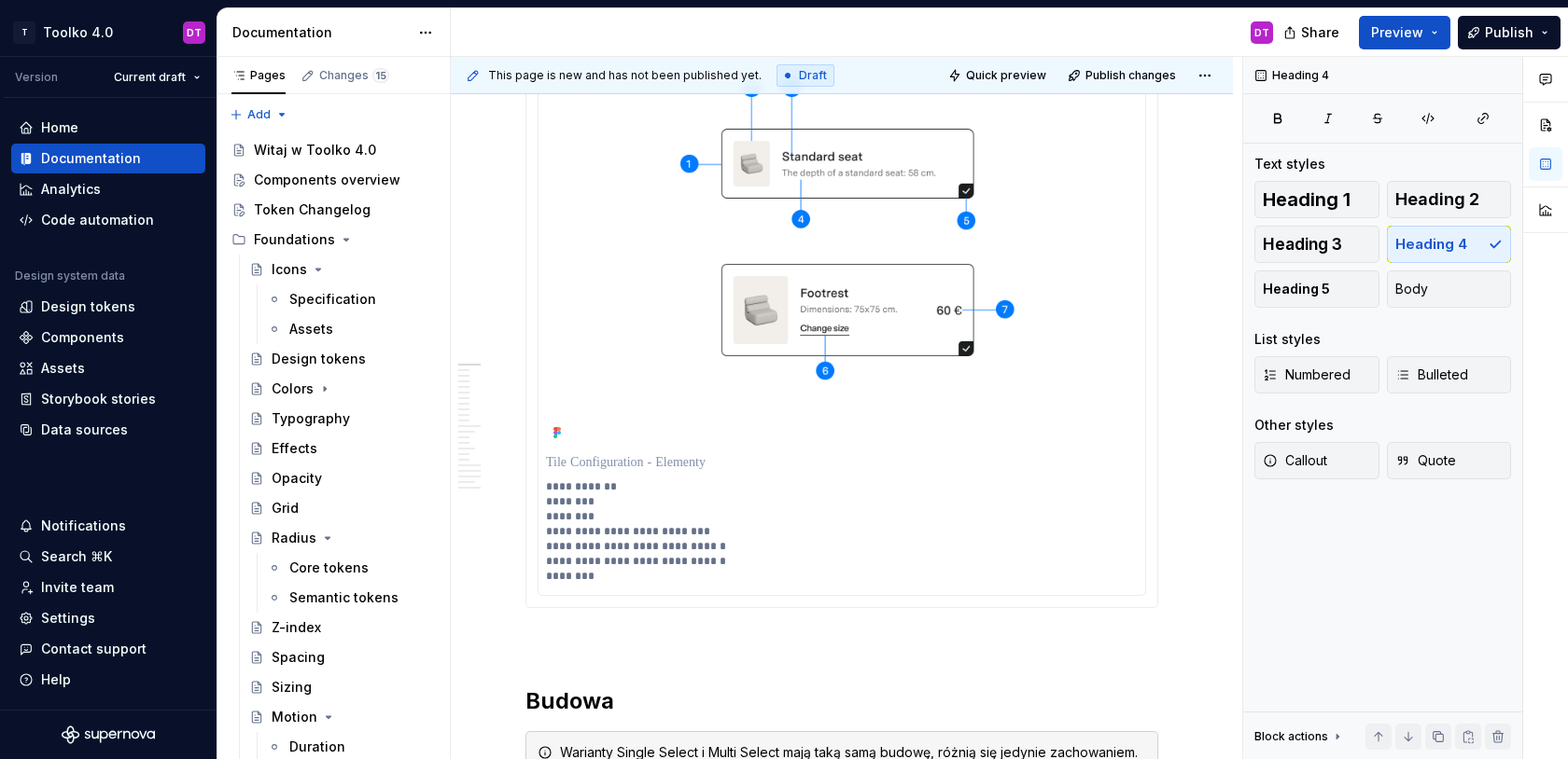
click at [714, 351] on img at bounding box center [841, 247] width 592 height 397
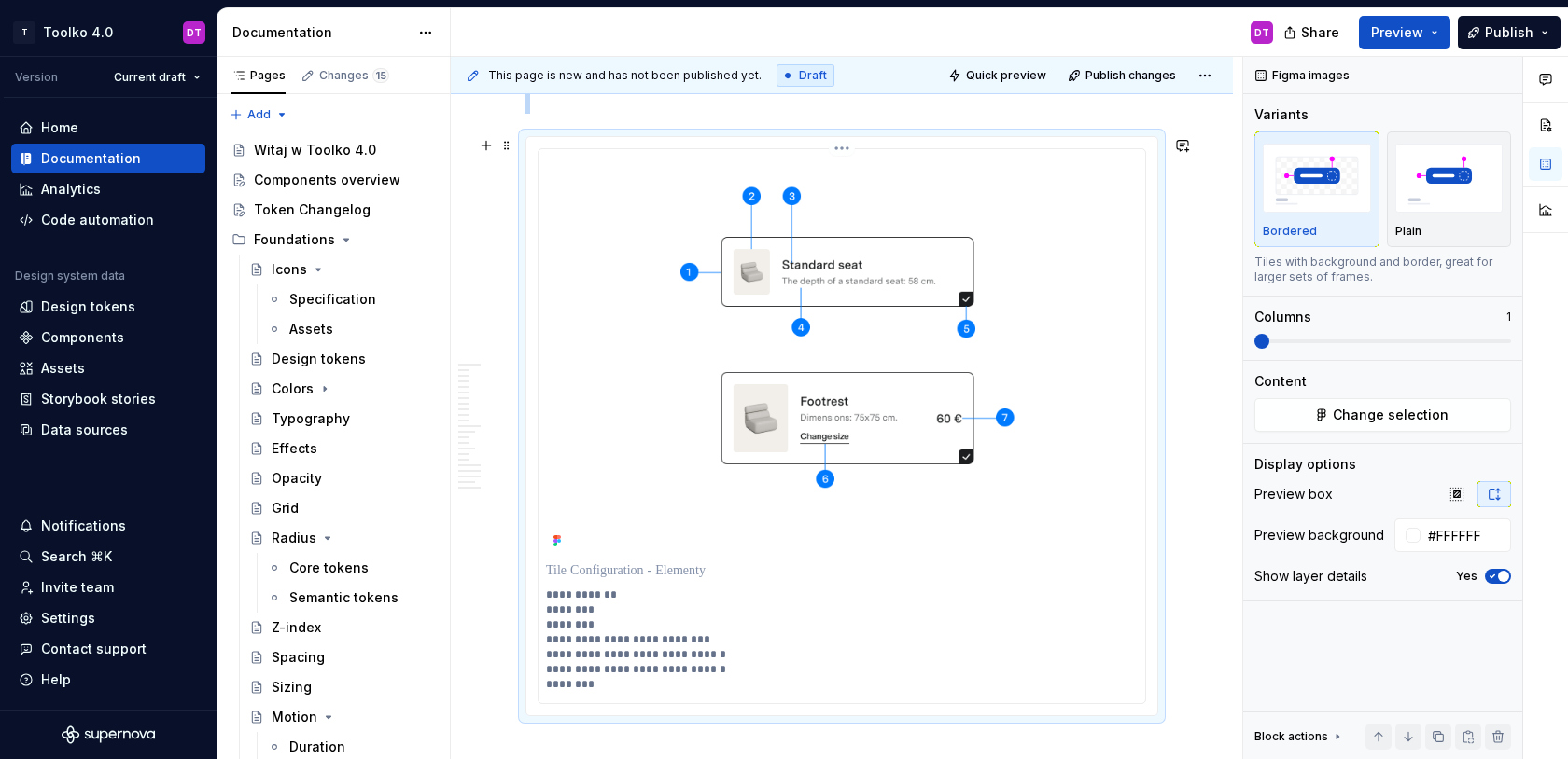
scroll to position [284, 0]
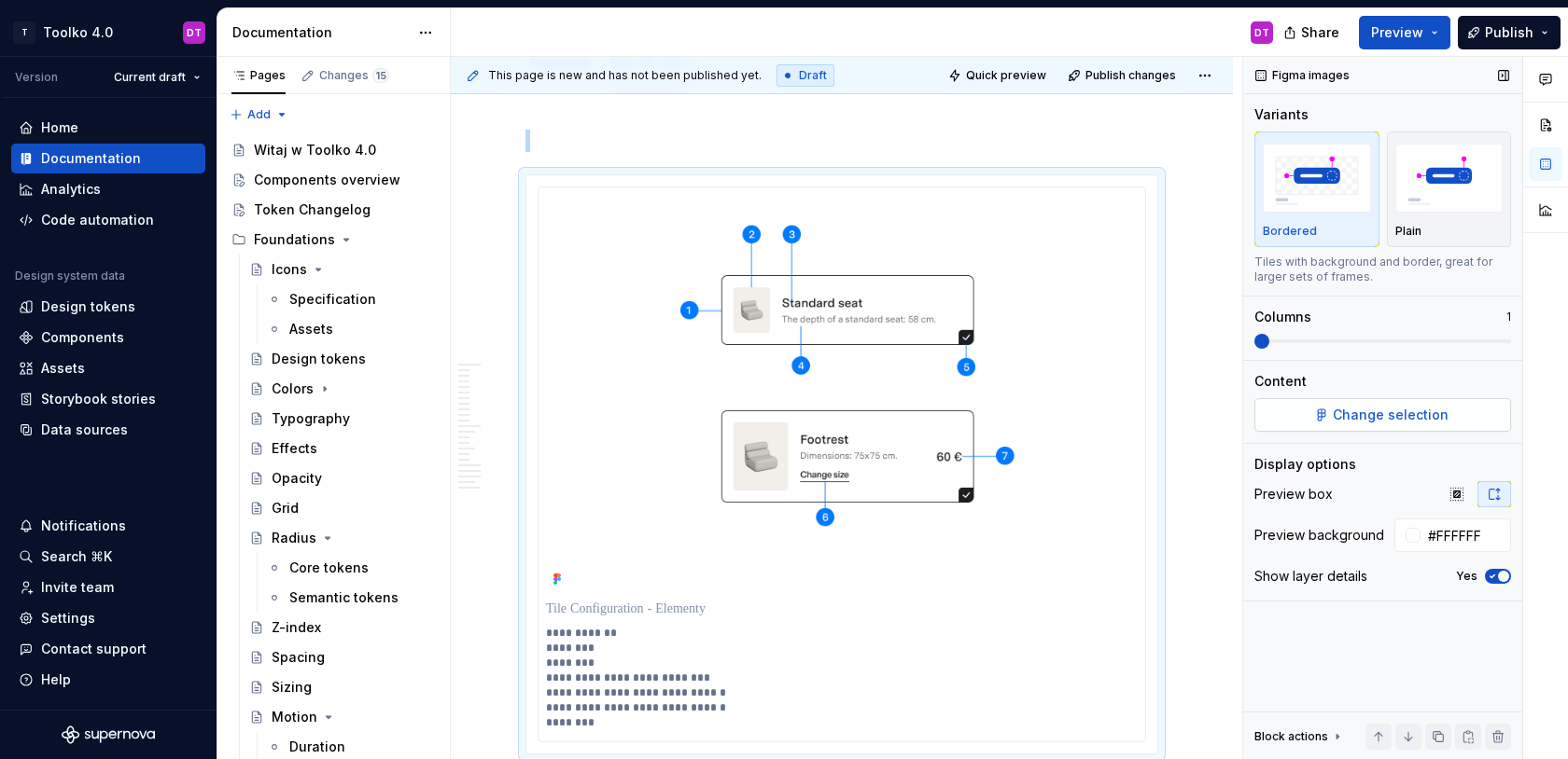
click at [1415, 407] on span "Change selection" at bounding box center [1390, 415] width 115 height 19
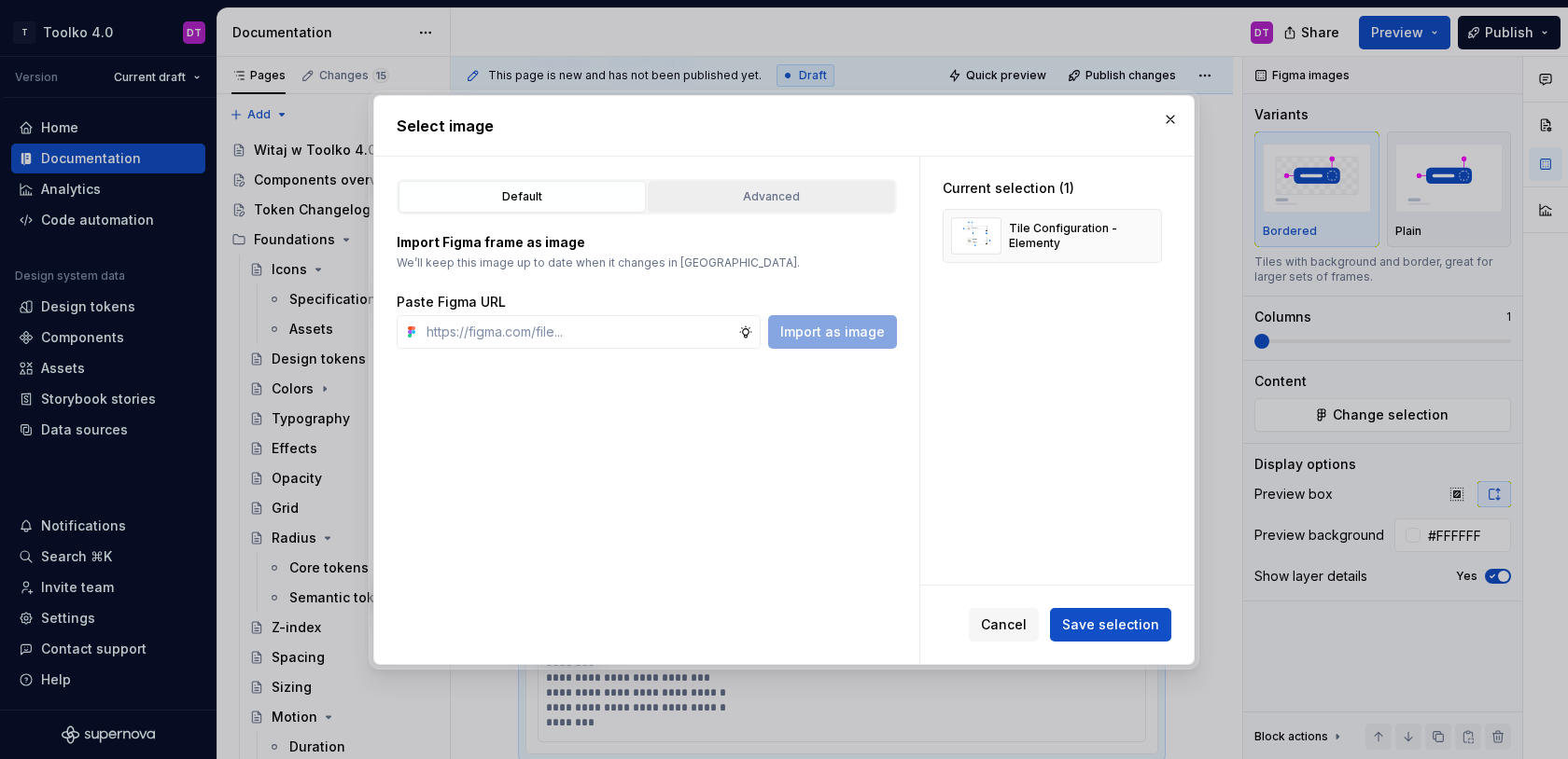
click at [754, 202] on div "Advanced" at bounding box center [772, 197] width 234 height 19
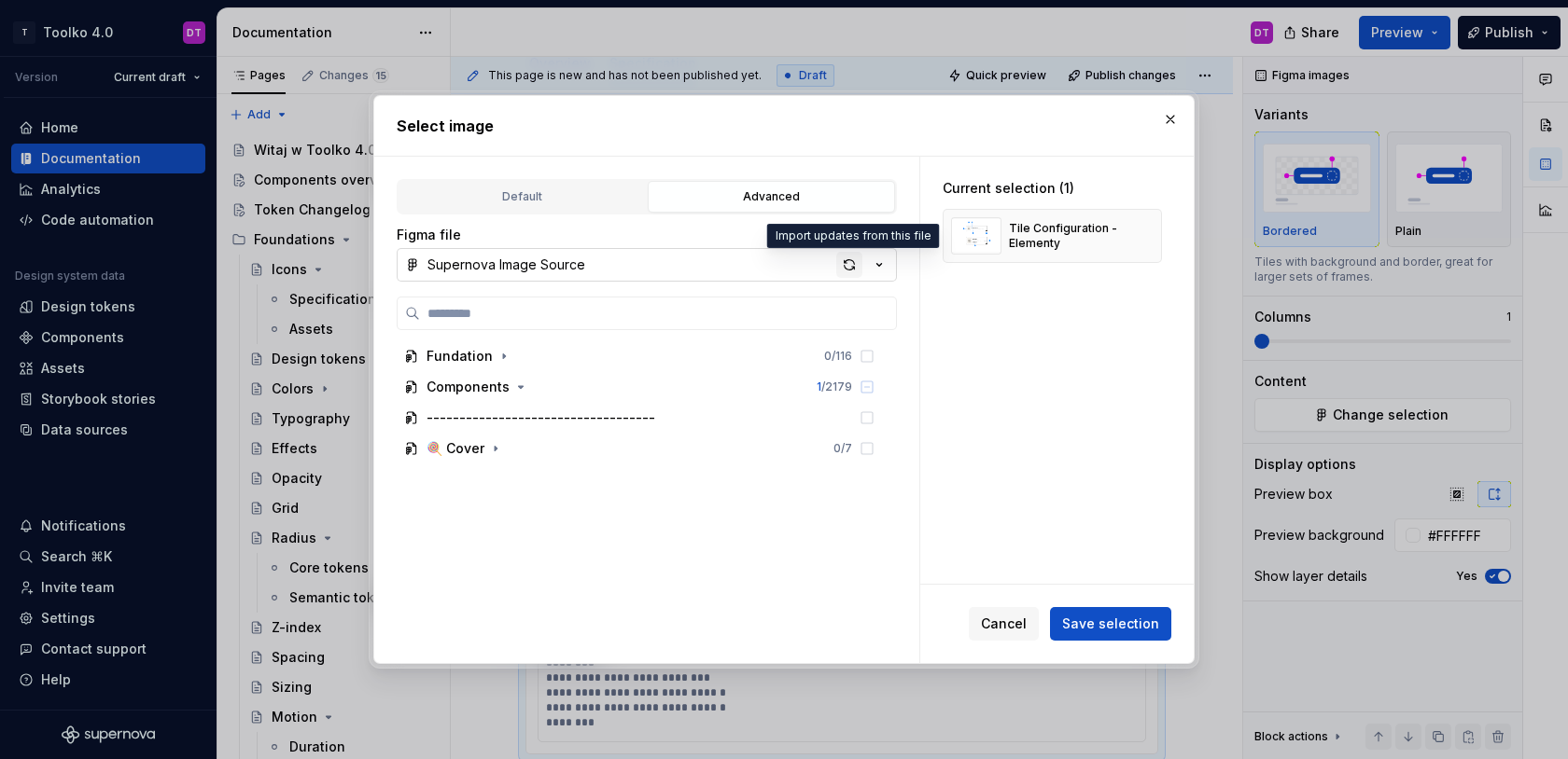
click at [849, 264] on div "button" at bounding box center [849, 264] width 26 height 26
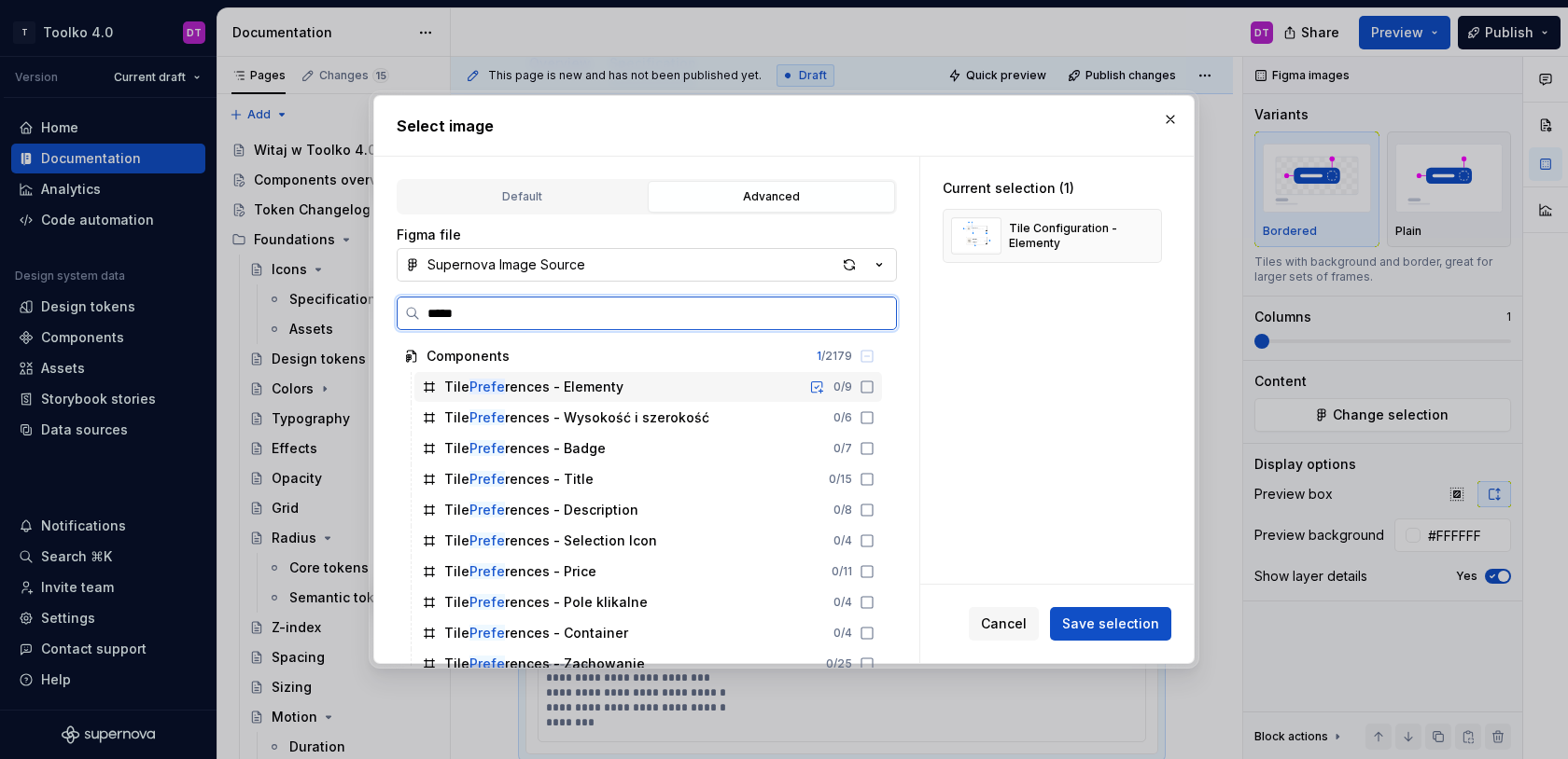
click at [874, 389] on icon at bounding box center [867, 388] width 15 height 15
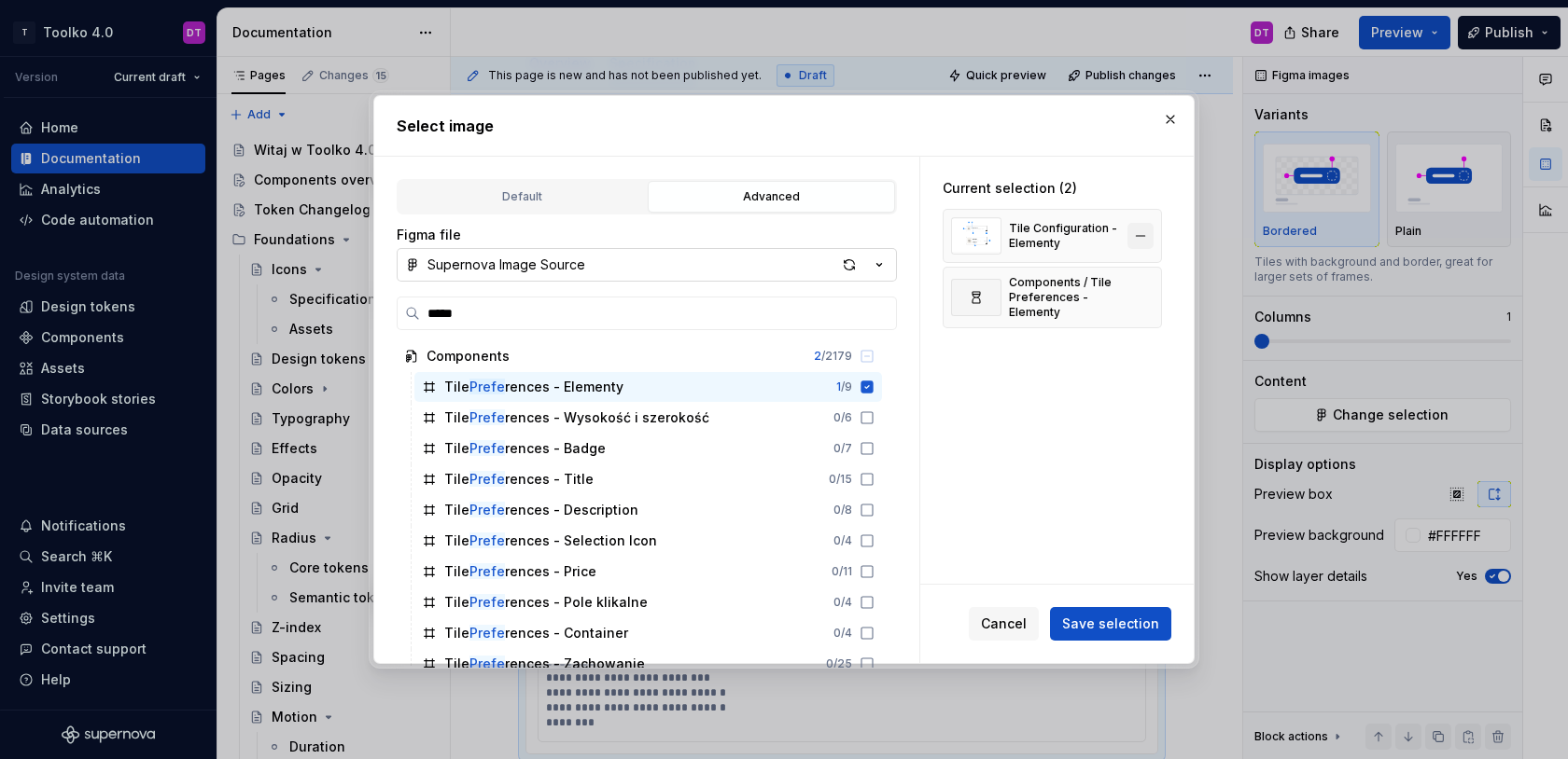
click at [1144, 229] on button "button" at bounding box center [1139, 235] width 26 height 26
click at [1117, 619] on span "Save selection" at bounding box center [1111, 625] width 97 height 19
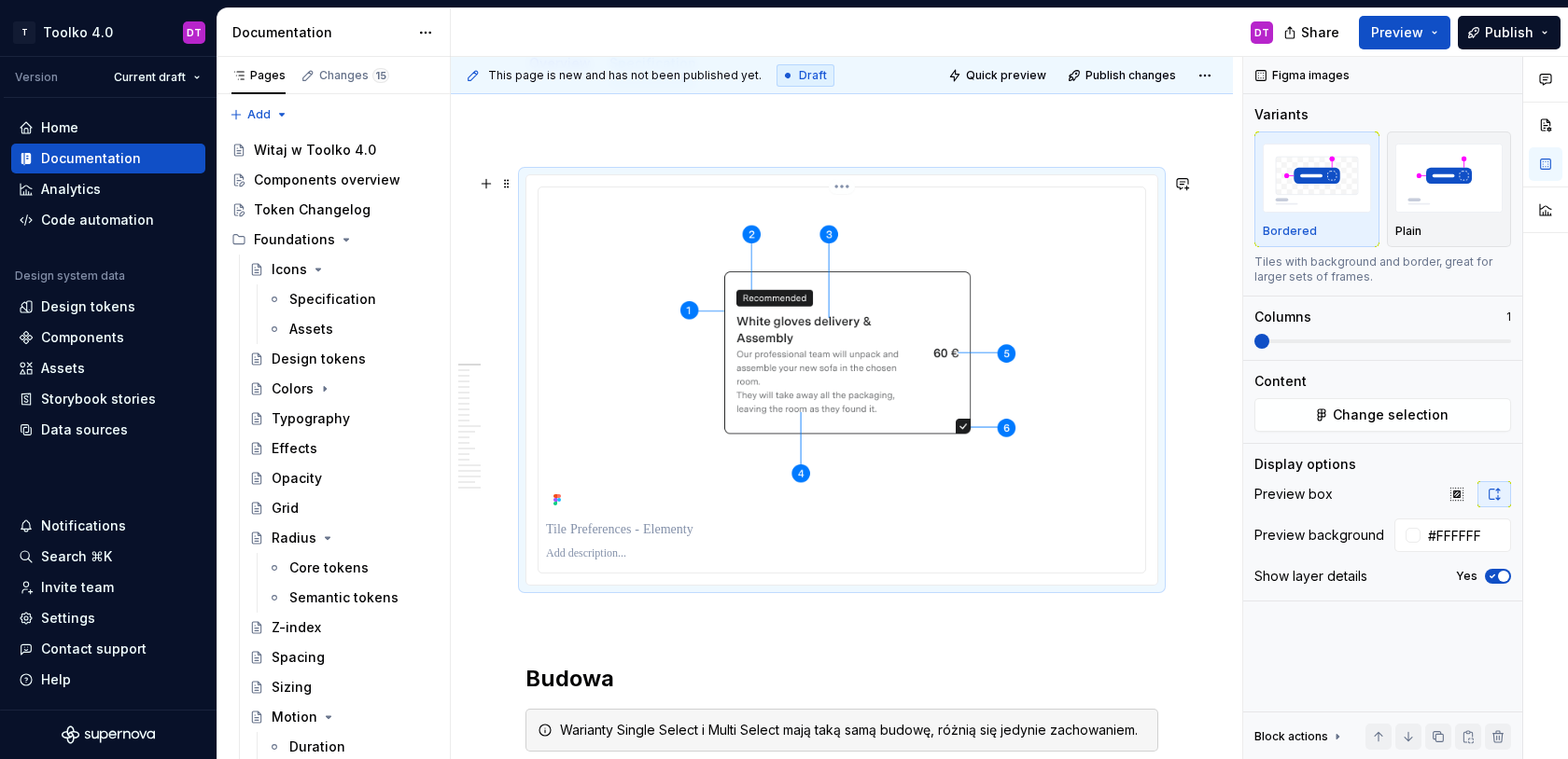
click at [572, 558] on p at bounding box center [841, 554] width 592 height 15
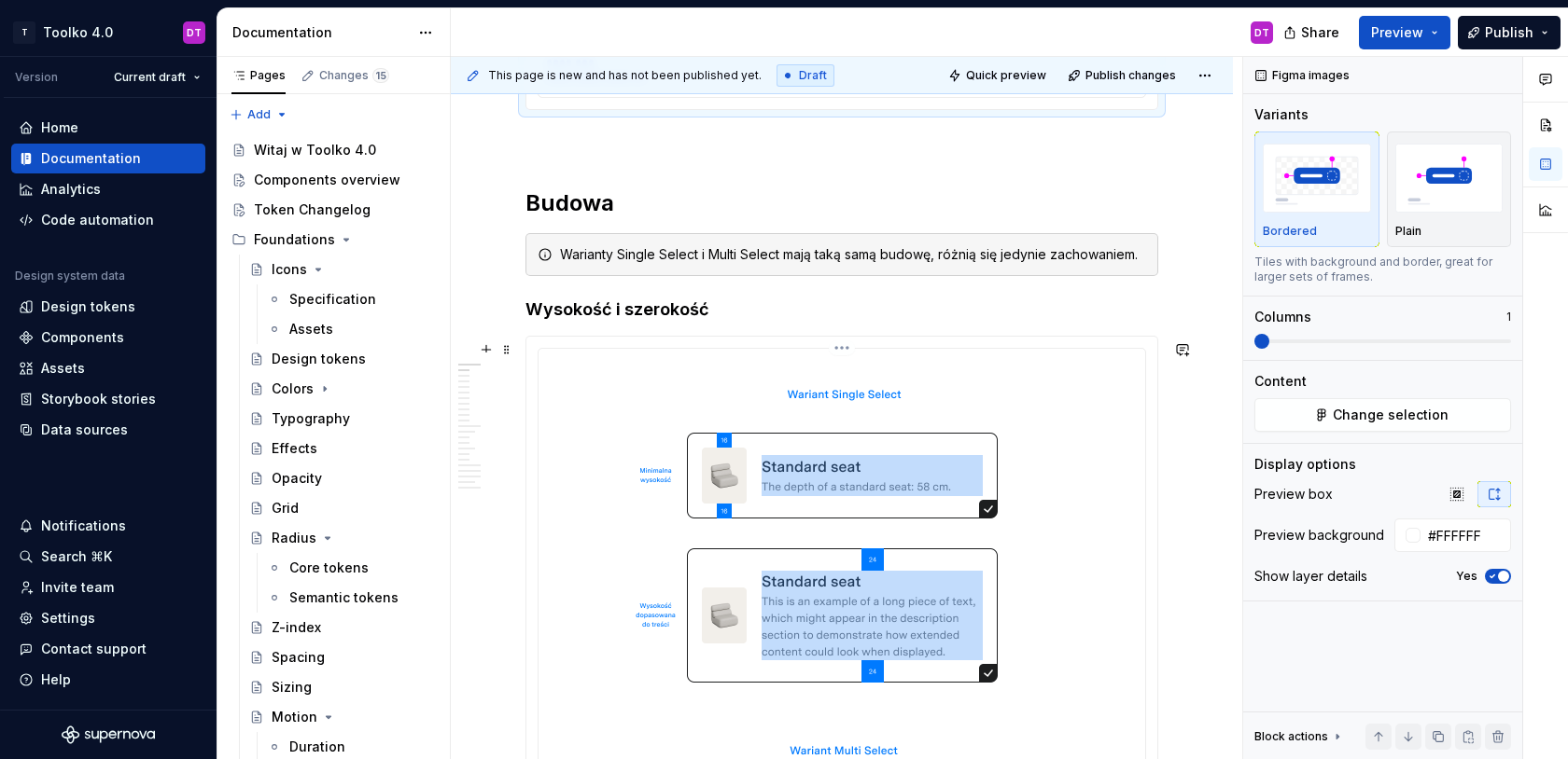
scroll to position [832, 0]
